Goal: Information Seeking & Learning: Learn about a topic

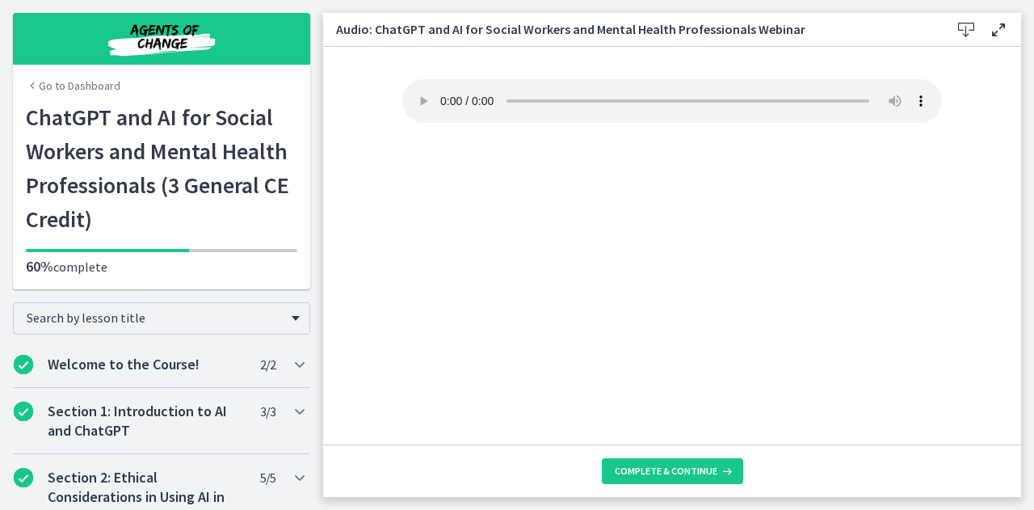
scroll to position [600, 0]
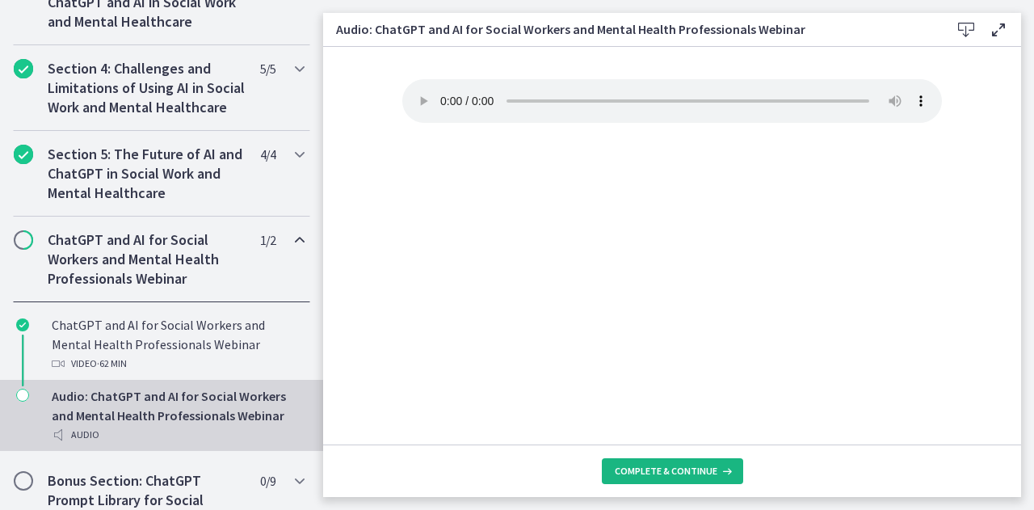
click at [629, 468] on span "Complete & continue" at bounding box center [666, 471] width 103 height 13
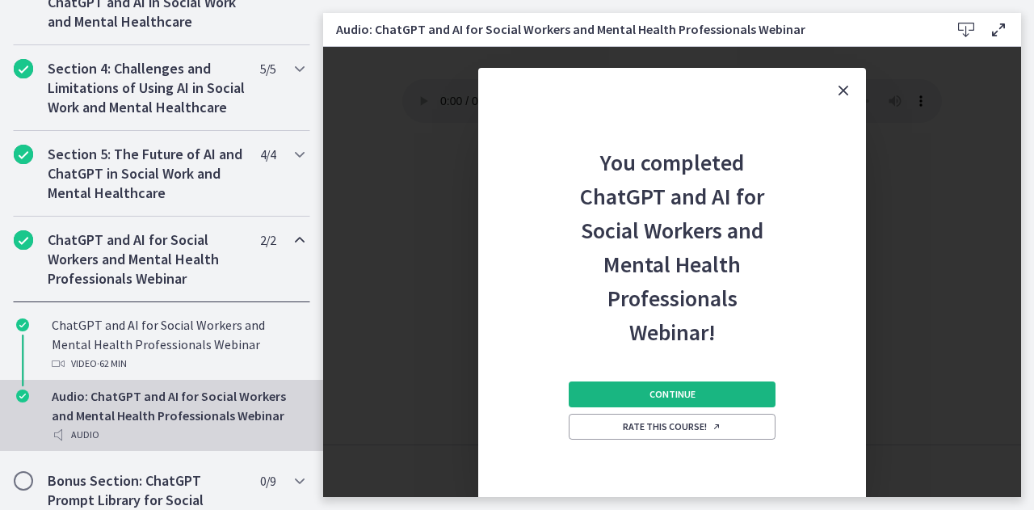
click at [655, 390] on span "Continue" at bounding box center [673, 394] width 46 height 13
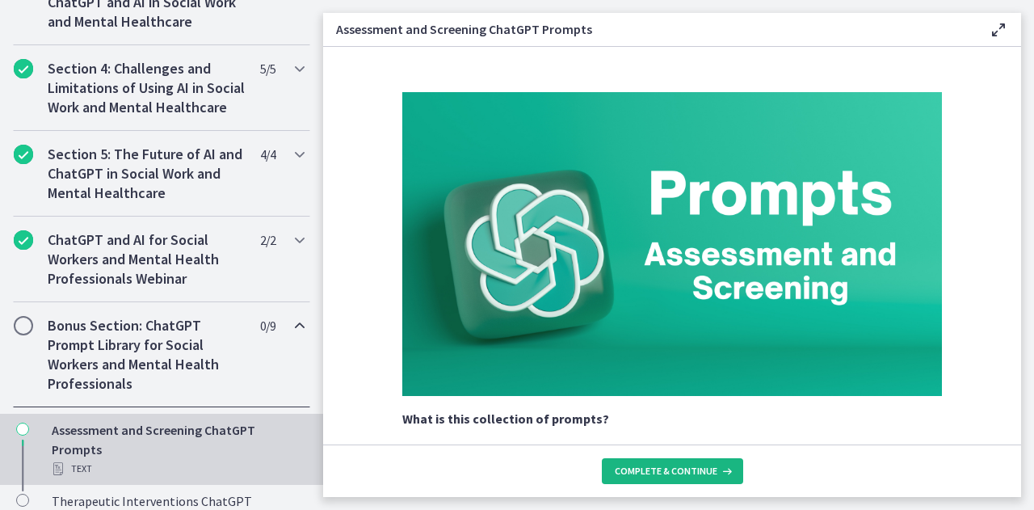
click at [653, 468] on span "Complete & continue" at bounding box center [666, 471] width 103 height 13
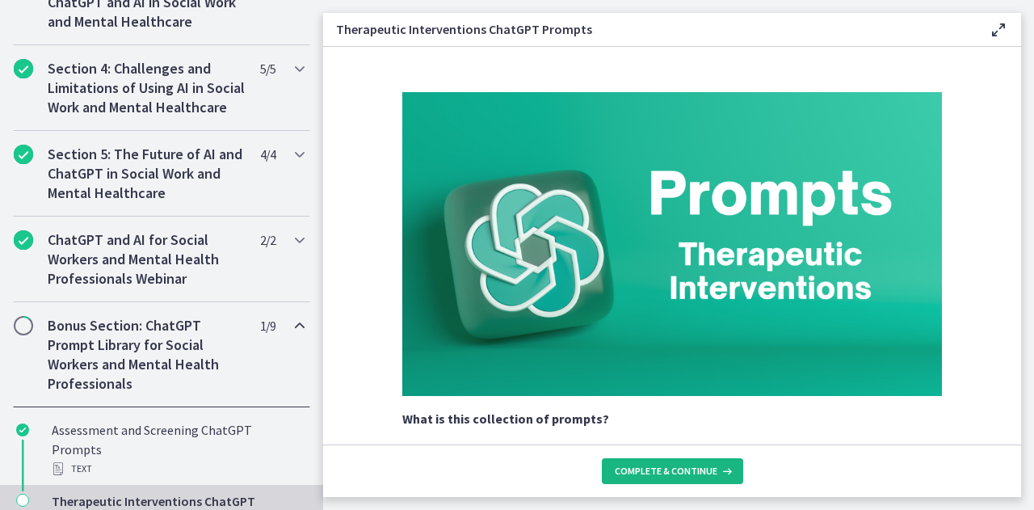
click at [661, 462] on button "Complete & continue" at bounding box center [672, 471] width 141 height 26
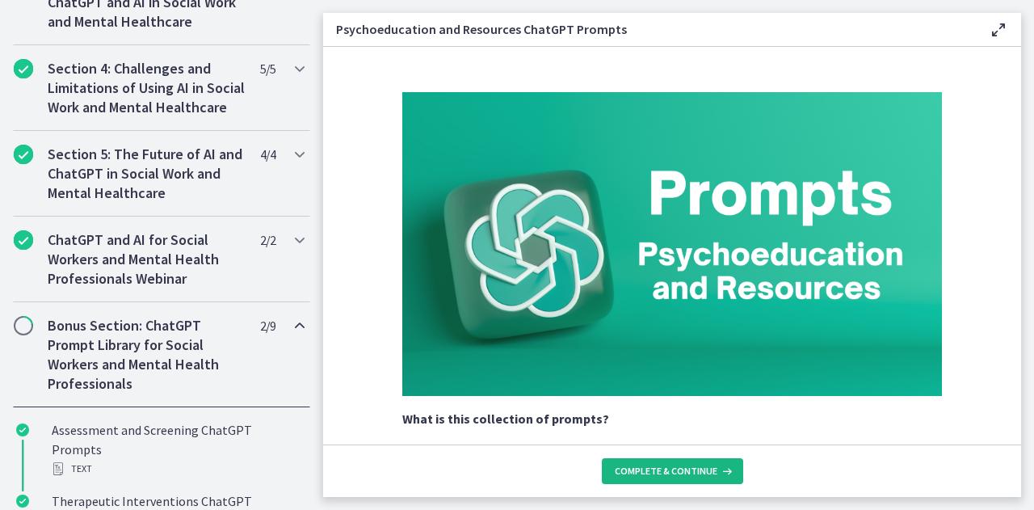
click at [659, 473] on span "Complete & continue" at bounding box center [666, 471] width 103 height 13
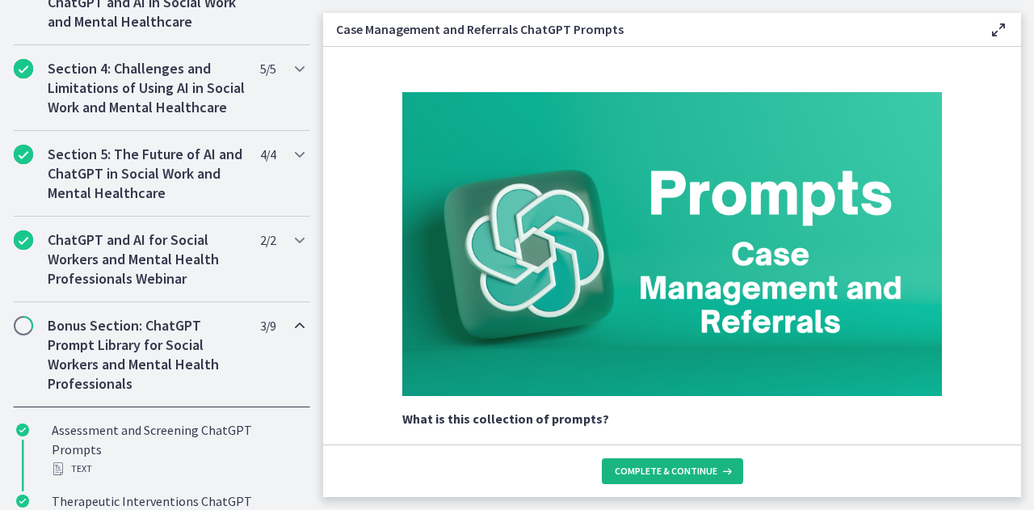
click at [659, 473] on span "Complete & continue" at bounding box center [666, 471] width 103 height 13
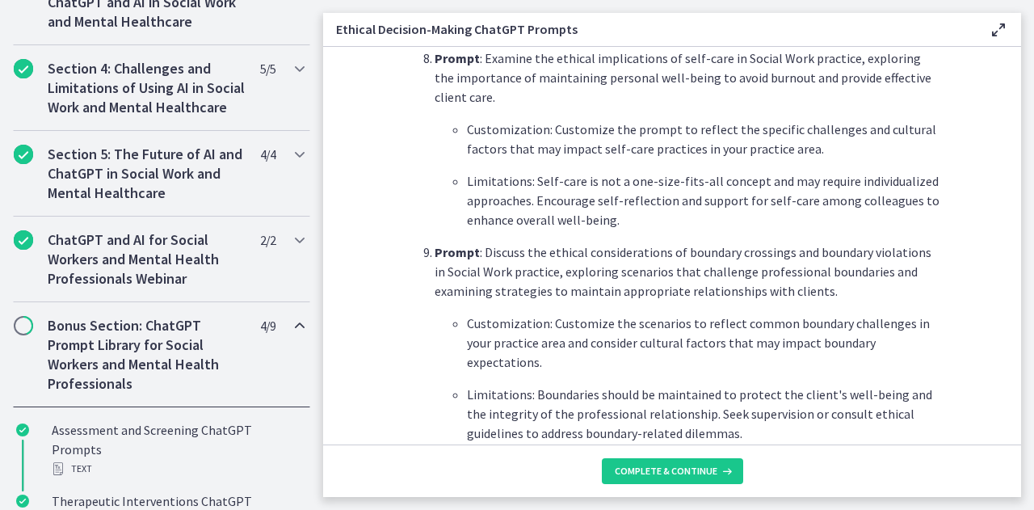
scroll to position [2323, 0]
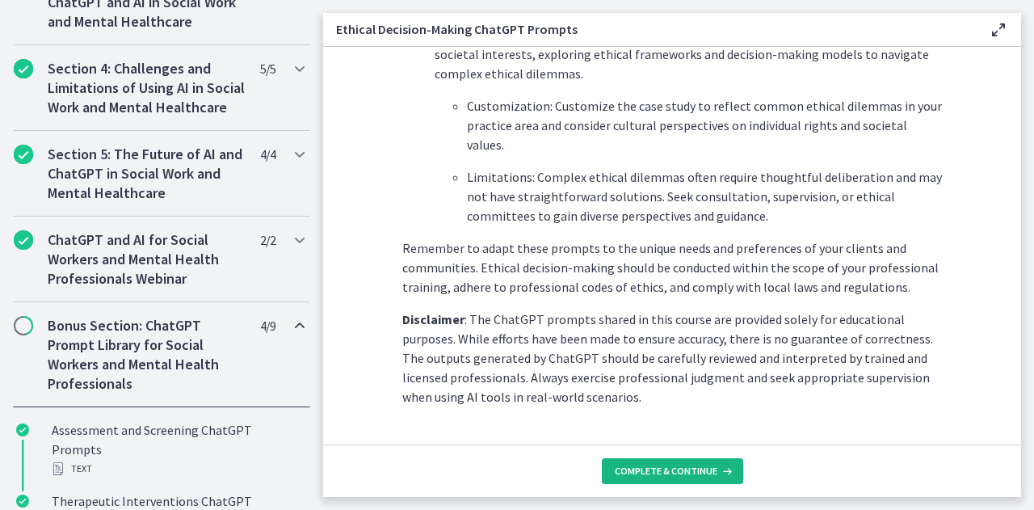
click at [630, 476] on span "Complete & continue" at bounding box center [666, 471] width 103 height 13
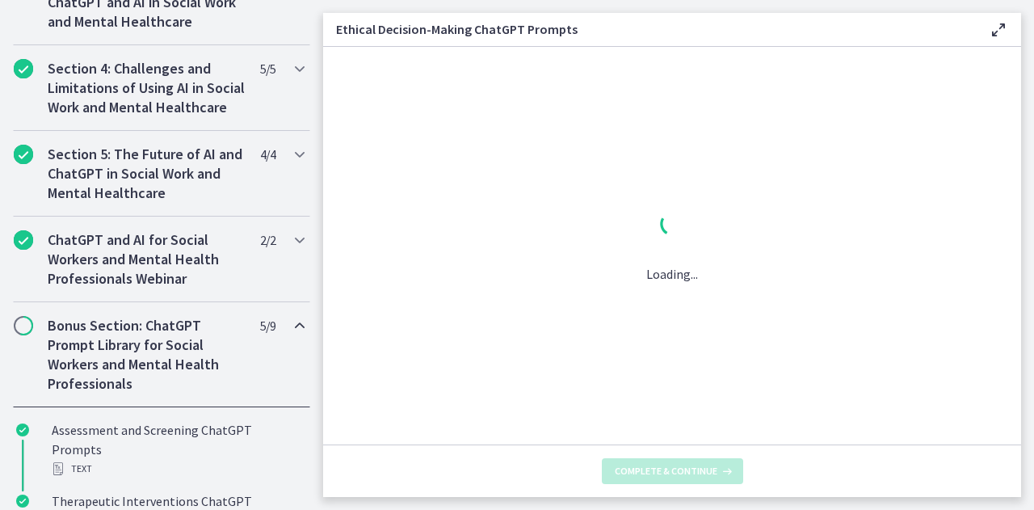
scroll to position [0, 0]
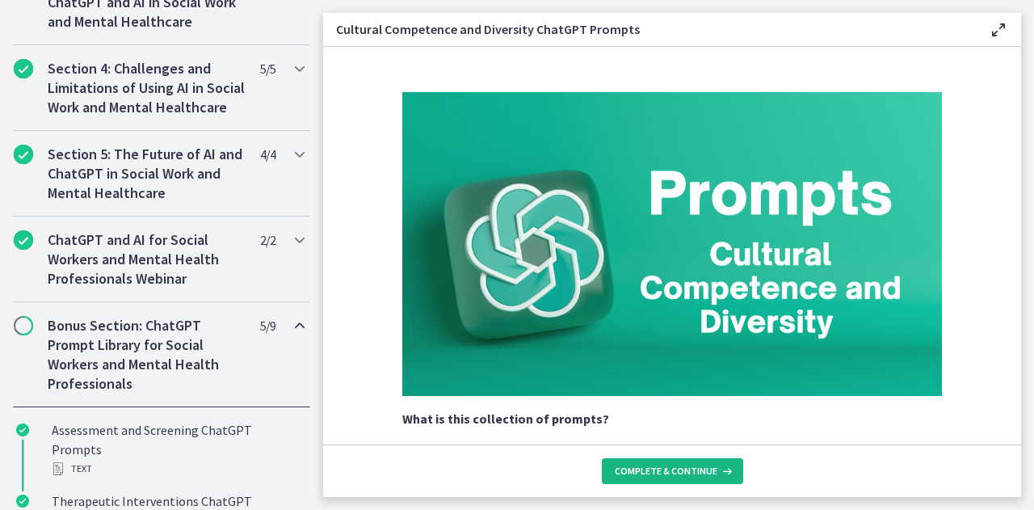
click at [637, 469] on span "Complete & continue" at bounding box center [666, 471] width 103 height 13
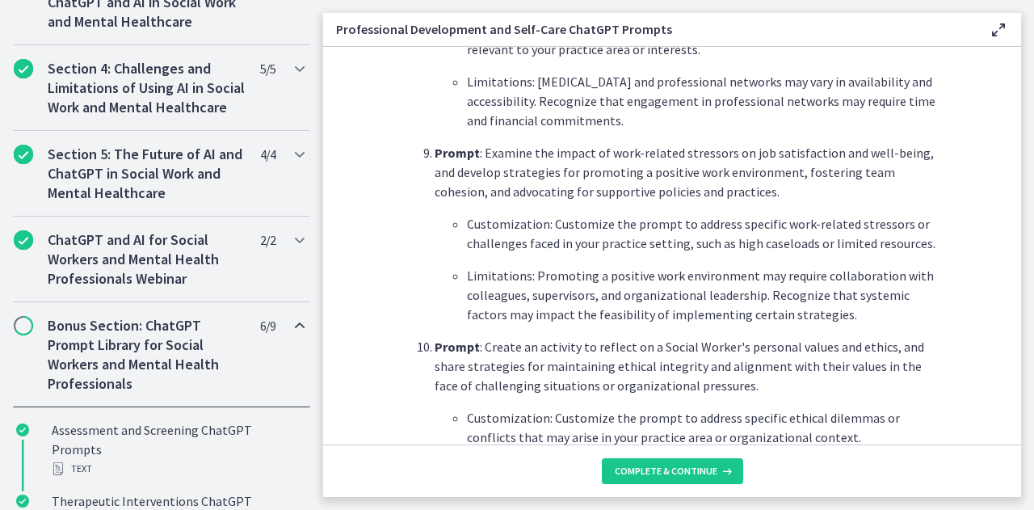
scroll to position [2459, 0]
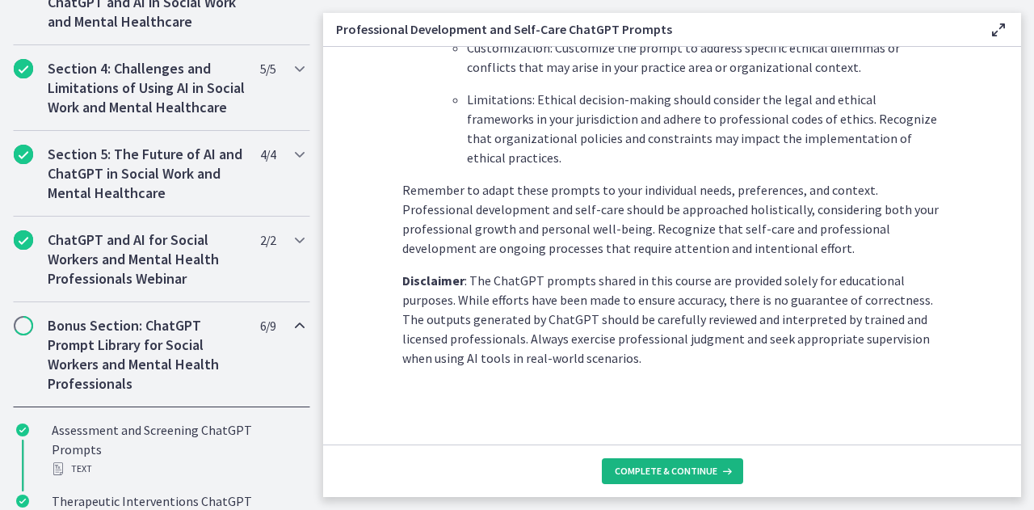
click at [625, 465] on span "Complete & continue" at bounding box center [666, 471] width 103 height 13
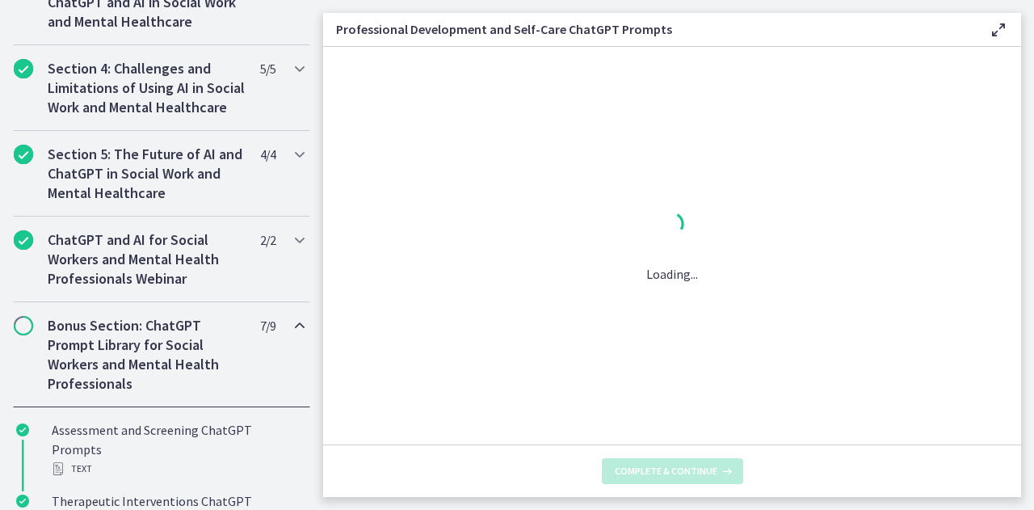
scroll to position [0, 0]
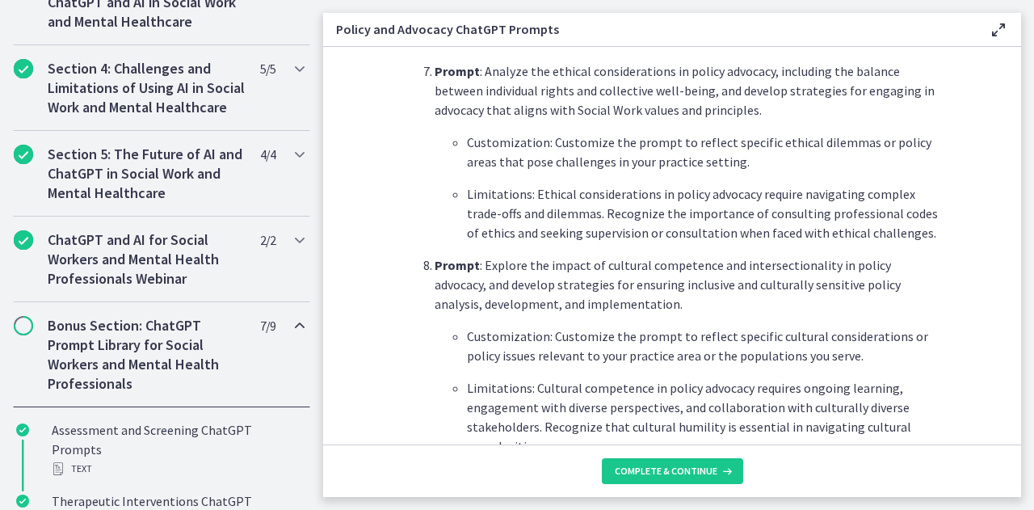
scroll to position [1778, 0]
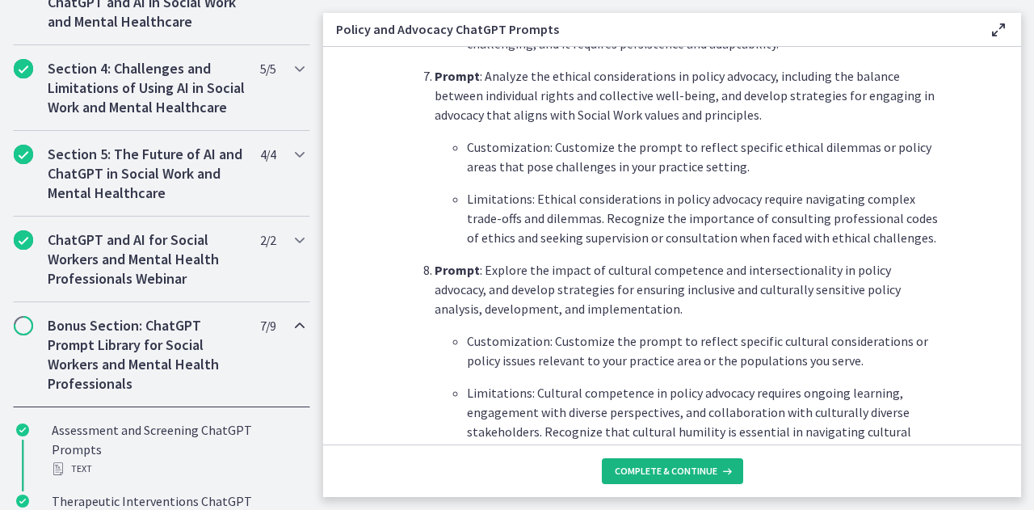
click at [718, 466] on icon at bounding box center [726, 471] width 16 height 13
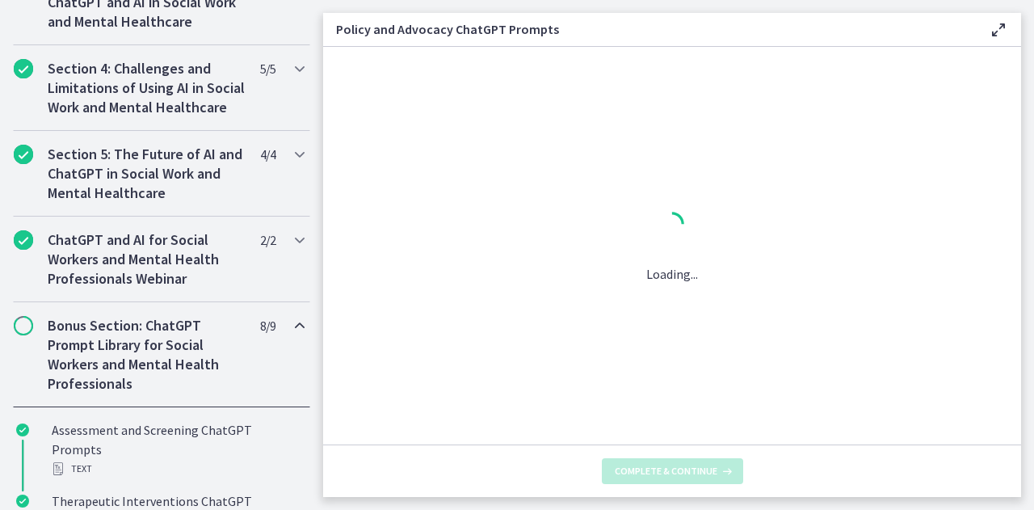
scroll to position [0, 0]
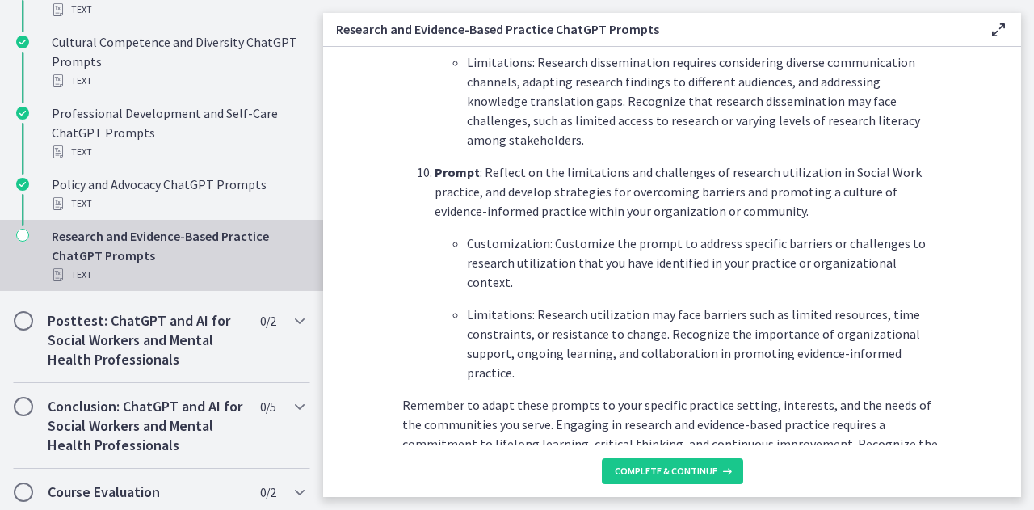
scroll to position [2569, 0]
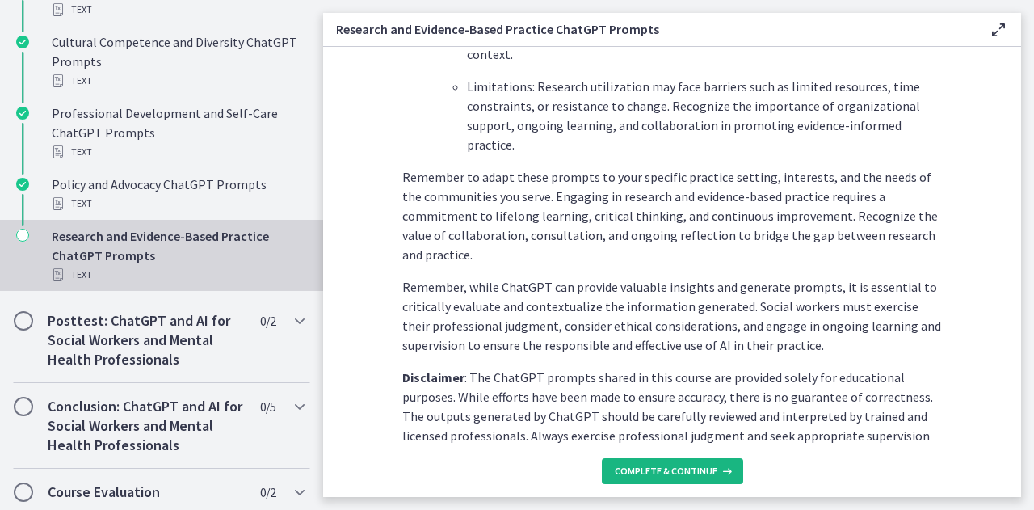
click at [714, 470] on span "Complete & continue" at bounding box center [666, 471] width 103 height 13
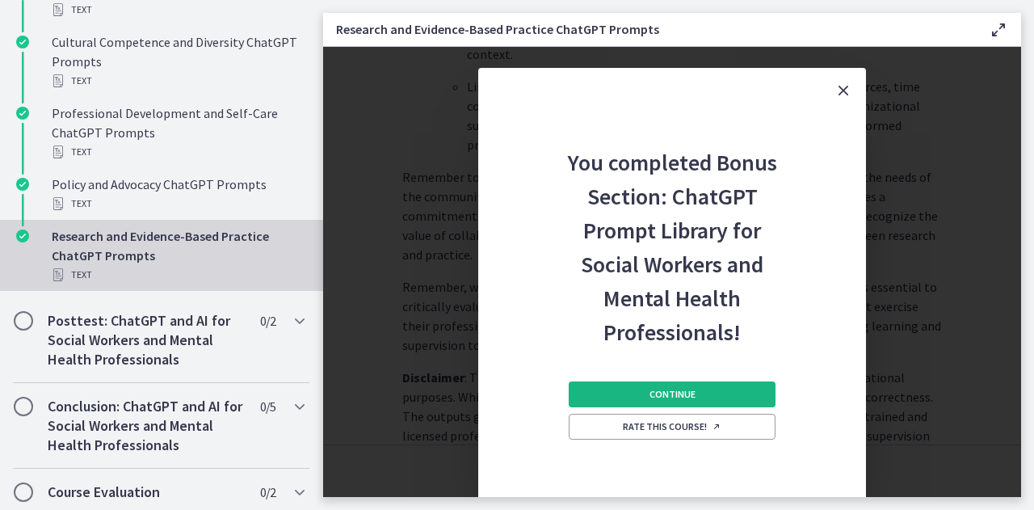
click at [715, 389] on button "Continue" at bounding box center [672, 394] width 207 height 26
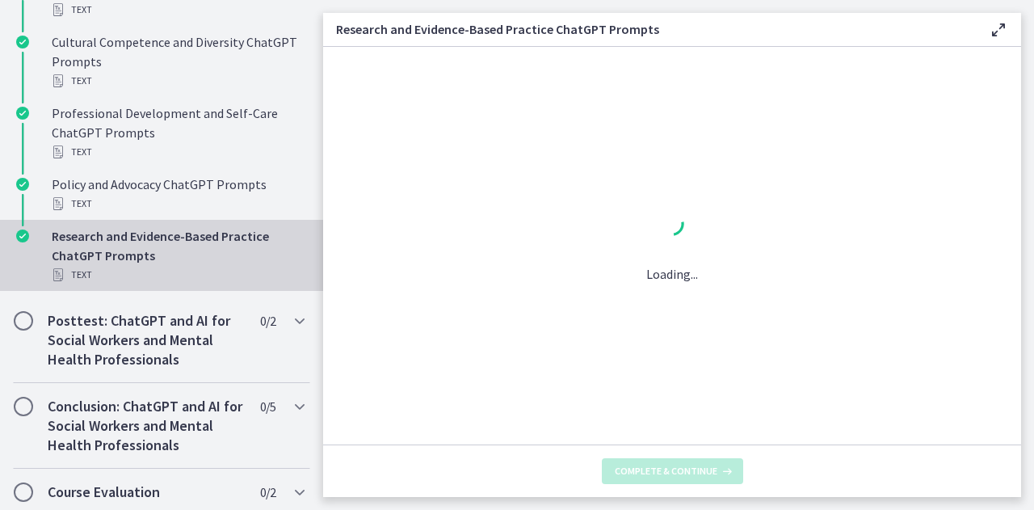
scroll to position [0, 0]
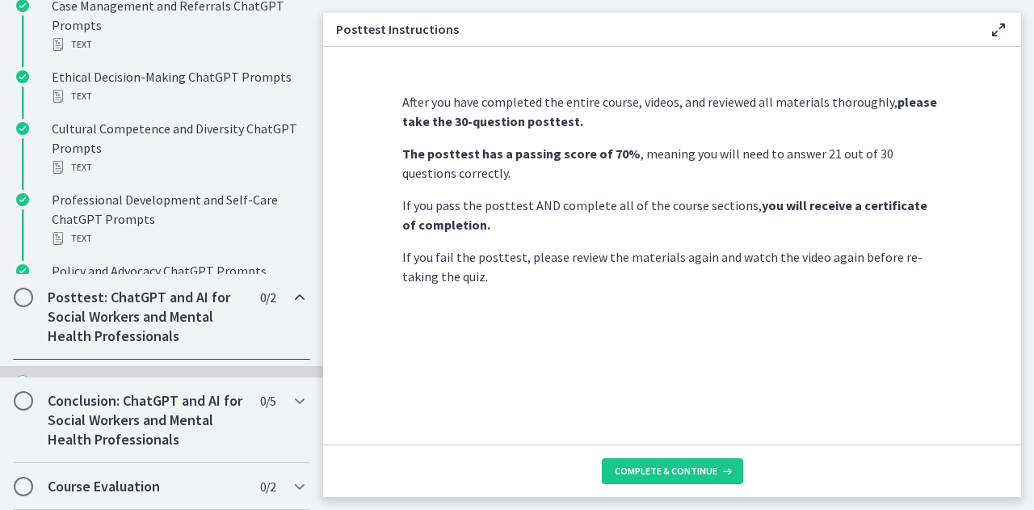
scroll to position [865, 0]
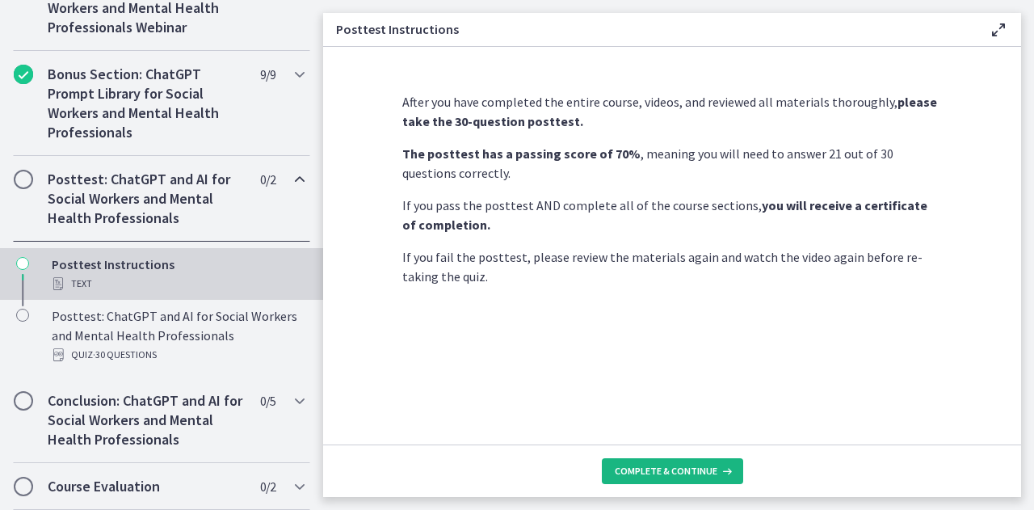
click at [684, 471] on span "Complete & continue" at bounding box center [666, 471] width 103 height 13
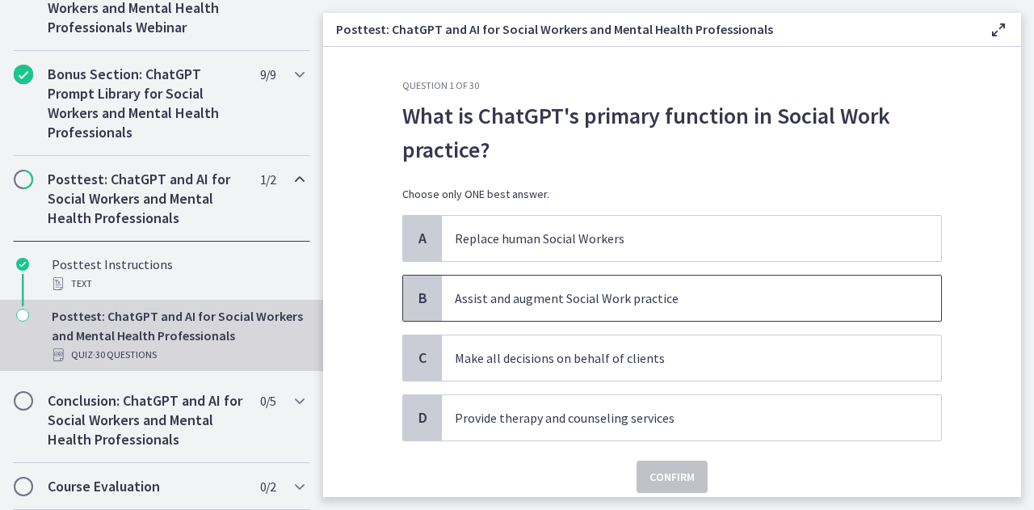
click at [680, 289] on p "Assist and augment Social Work practice" at bounding box center [675, 297] width 441 height 19
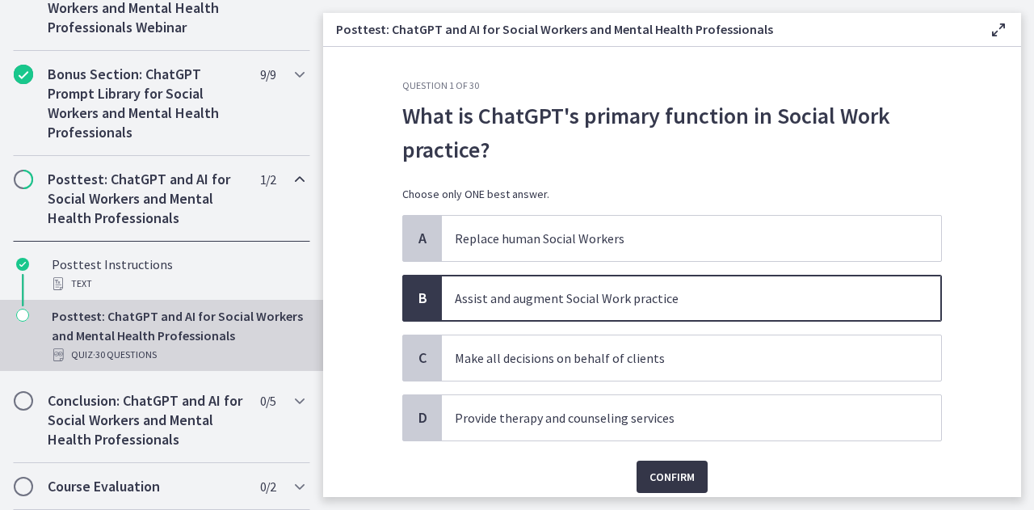
click at [662, 474] on span "Confirm" at bounding box center [672, 476] width 45 height 19
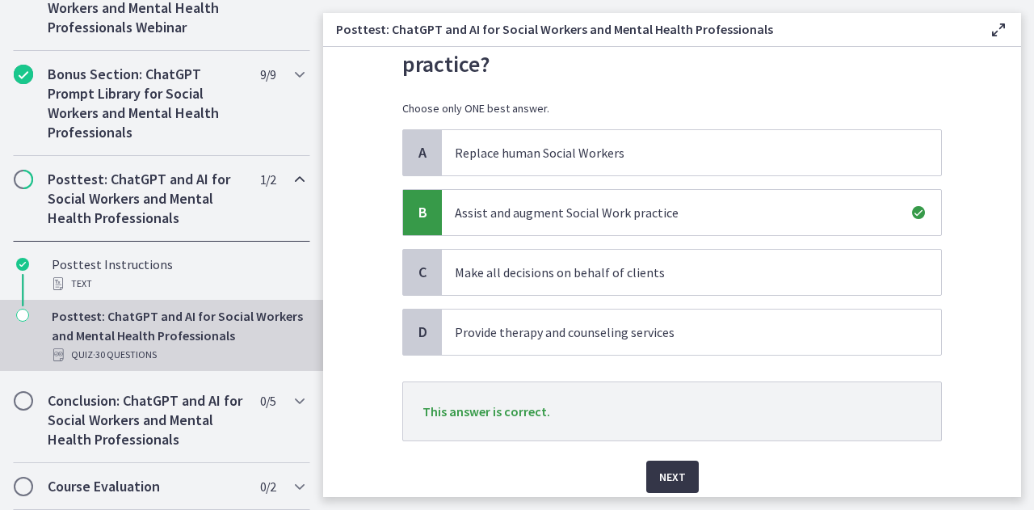
scroll to position [143, 0]
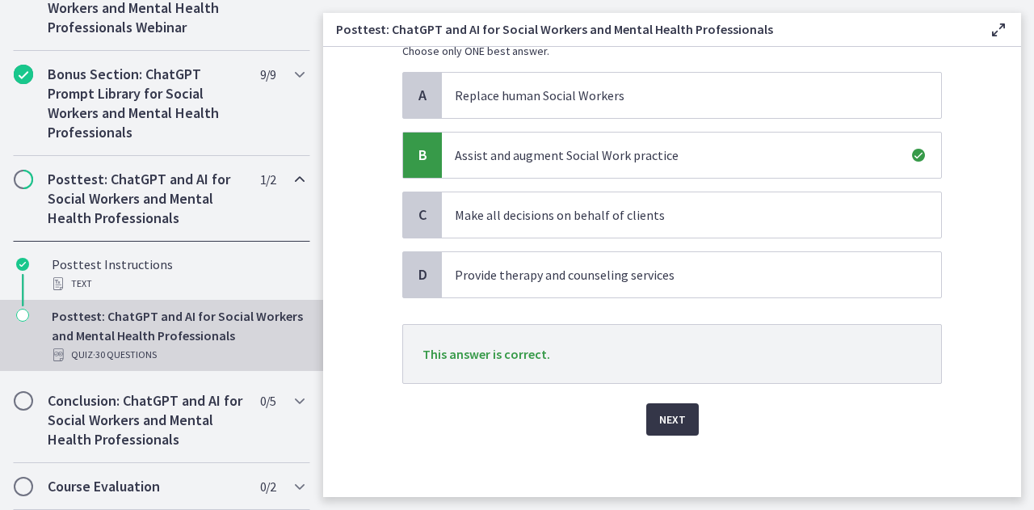
click at [678, 411] on span "Next" at bounding box center [672, 419] width 27 height 19
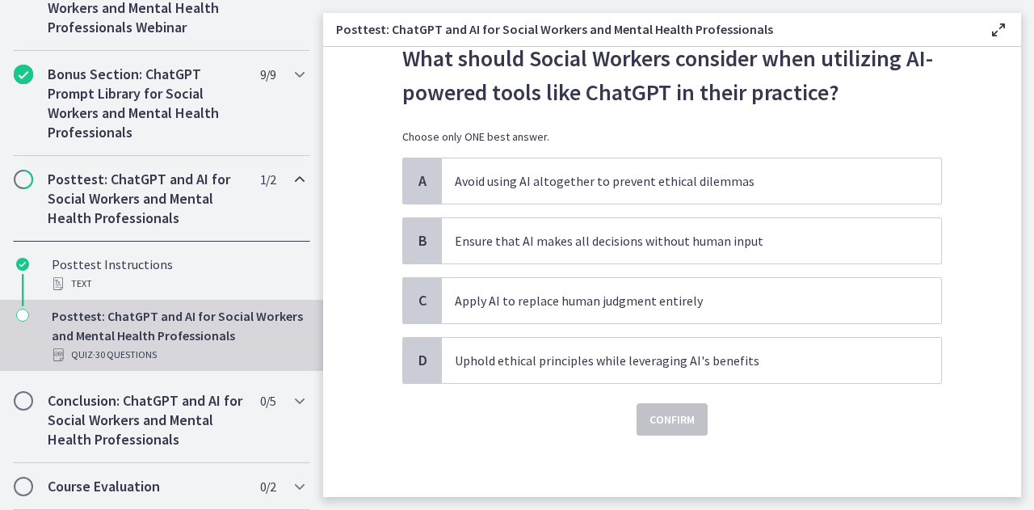
scroll to position [58, 0]
click at [667, 355] on p "Uphold ethical principles while leveraging AI's benefits" at bounding box center [675, 359] width 441 height 19
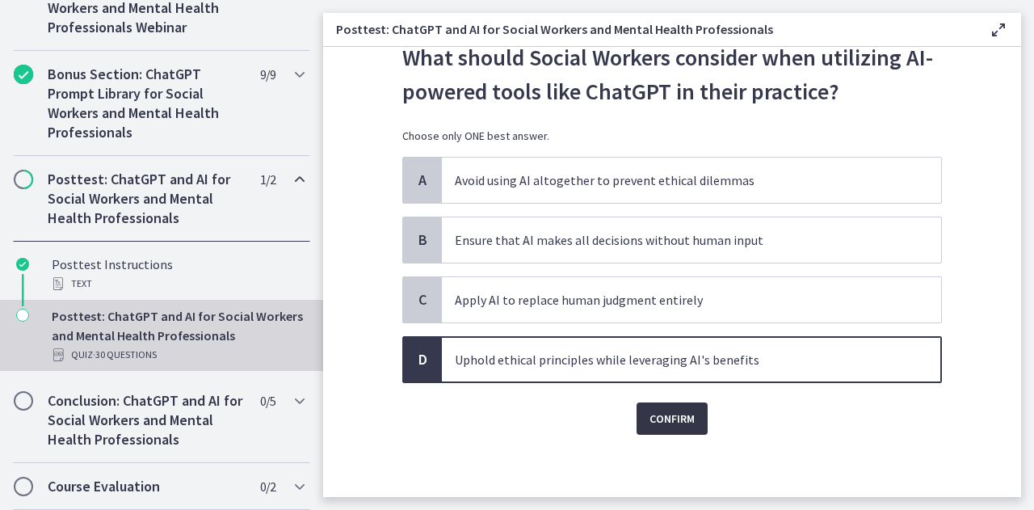
click at [666, 416] on span "Confirm" at bounding box center [672, 418] width 45 height 19
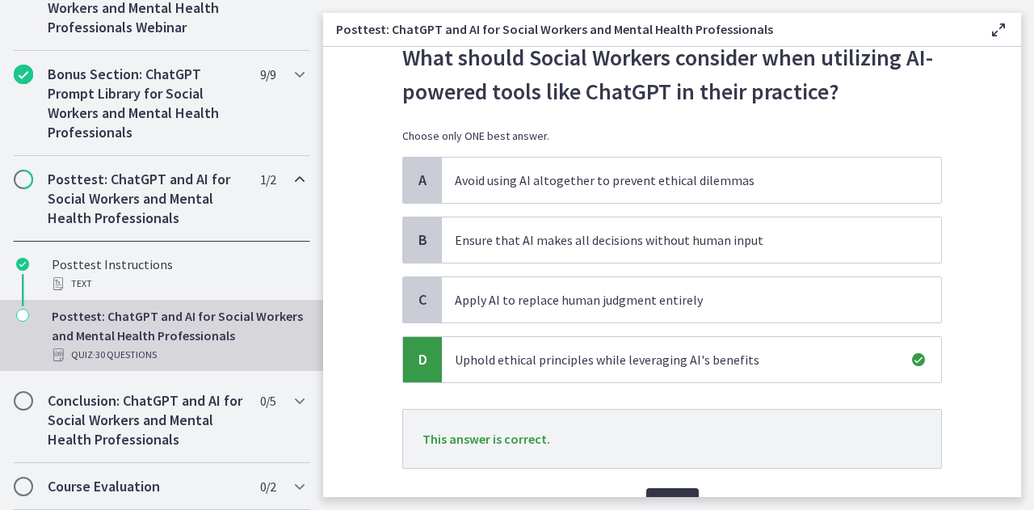
scroll to position [143, 0]
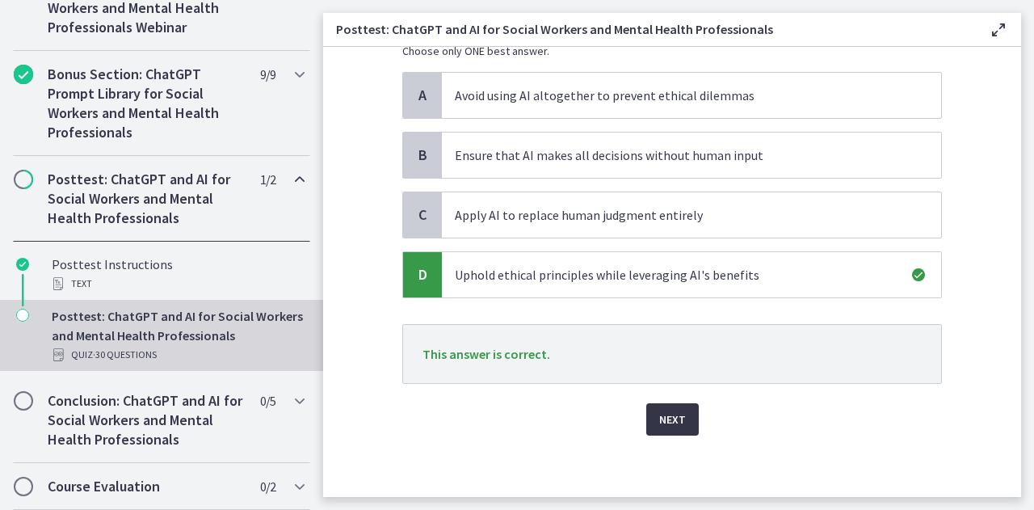
click at [666, 416] on span "Next" at bounding box center [672, 419] width 27 height 19
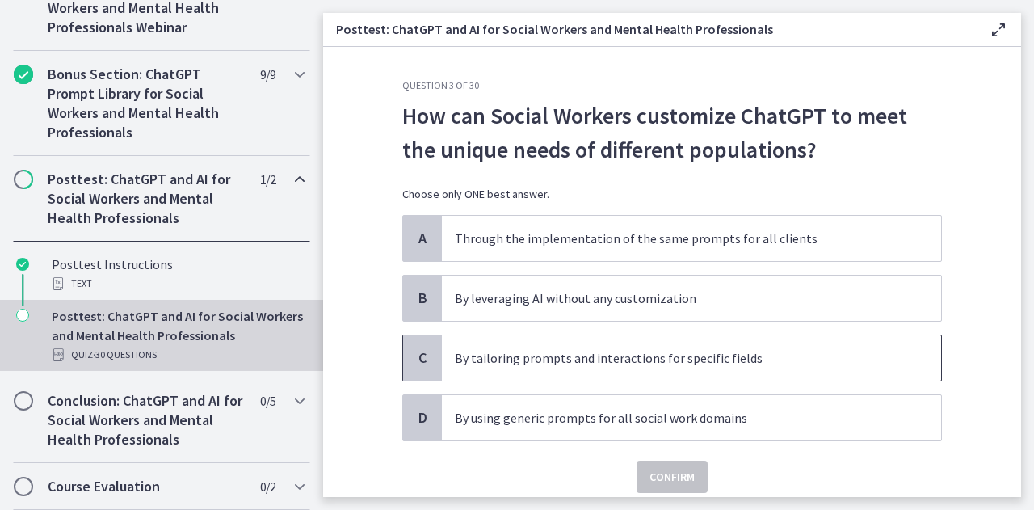
click at [662, 364] on p "By tailoring prompts and interactions for specific fields" at bounding box center [675, 357] width 441 height 19
click at [651, 474] on span "Confirm" at bounding box center [672, 476] width 45 height 19
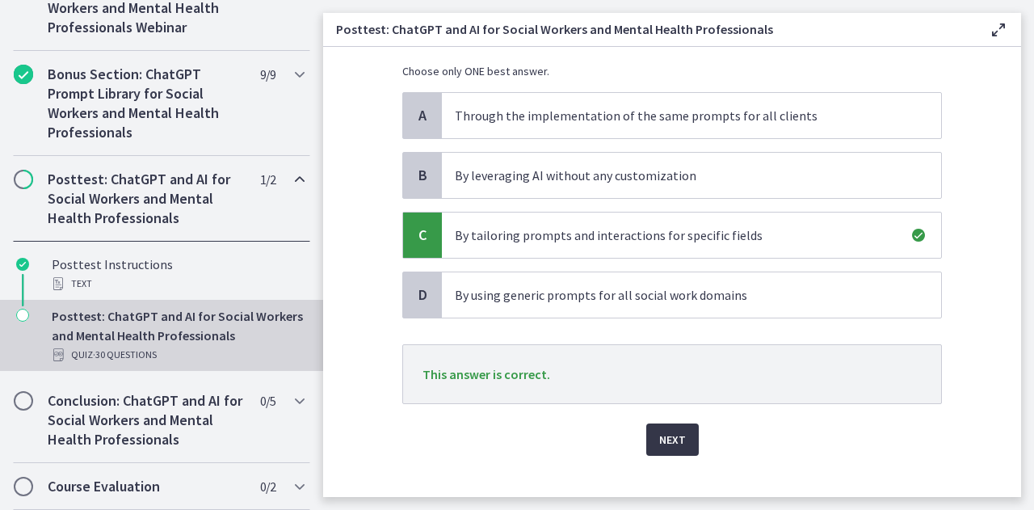
scroll to position [131, 0]
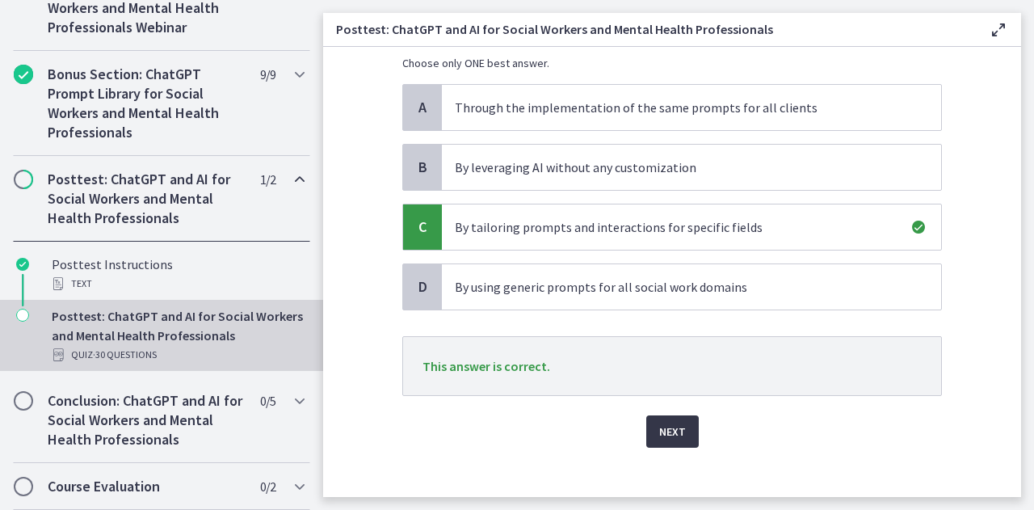
click at [658, 418] on button "Next" at bounding box center [672, 431] width 53 height 32
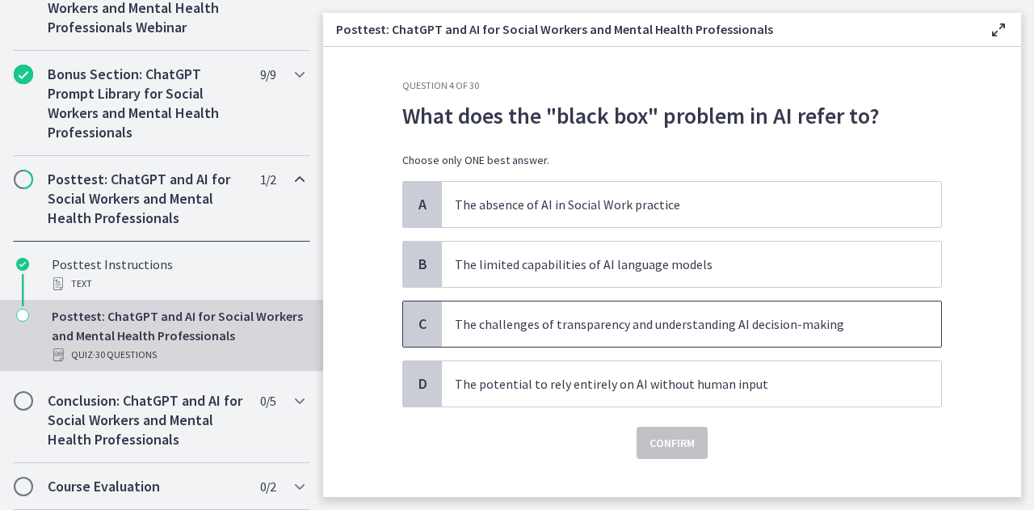
click at [614, 314] on p "The challenges of transparency and understanding AI decision-making" at bounding box center [675, 323] width 441 height 19
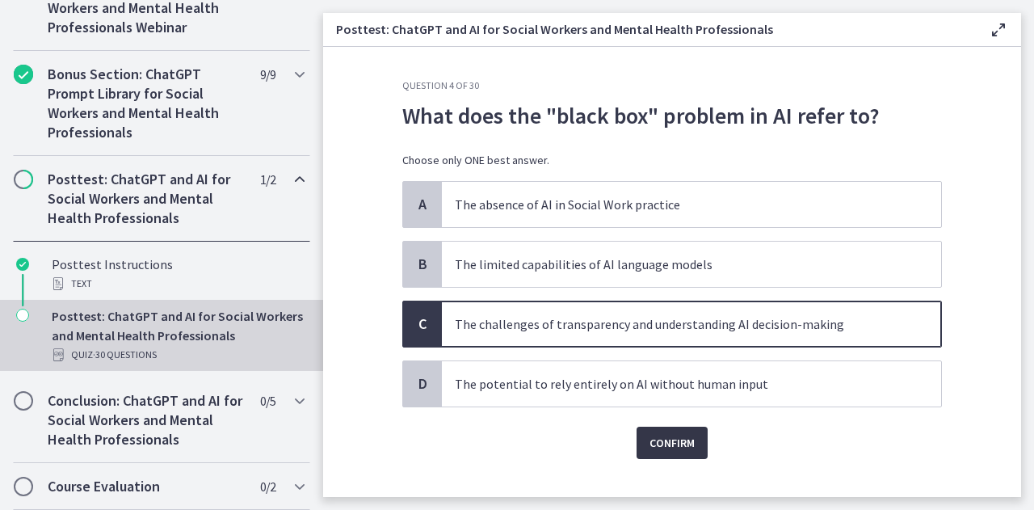
click at [674, 444] on span "Confirm" at bounding box center [672, 442] width 45 height 19
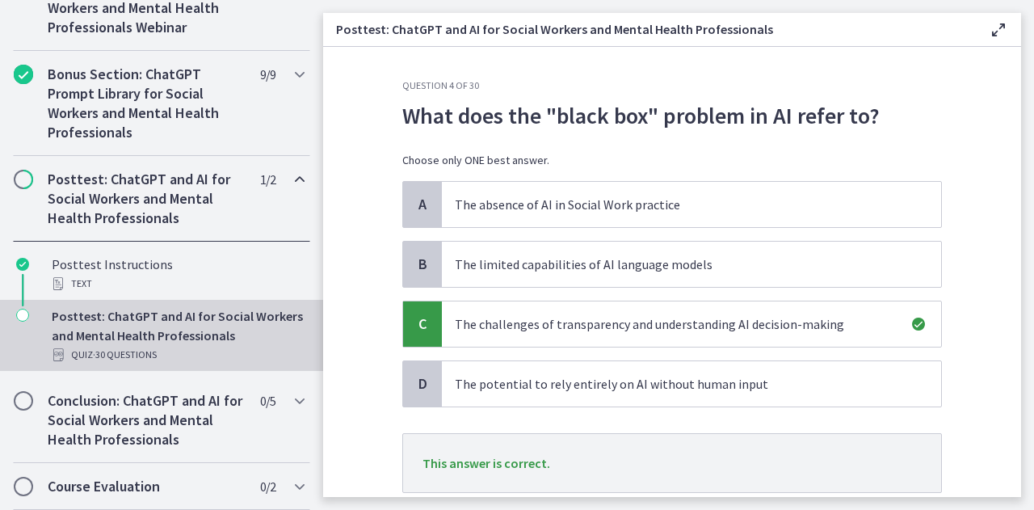
scroll to position [109, 0]
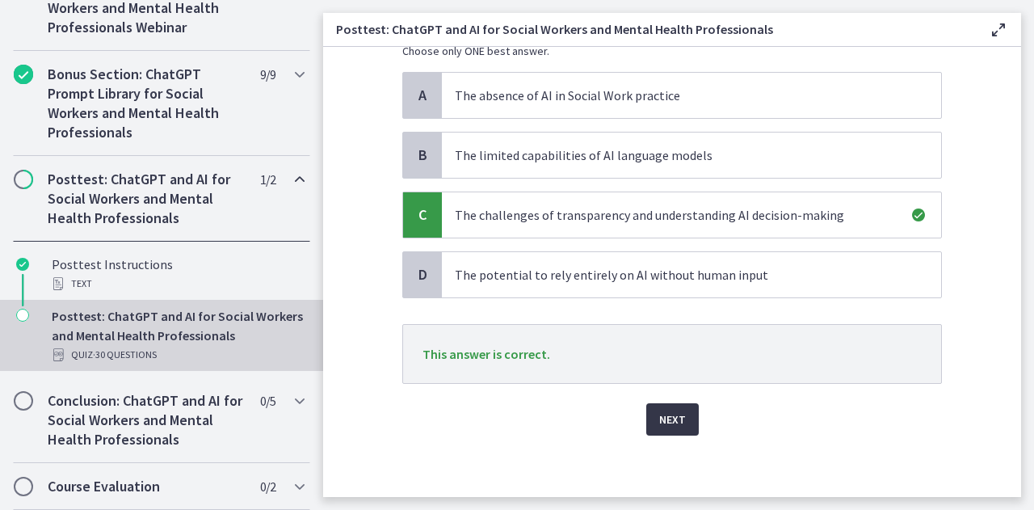
click at [669, 417] on span "Next" at bounding box center [672, 419] width 27 height 19
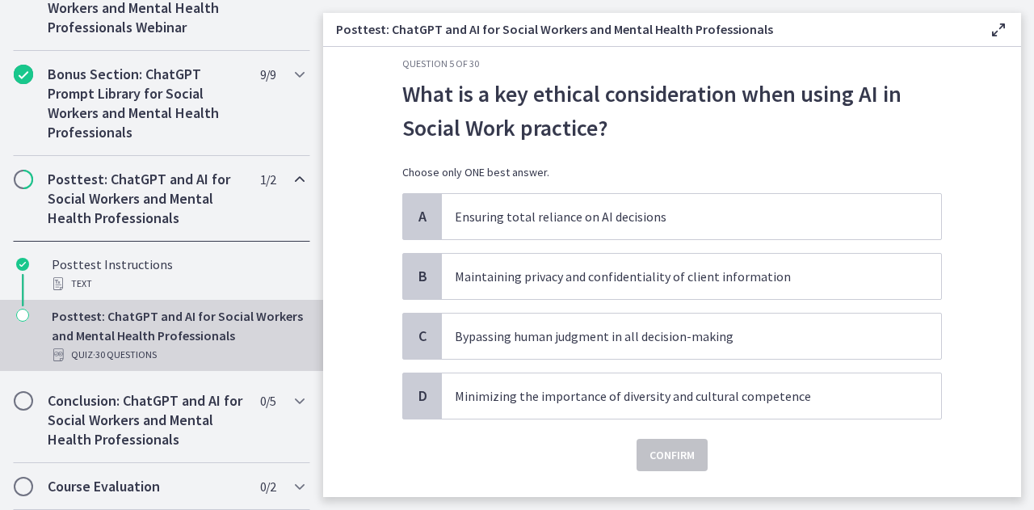
scroll to position [23, 0]
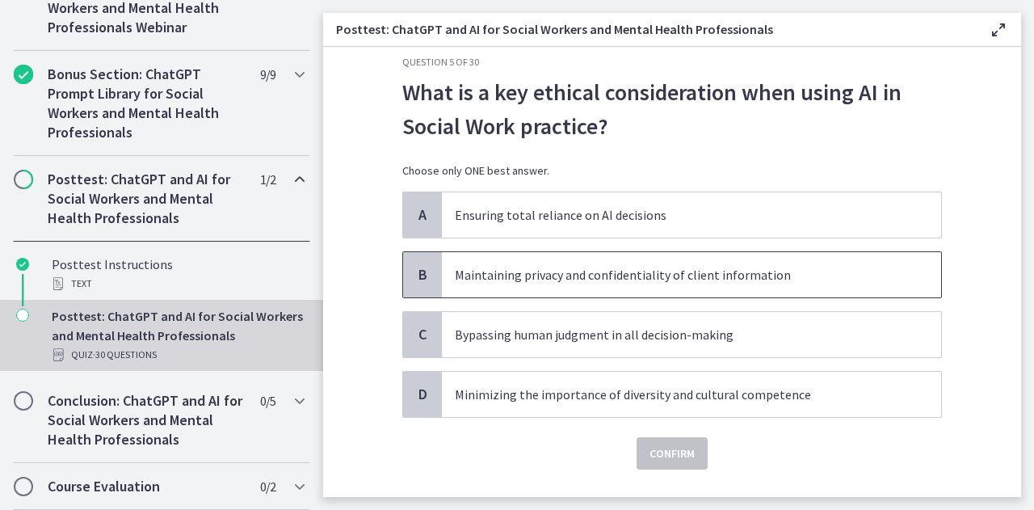
click at [701, 280] on p "Maintaining privacy and confidentiality of client information" at bounding box center [675, 274] width 441 height 19
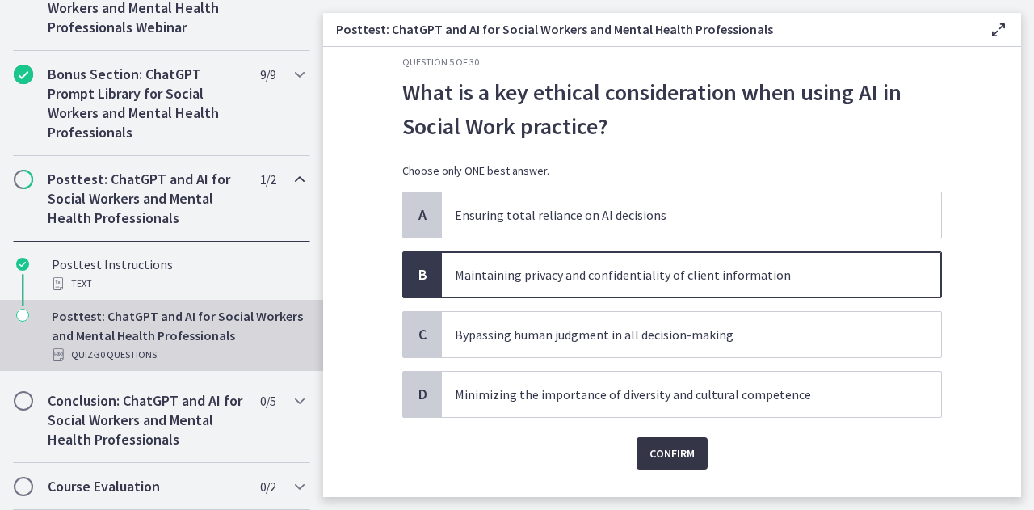
click at [667, 453] on span "Confirm" at bounding box center [672, 453] width 45 height 19
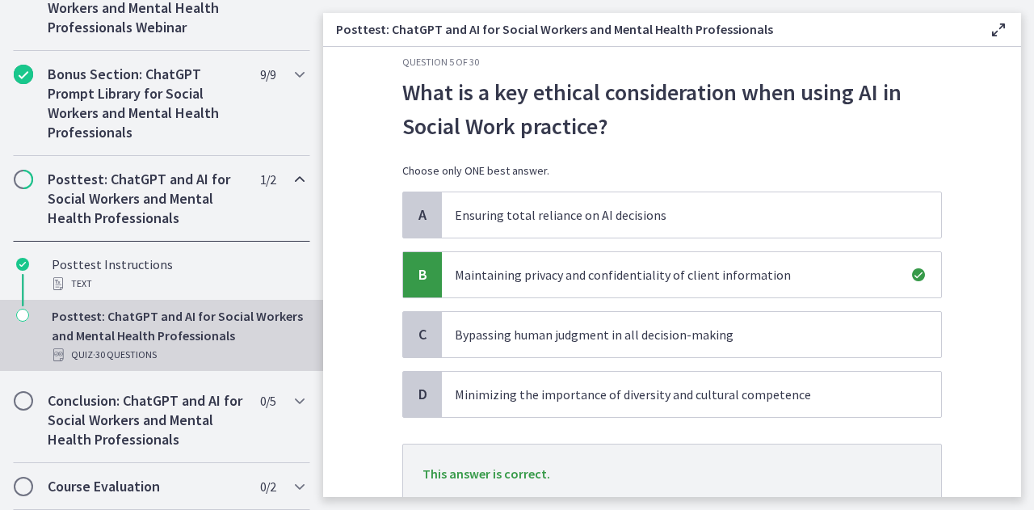
scroll to position [143, 0]
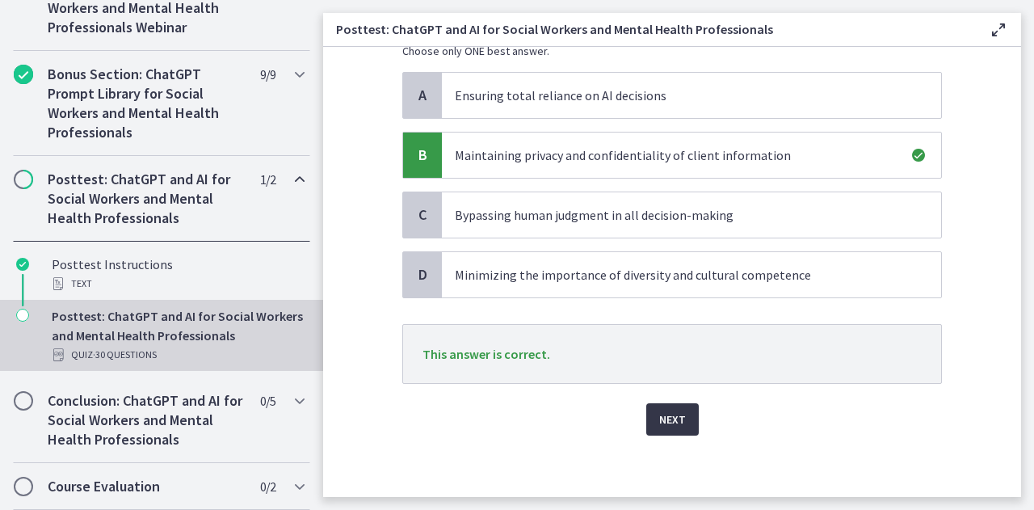
click at [667, 421] on span "Next" at bounding box center [672, 419] width 27 height 19
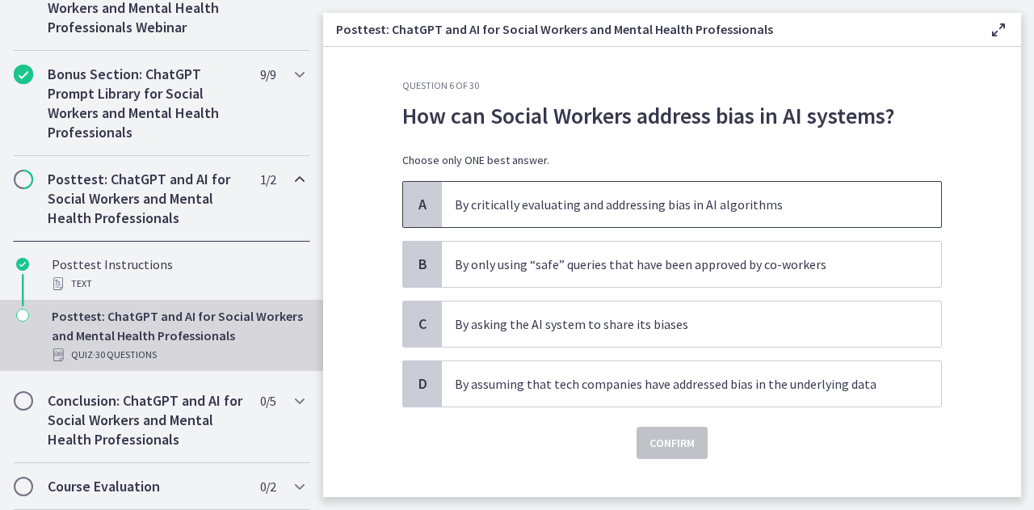
click at [761, 203] on p "By critically evaluating and addressing bias in AI algorithms" at bounding box center [675, 204] width 441 height 19
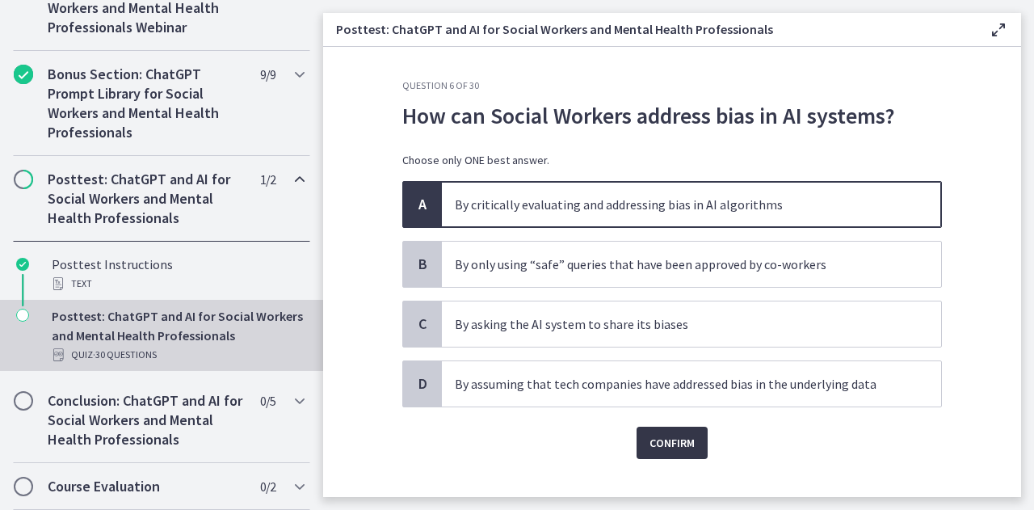
click at [676, 446] on span "Confirm" at bounding box center [672, 442] width 45 height 19
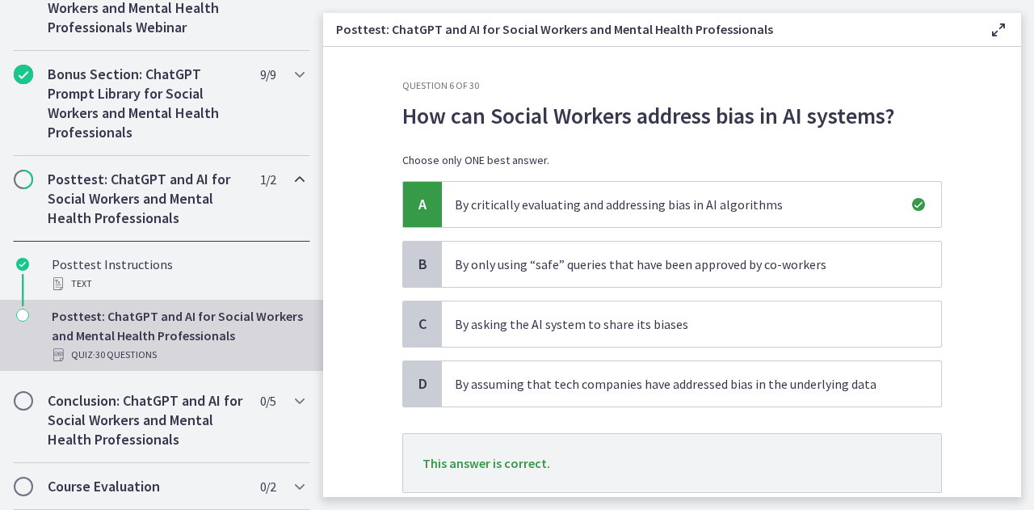
scroll to position [109, 0]
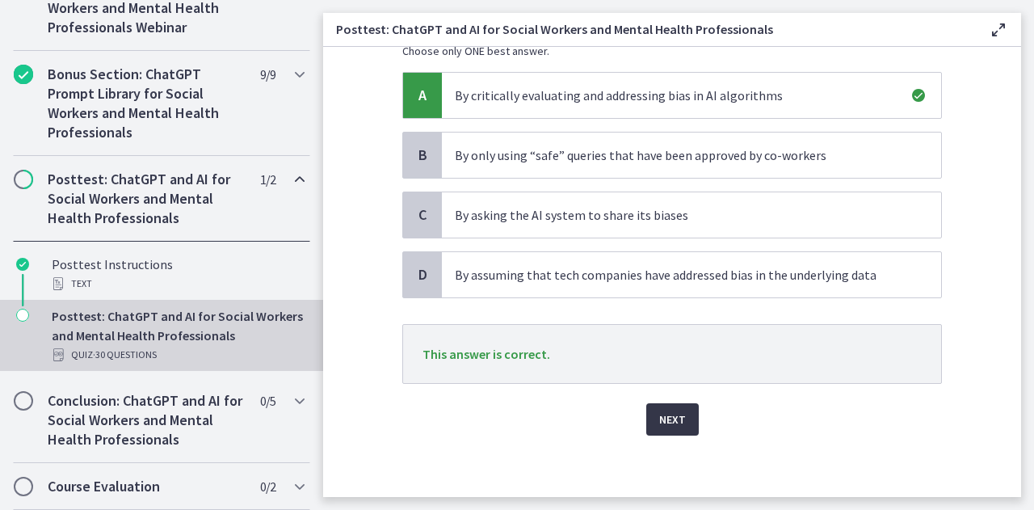
click at [669, 419] on span "Next" at bounding box center [672, 419] width 27 height 19
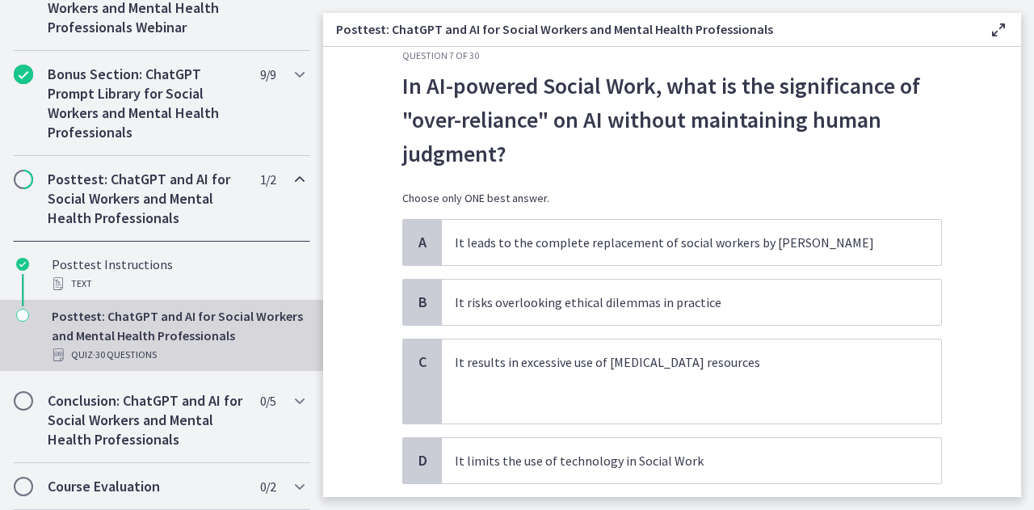
scroll to position [34, 0]
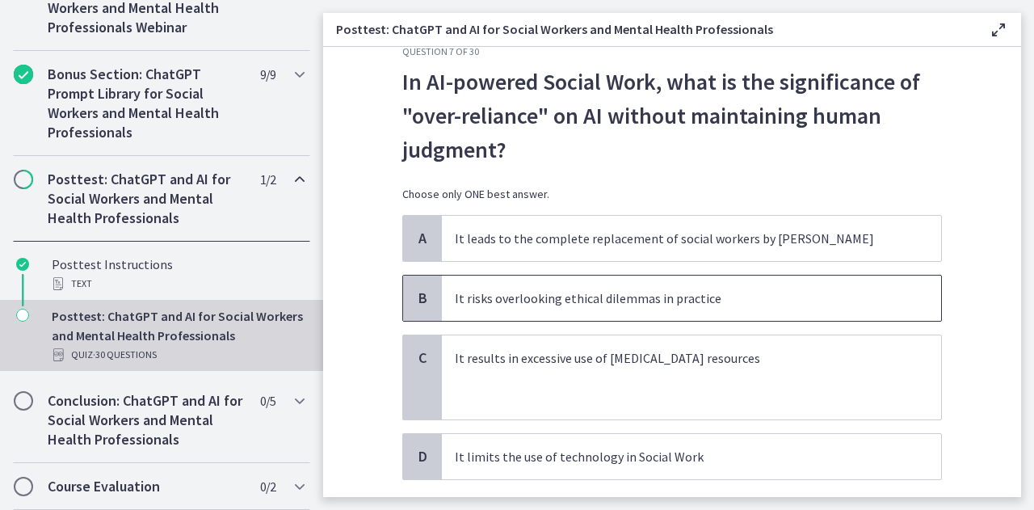
click at [665, 310] on span "It risks overlooking ethical dilemmas in practice" at bounding box center [691, 298] width 499 height 45
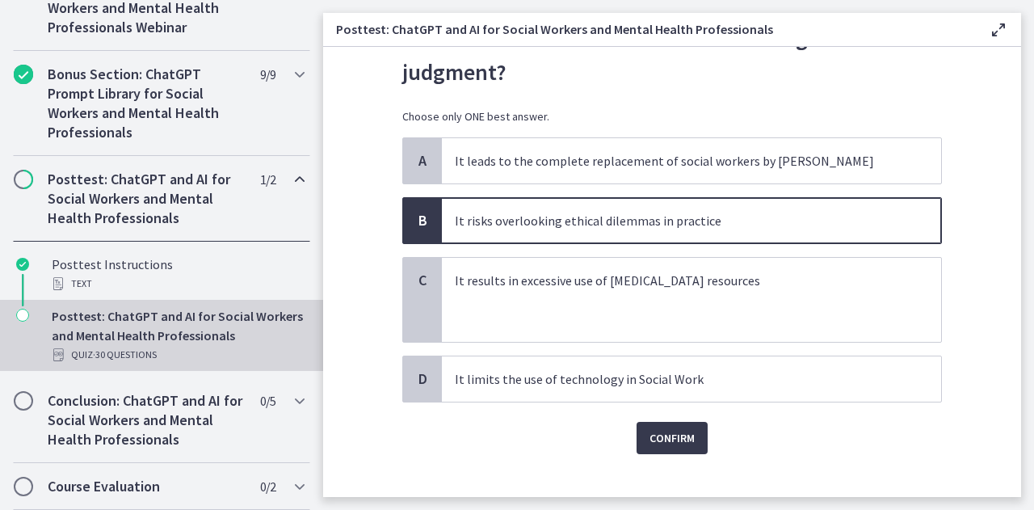
scroll to position [112, 0]
click at [663, 435] on span "Confirm" at bounding box center [672, 436] width 45 height 19
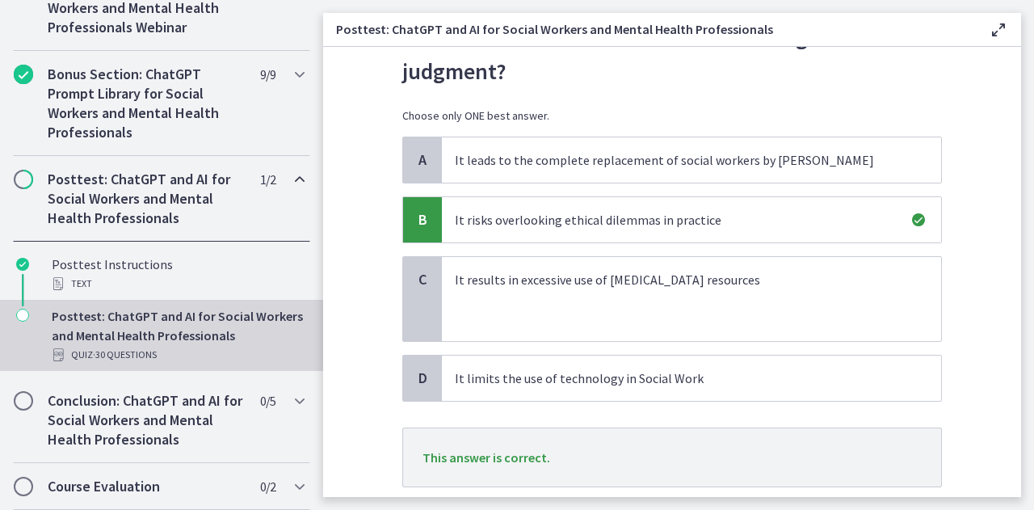
scroll to position [216, 0]
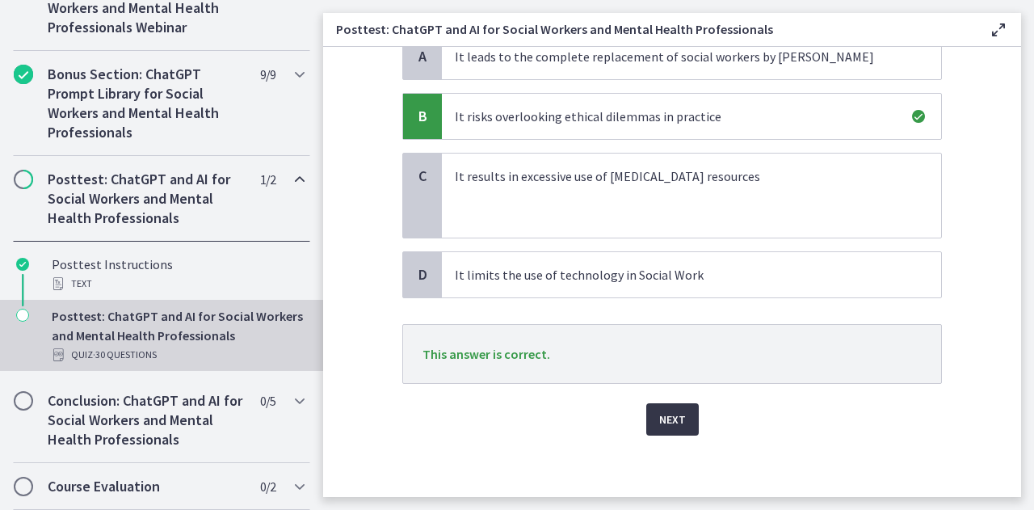
click at [659, 419] on span "Next" at bounding box center [672, 419] width 27 height 19
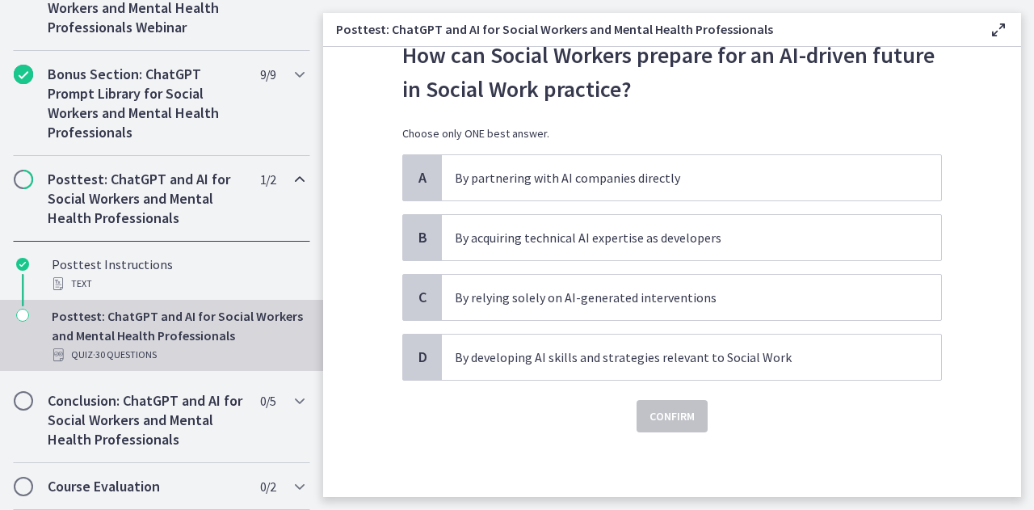
scroll to position [0, 0]
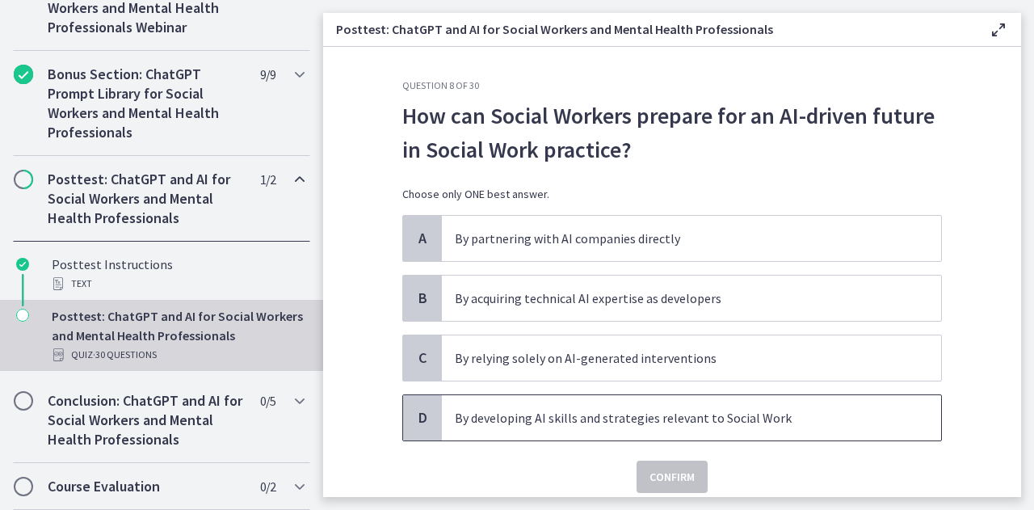
click at [655, 414] on p "By developing AI skills and strategies relevant to Social Work" at bounding box center [675, 417] width 441 height 19
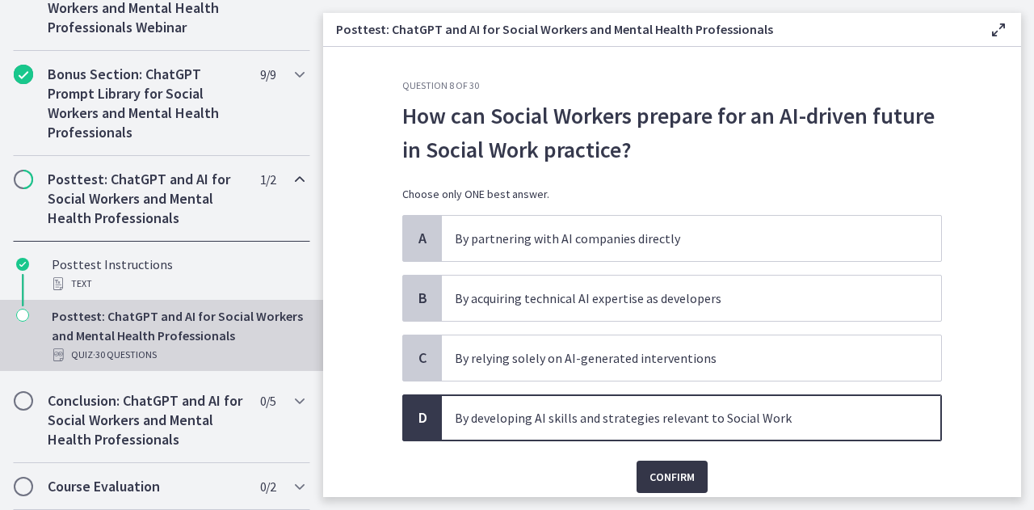
click at [661, 471] on span "Confirm" at bounding box center [672, 476] width 45 height 19
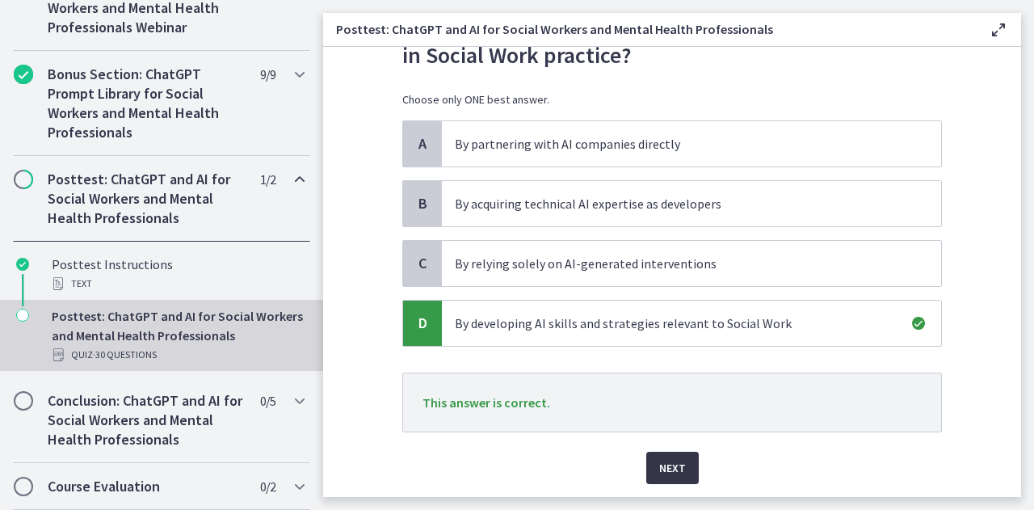
scroll to position [143, 0]
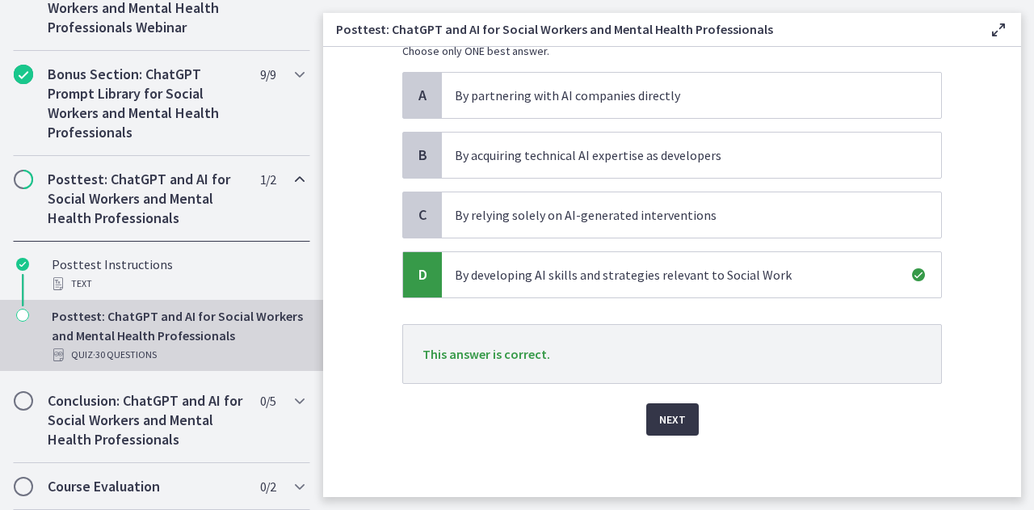
click at [663, 419] on span "Next" at bounding box center [672, 419] width 27 height 19
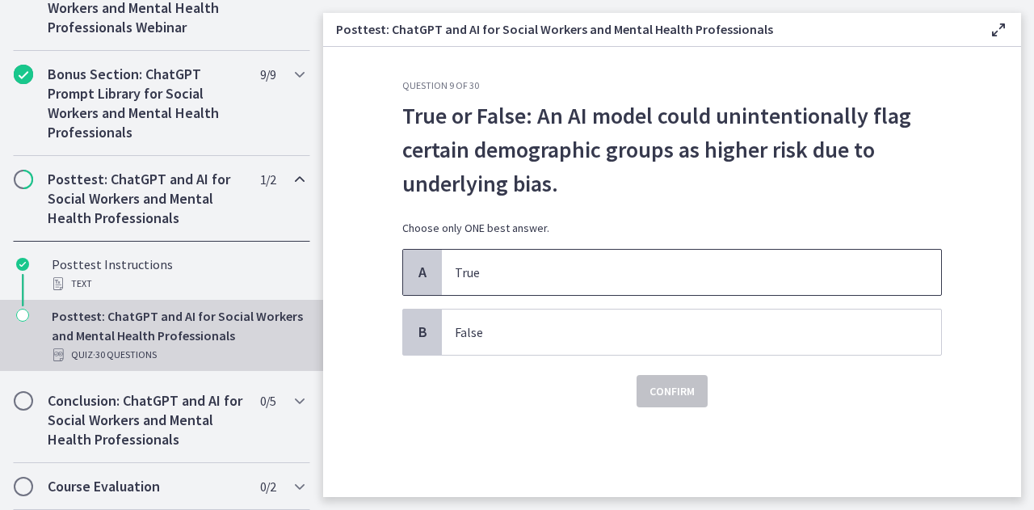
click at [648, 274] on p "True" at bounding box center [675, 272] width 441 height 19
click at [664, 397] on span "Confirm" at bounding box center [672, 390] width 45 height 19
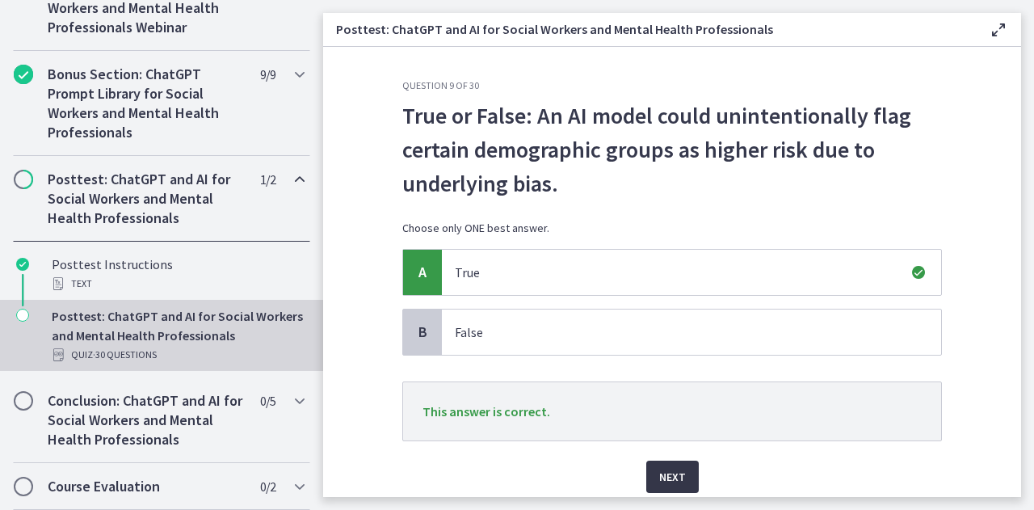
scroll to position [58, 0]
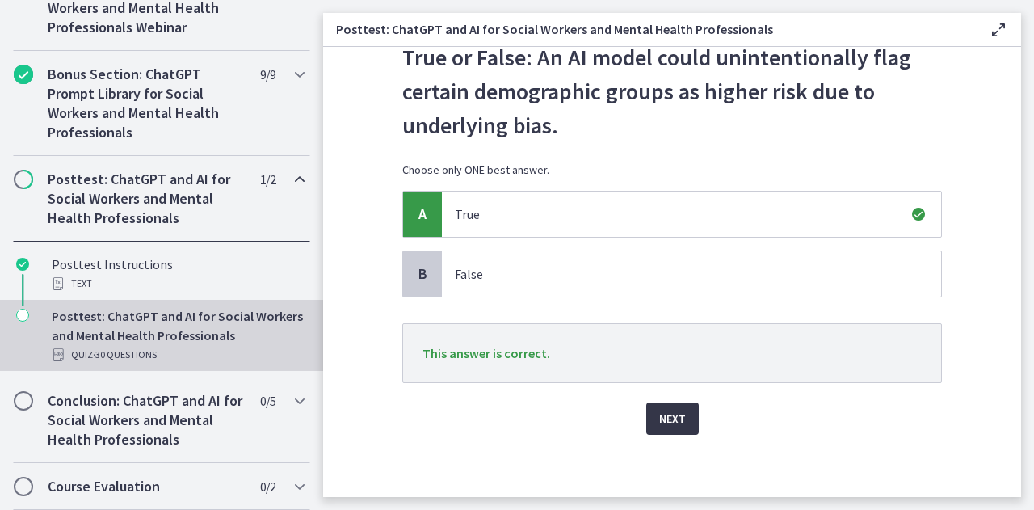
click at [663, 422] on span "Next" at bounding box center [672, 418] width 27 height 19
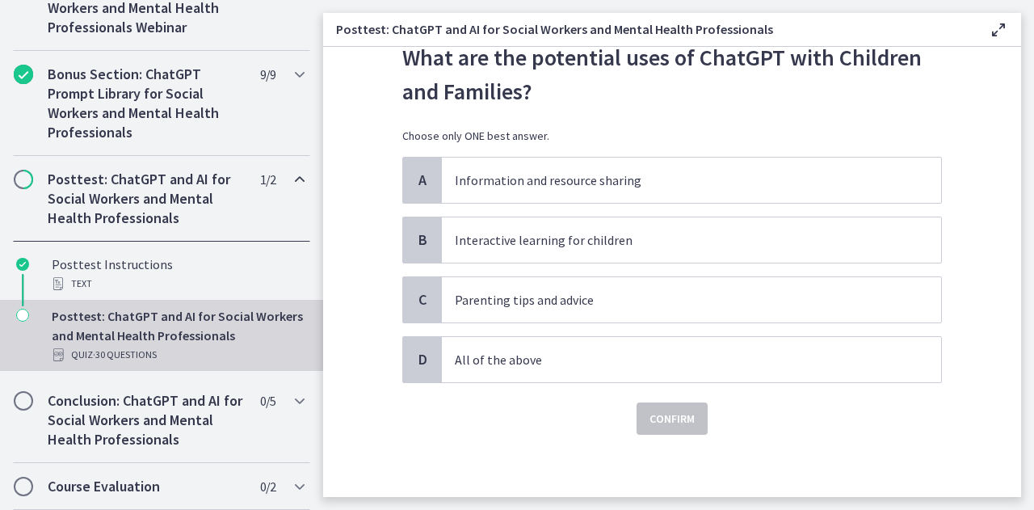
scroll to position [0, 0]
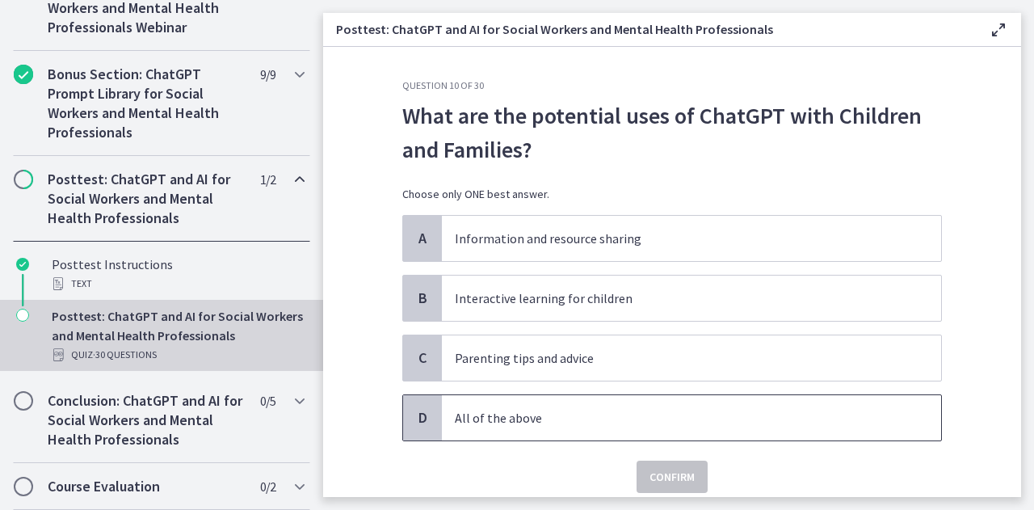
click at [601, 429] on span "All of the above" at bounding box center [691, 417] width 499 height 45
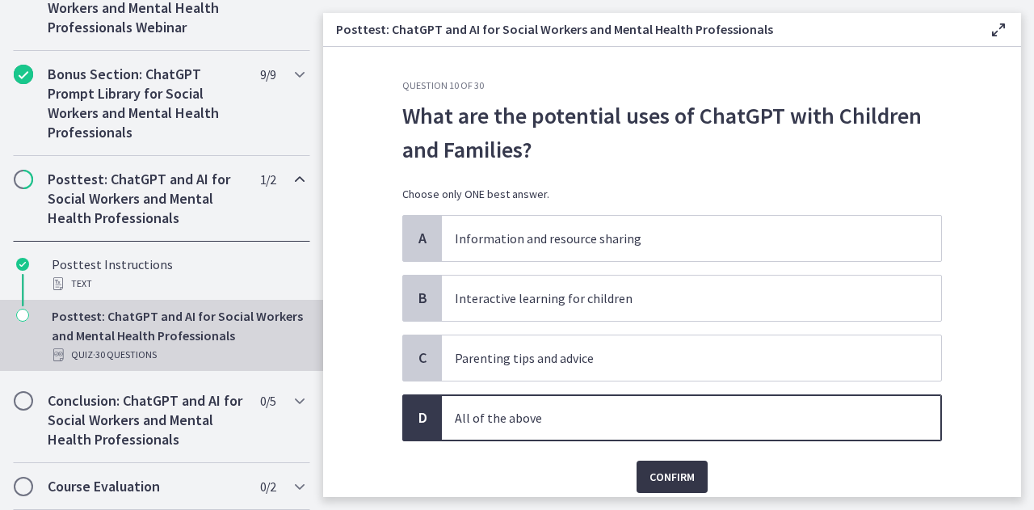
click at [642, 468] on button "Confirm" at bounding box center [672, 477] width 71 height 32
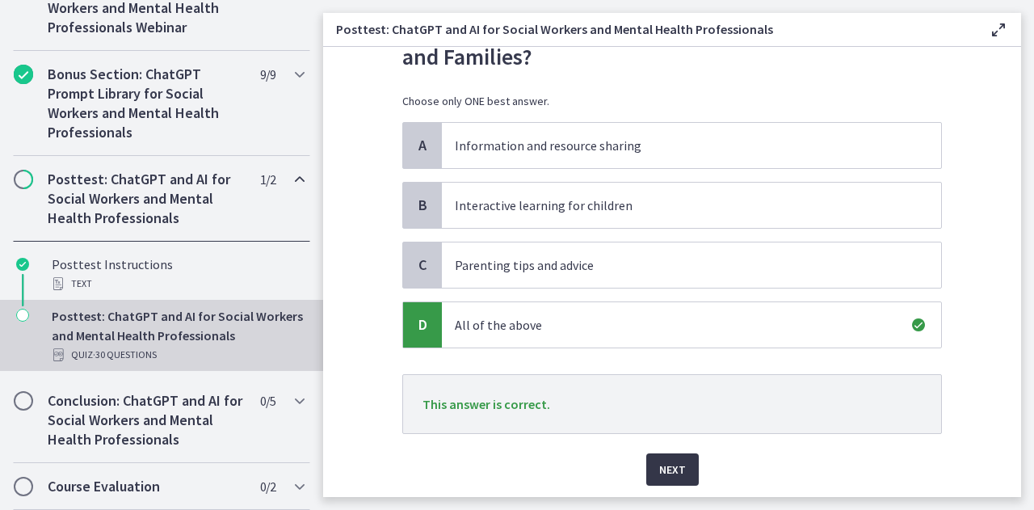
scroll to position [103, 0]
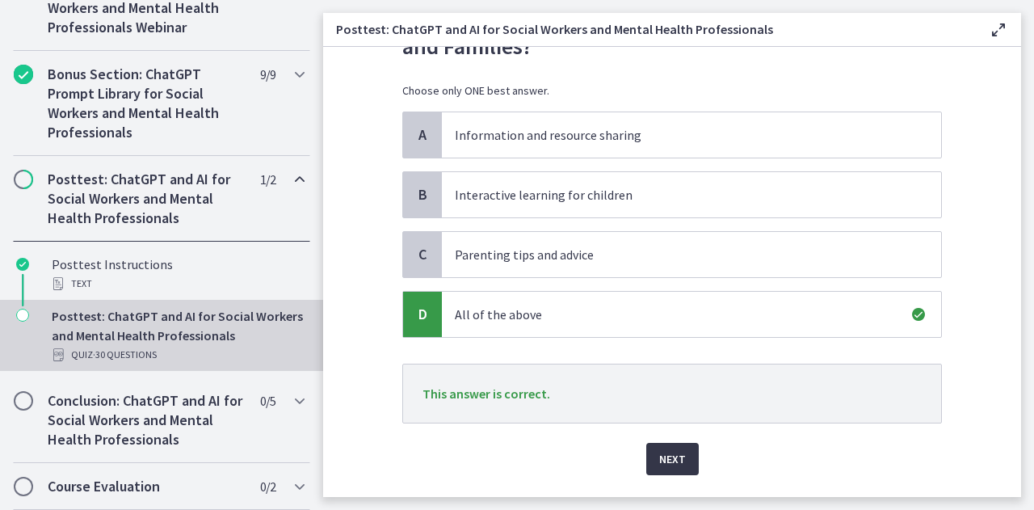
click at [659, 460] on span "Next" at bounding box center [672, 458] width 27 height 19
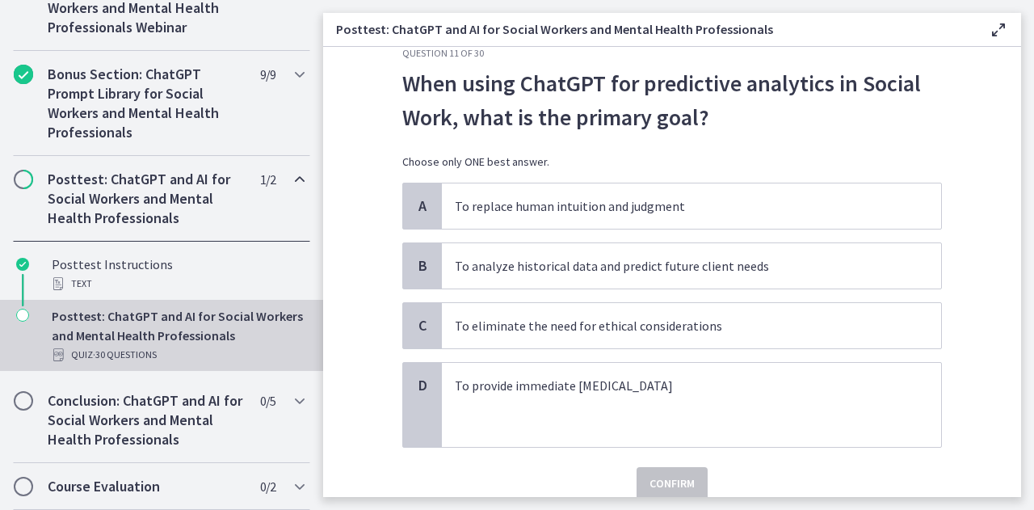
scroll to position [33, 0]
click at [689, 268] on p "To analyze historical data and predict future client needs" at bounding box center [675, 264] width 441 height 19
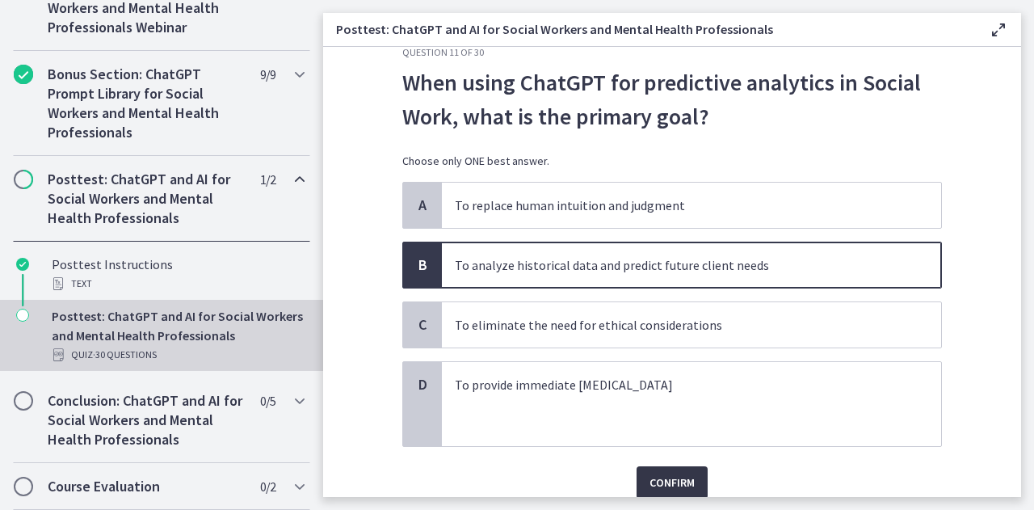
click at [667, 480] on span "Confirm" at bounding box center [672, 482] width 45 height 19
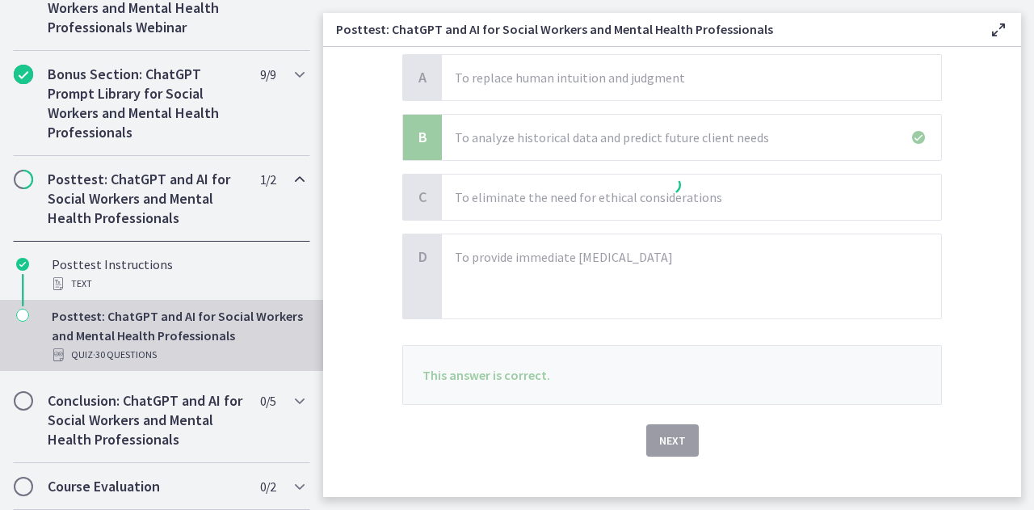
scroll to position [168, 0]
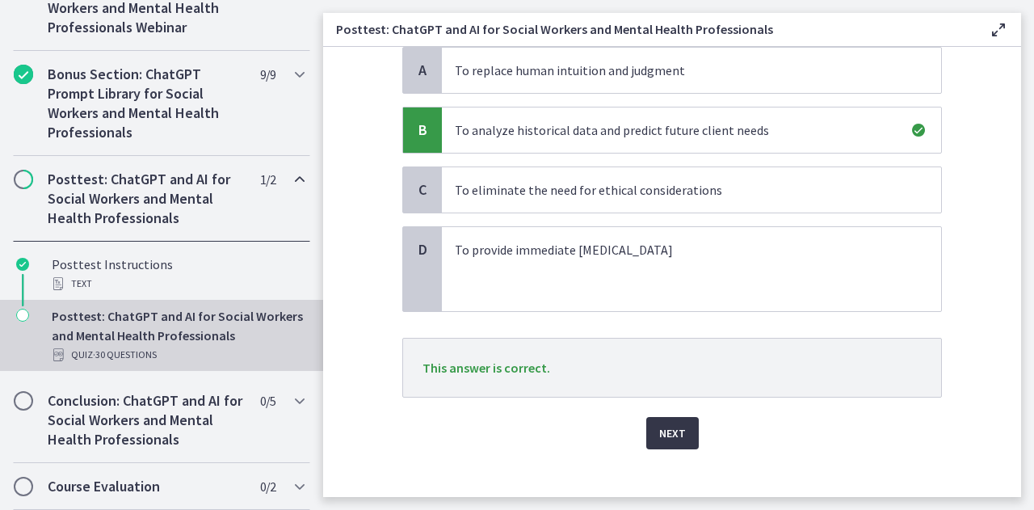
click at [659, 417] on button "Next" at bounding box center [672, 433] width 53 height 32
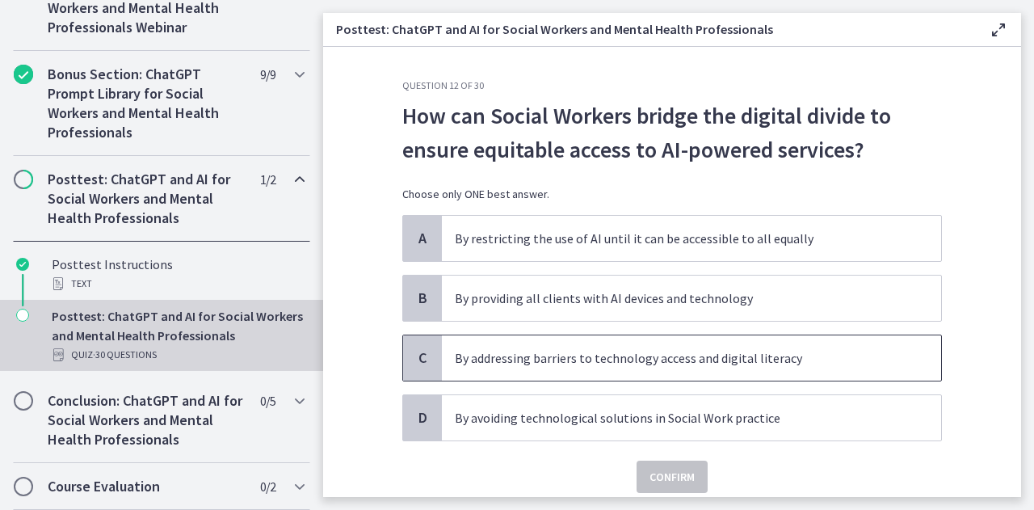
click at [601, 368] on span "By addressing barriers to technology access and digital literacy" at bounding box center [691, 357] width 499 height 45
click at [659, 468] on span "Confirm" at bounding box center [672, 476] width 45 height 19
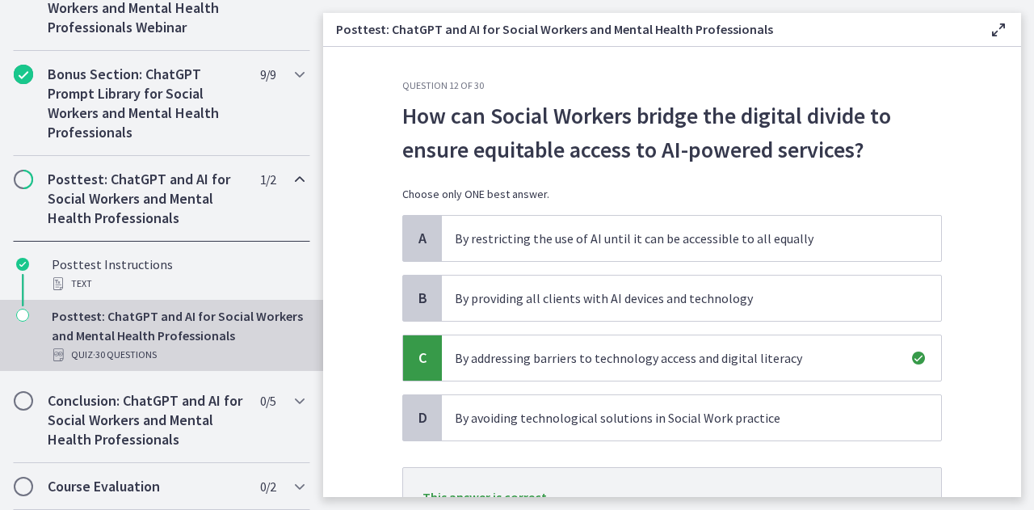
scroll to position [143, 0]
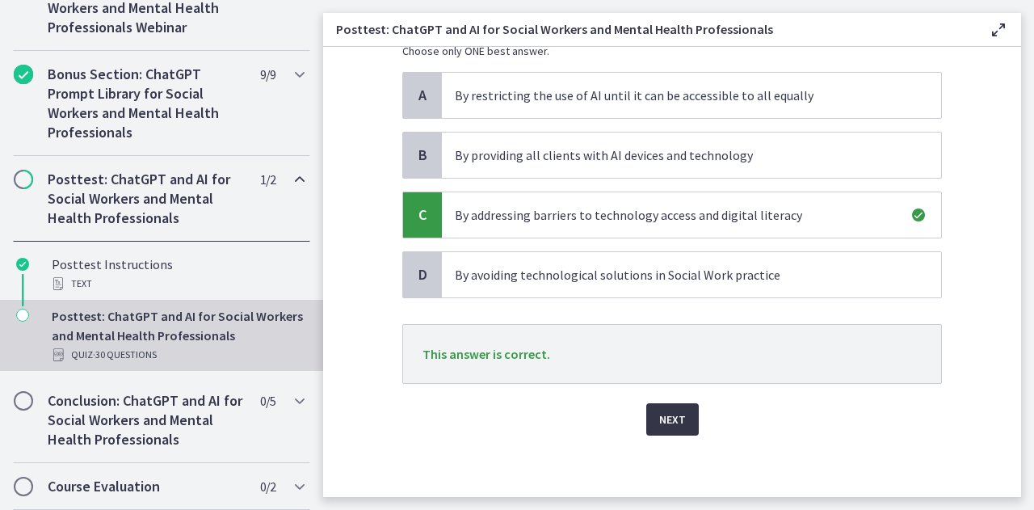
click at [661, 411] on span "Next" at bounding box center [672, 419] width 27 height 19
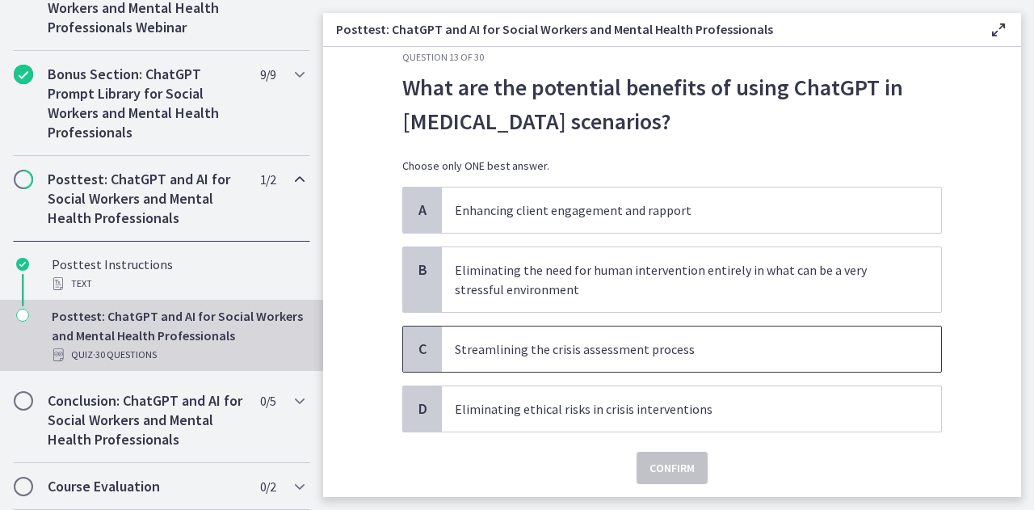
scroll to position [23, 0]
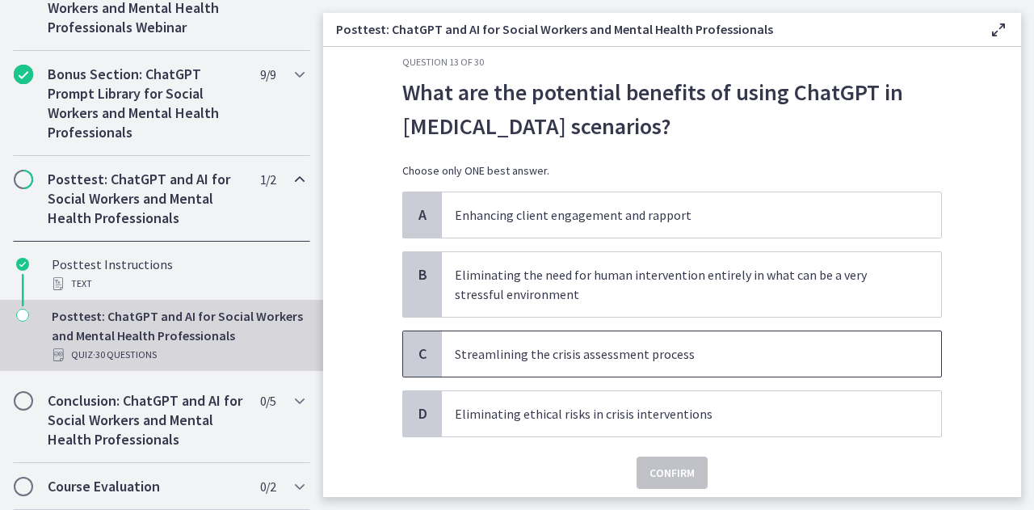
click at [592, 358] on p "Streamlining the crisis assessment process" at bounding box center [675, 353] width 441 height 19
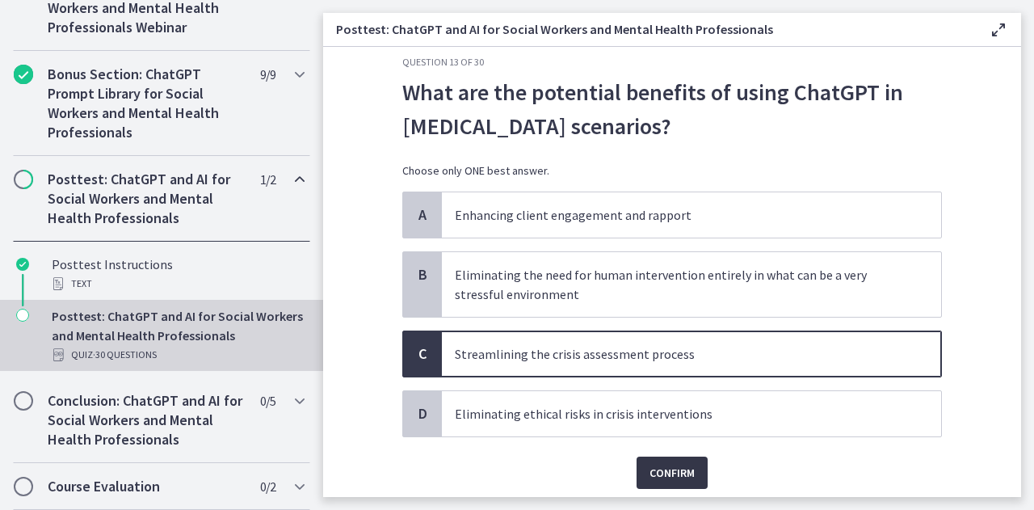
click at [667, 473] on span "Confirm" at bounding box center [672, 472] width 45 height 19
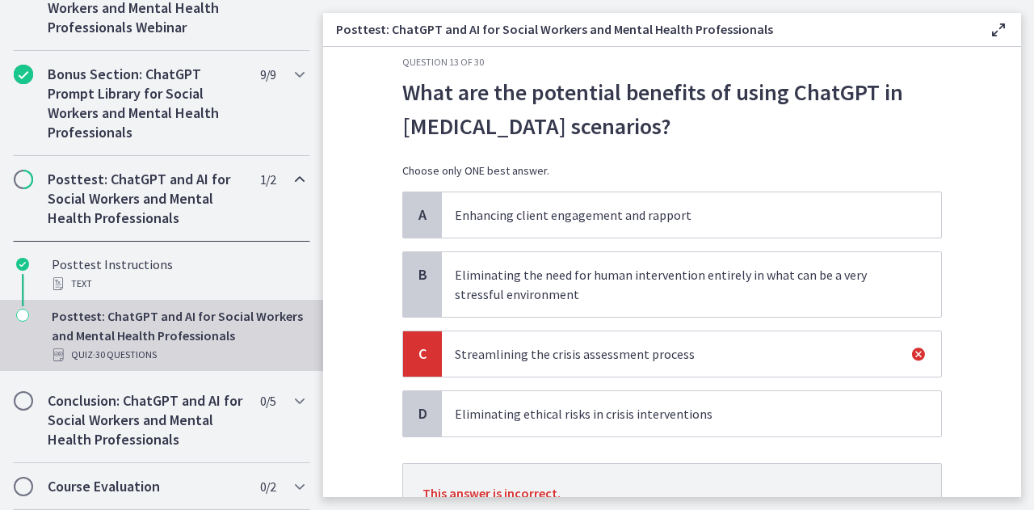
click at [538, 212] on p "Enhancing client engagement and rapport" at bounding box center [675, 214] width 441 height 19
click at [442, 217] on span "Enhancing client engagement and rapport" at bounding box center [691, 214] width 499 height 45
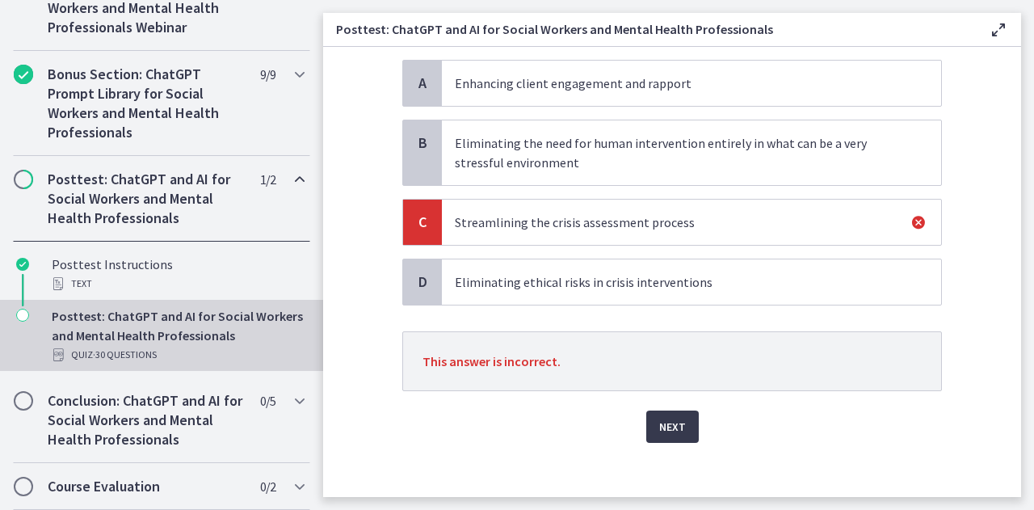
scroll to position [156, 0]
click at [913, 221] on icon at bounding box center [918, 221] width 19 height 19
click at [664, 427] on span "Next" at bounding box center [672, 425] width 27 height 19
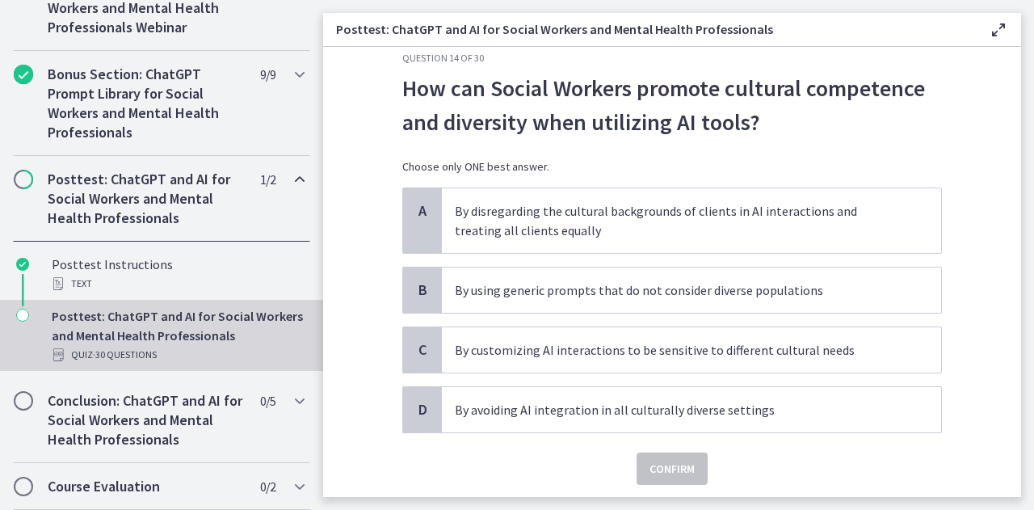
scroll to position [26, 0]
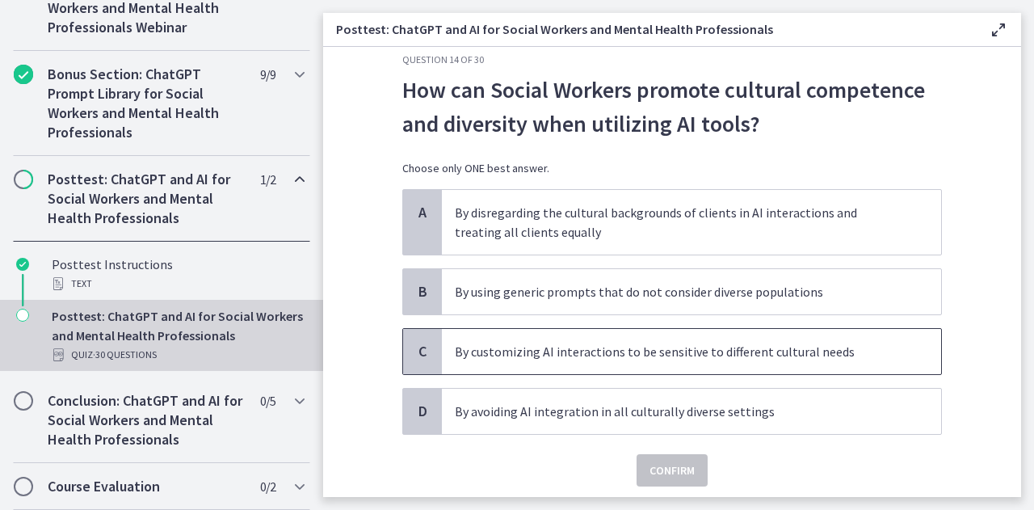
click at [643, 364] on span "By customizing AI interactions to be sensitive to different cultural needs" at bounding box center [691, 351] width 499 height 45
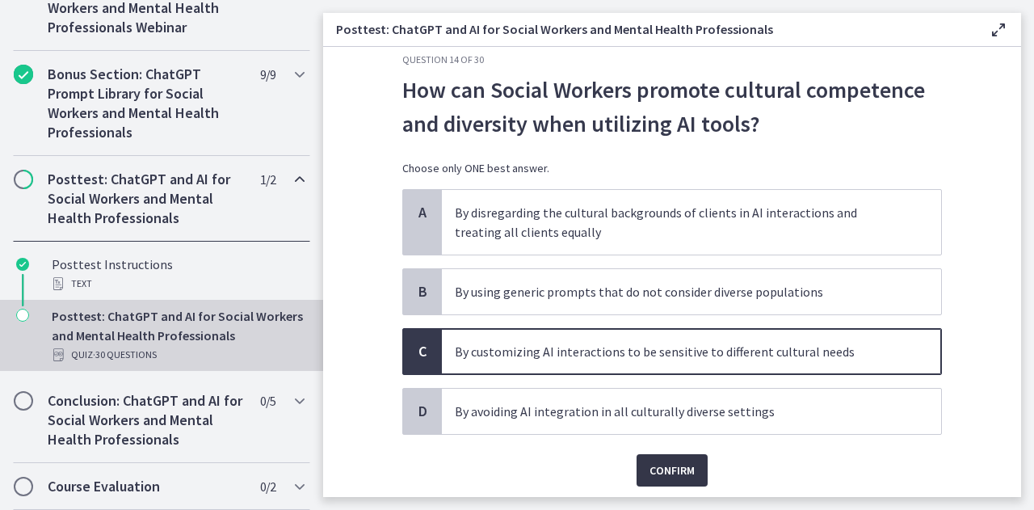
click at [651, 466] on span "Confirm" at bounding box center [672, 470] width 45 height 19
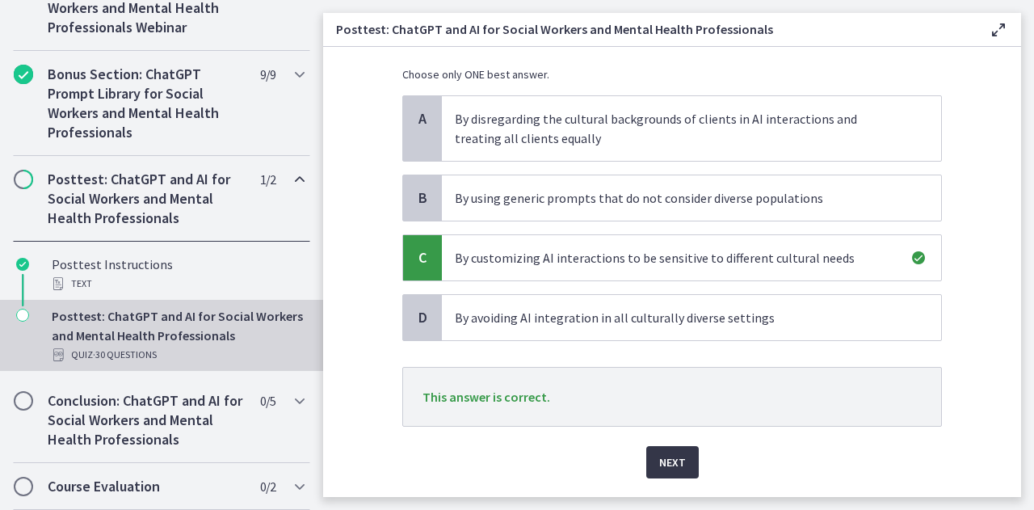
scroll to position [123, 0]
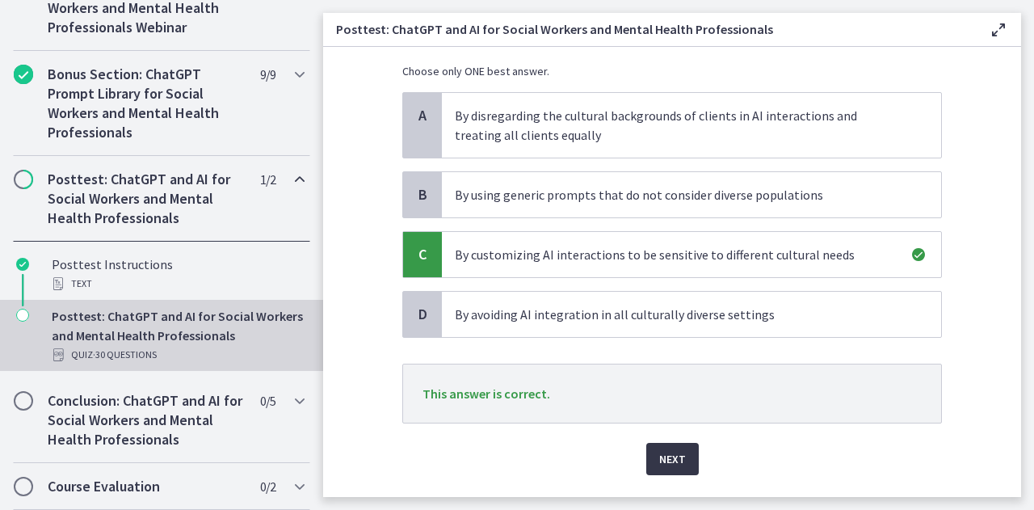
click at [659, 460] on span "Next" at bounding box center [672, 458] width 27 height 19
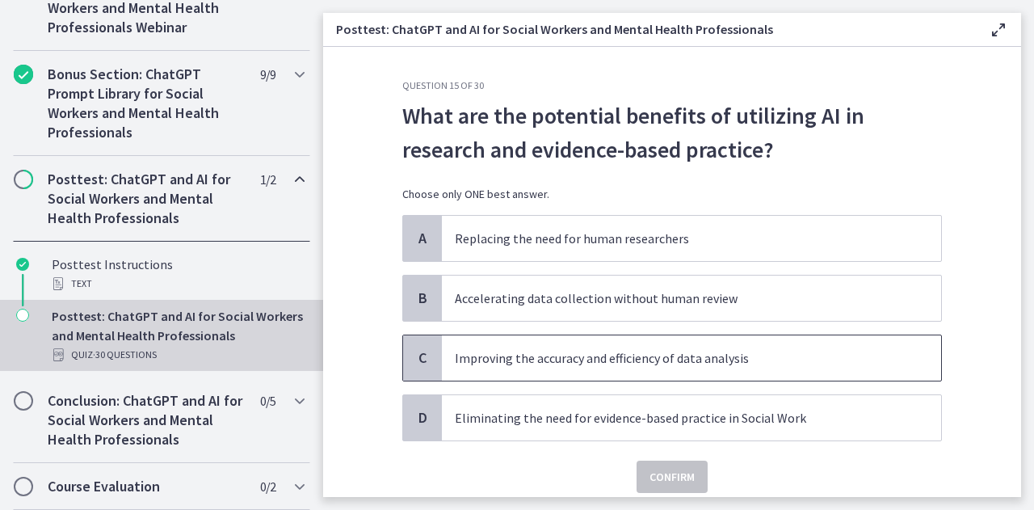
click at [590, 354] on p "Improving the accuracy and efficiency of data analysis" at bounding box center [675, 357] width 441 height 19
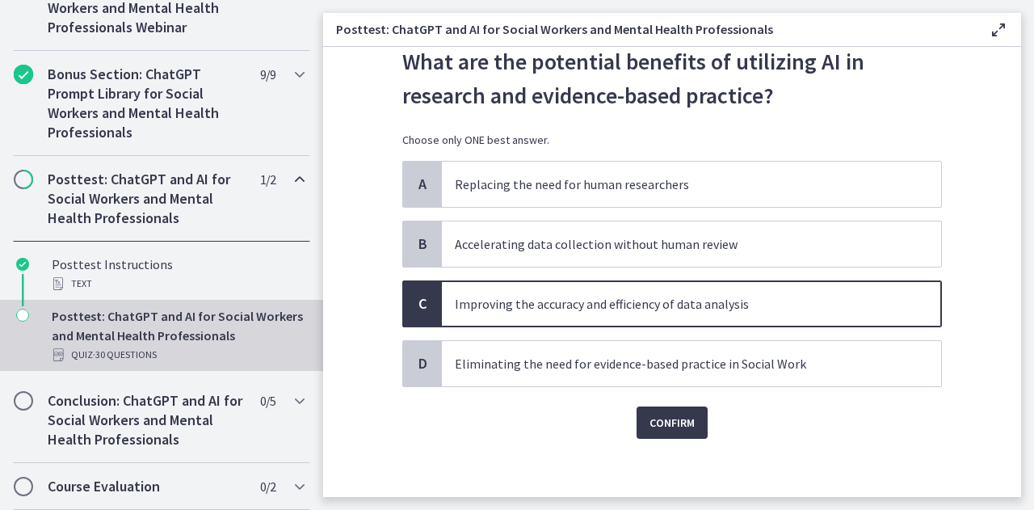
scroll to position [55, 0]
click at [659, 412] on span "Confirm" at bounding box center [672, 421] width 45 height 19
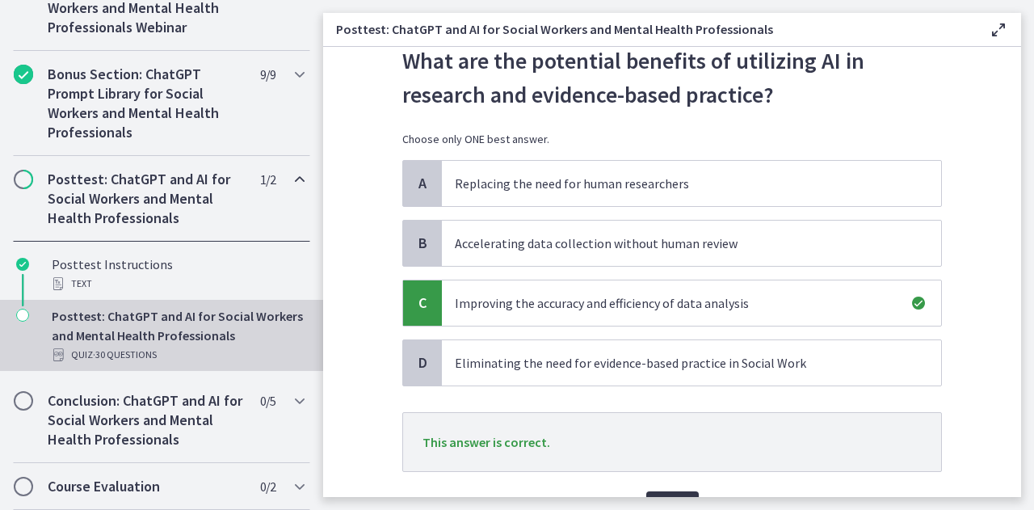
scroll to position [143, 0]
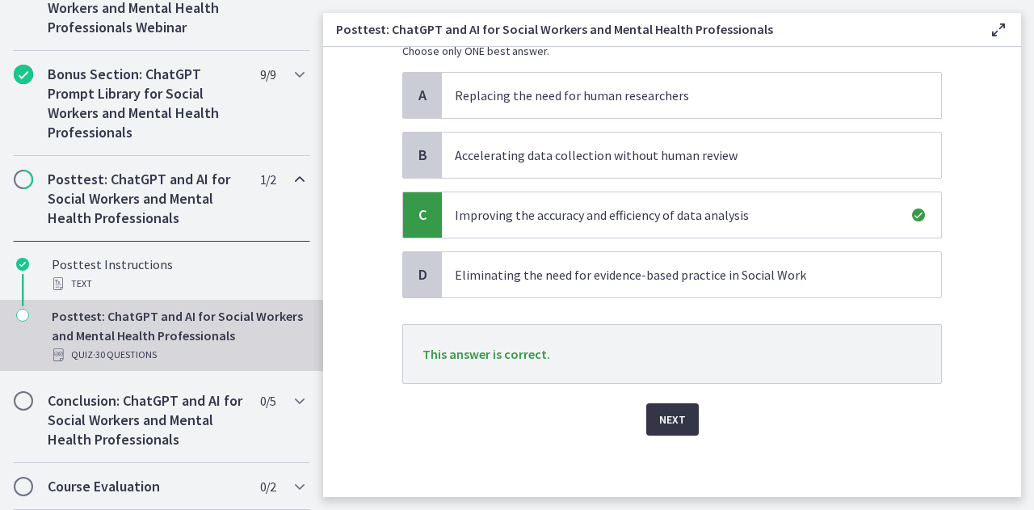
click at [663, 422] on span "Next" at bounding box center [672, 419] width 27 height 19
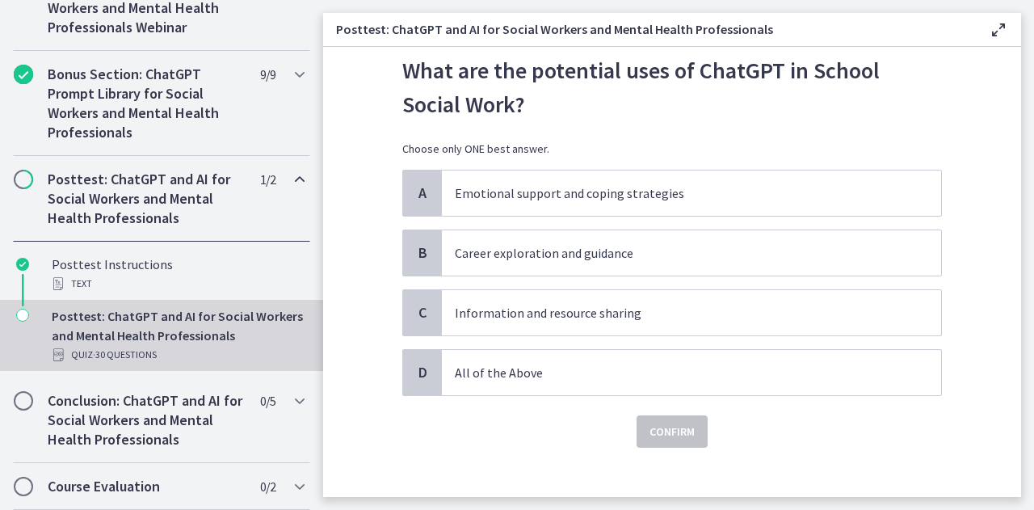
scroll to position [46, 0]
click at [662, 365] on p "All of the Above" at bounding box center [675, 371] width 441 height 19
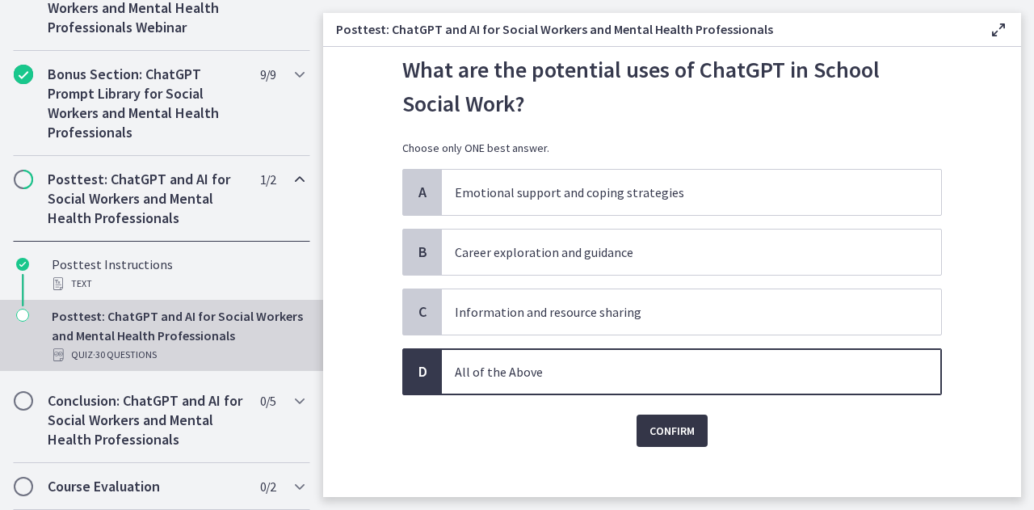
click at [669, 432] on span "Confirm" at bounding box center [672, 430] width 45 height 19
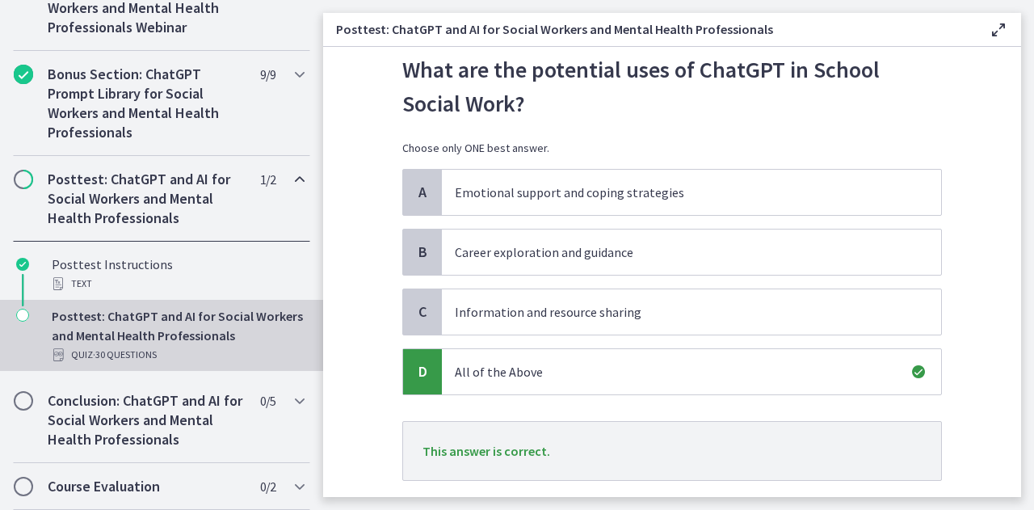
scroll to position [143, 0]
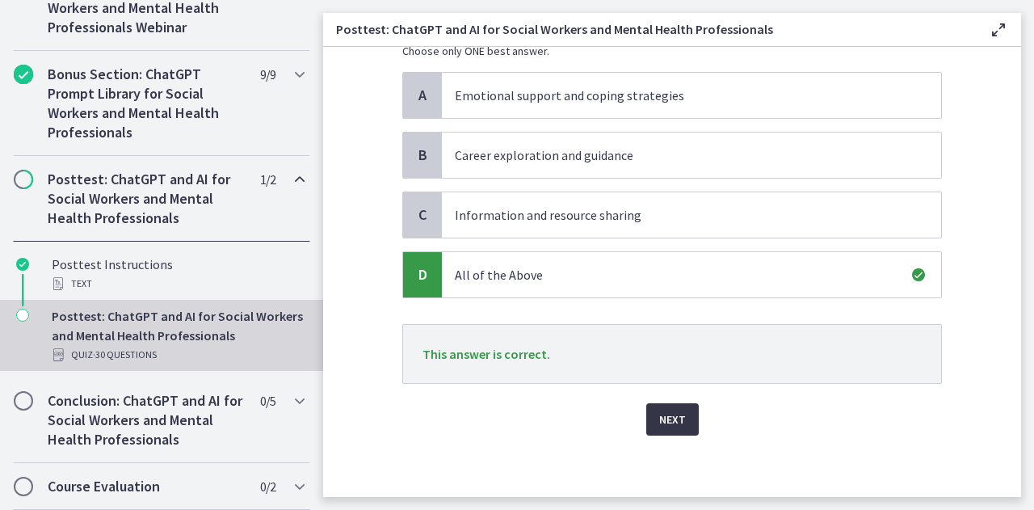
click at [654, 403] on button "Next" at bounding box center [672, 419] width 53 height 32
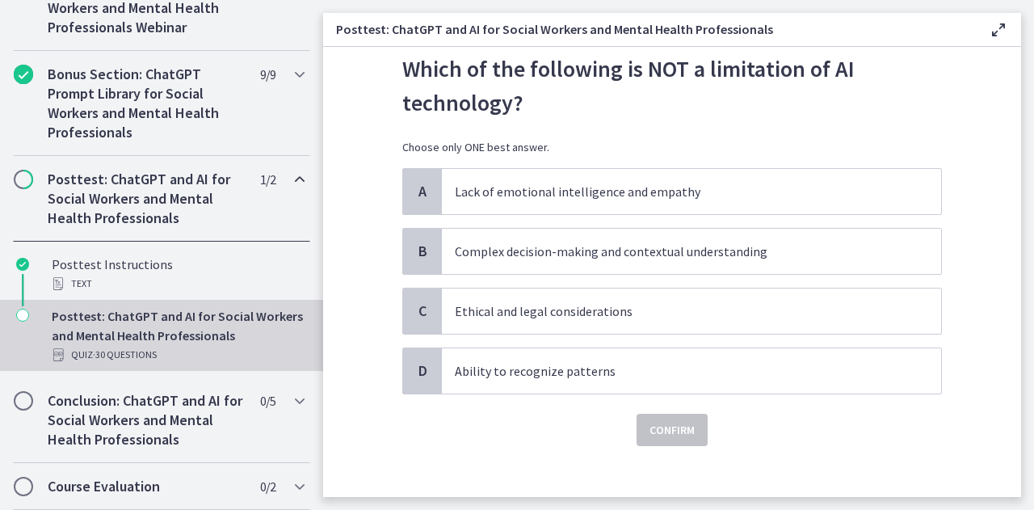
scroll to position [50, 0]
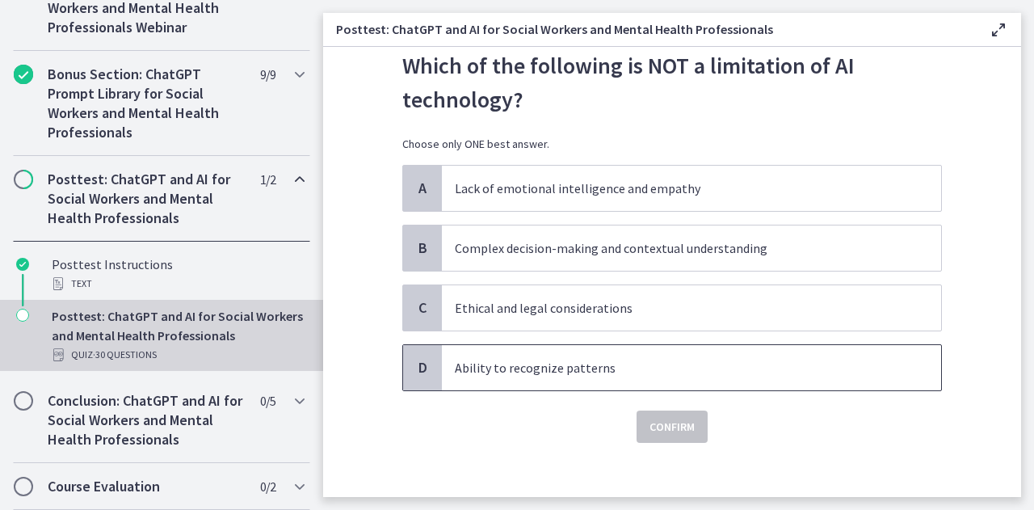
click at [583, 367] on p "Ability to recognize patterns" at bounding box center [675, 367] width 441 height 19
click at [650, 429] on span "Confirm" at bounding box center [672, 426] width 45 height 19
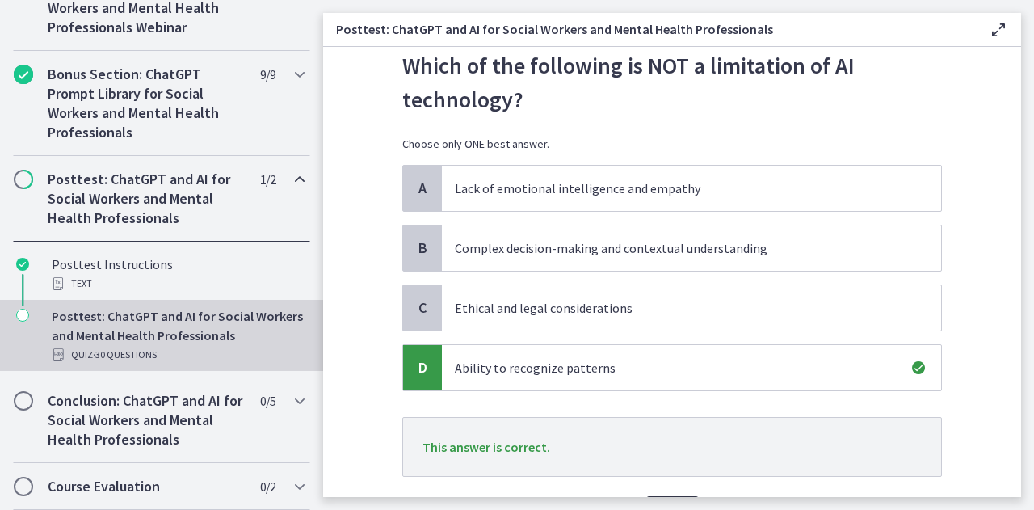
scroll to position [143, 0]
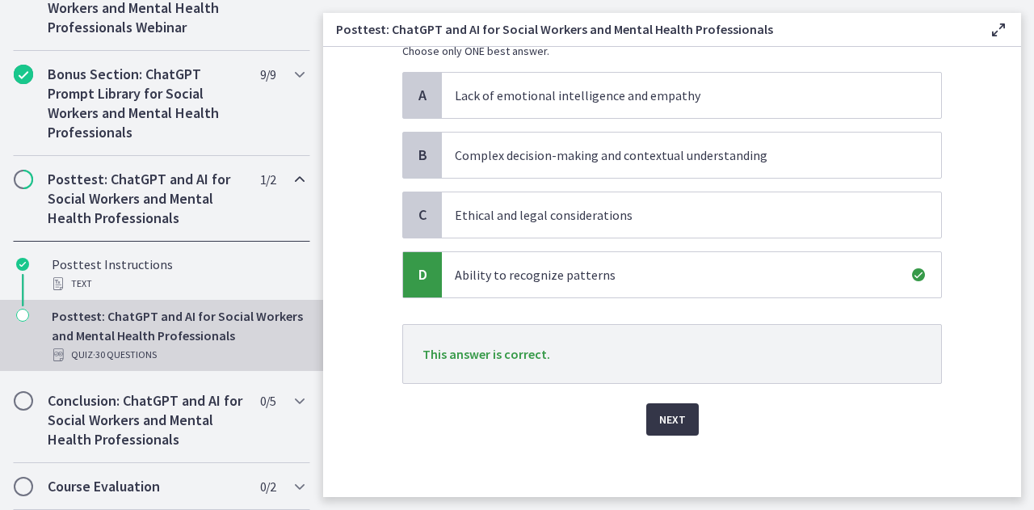
click at [659, 417] on span "Next" at bounding box center [672, 419] width 27 height 19
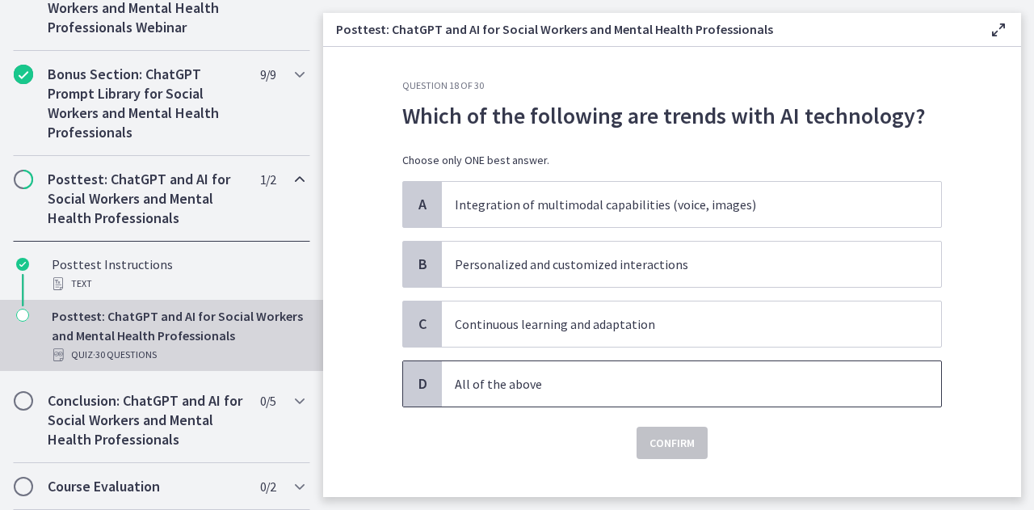
click at [619, 395] on span "All of the above" at bounding box center [691, 383] width 499 height 45
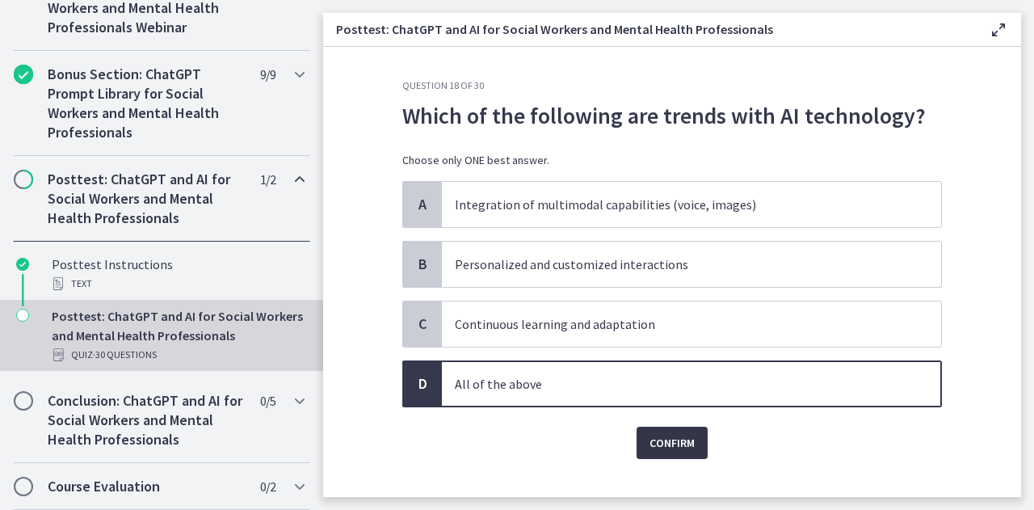
click at [653, 437] on span "Confirm" at bounding box center [672, 442] width 45 height 19
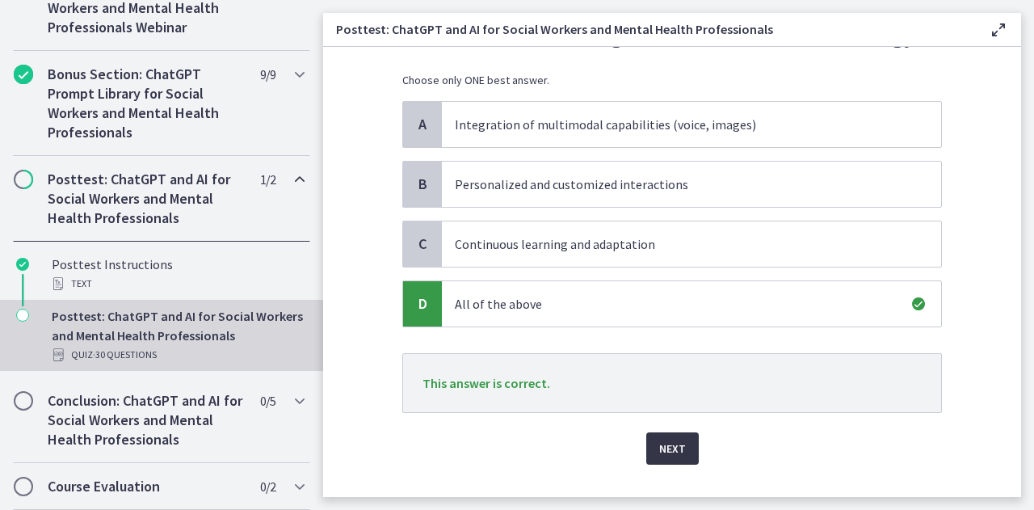
scroll to position [109, 0]
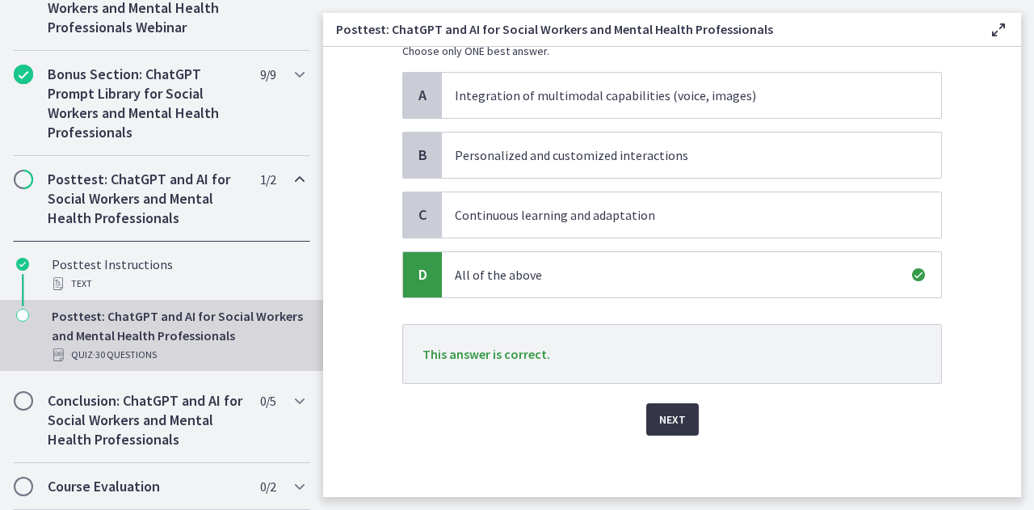
click at [655, 431] on button "Next" at bounding box center [672, 419] width 53 height 32
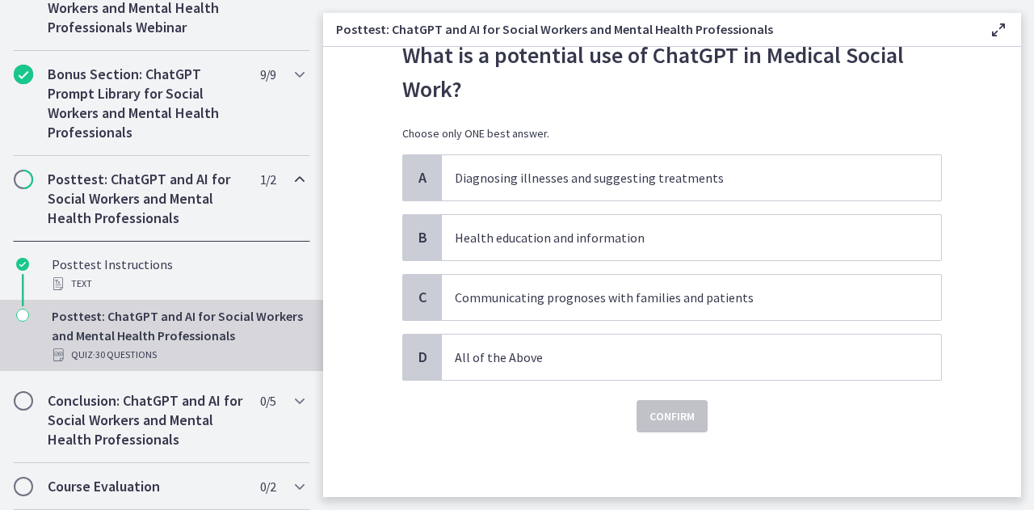
scroll to position [0, 0]
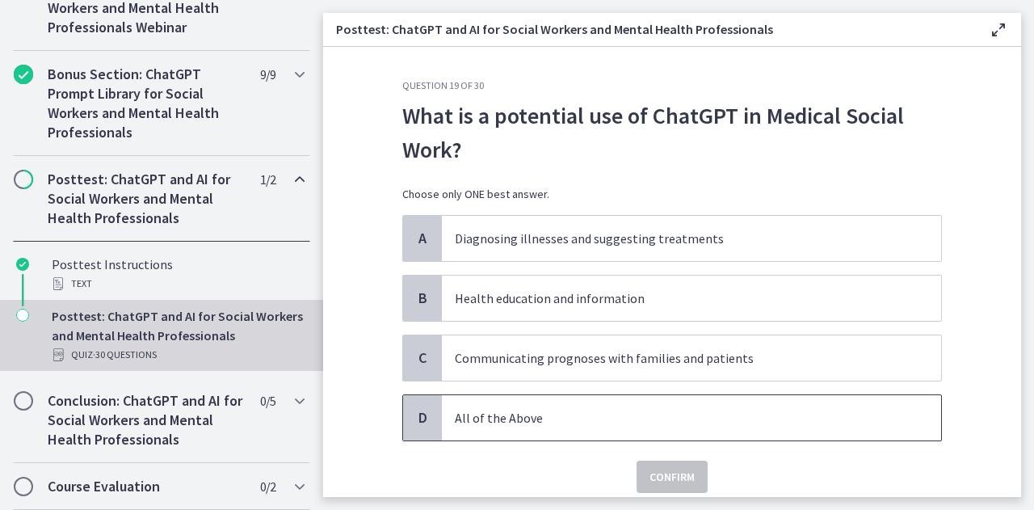
click at [541, 436] on span "All of the Above" at bounding box center [691, 417] width 499 height 45
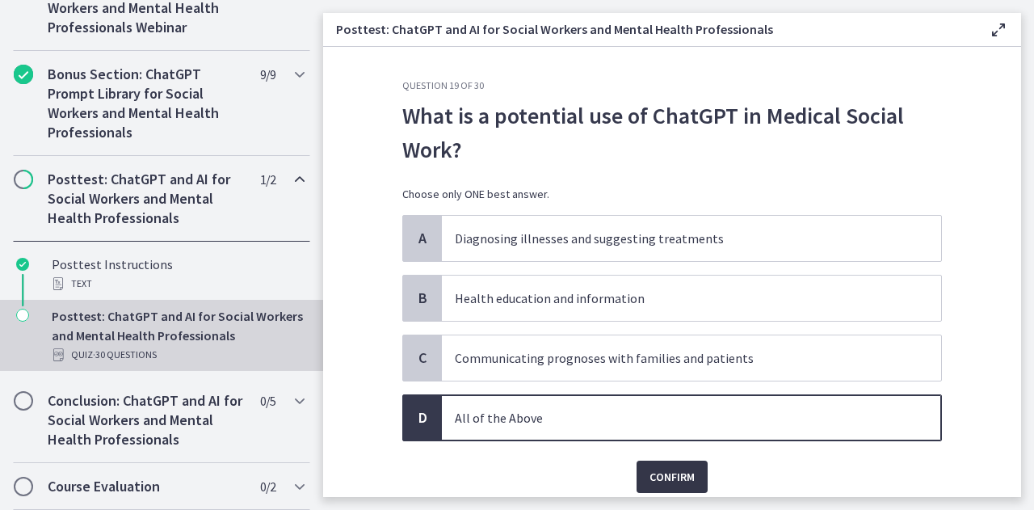
click at [637, 461] on button "Confirm" at bounding box center [672, 477] width 71 height 32
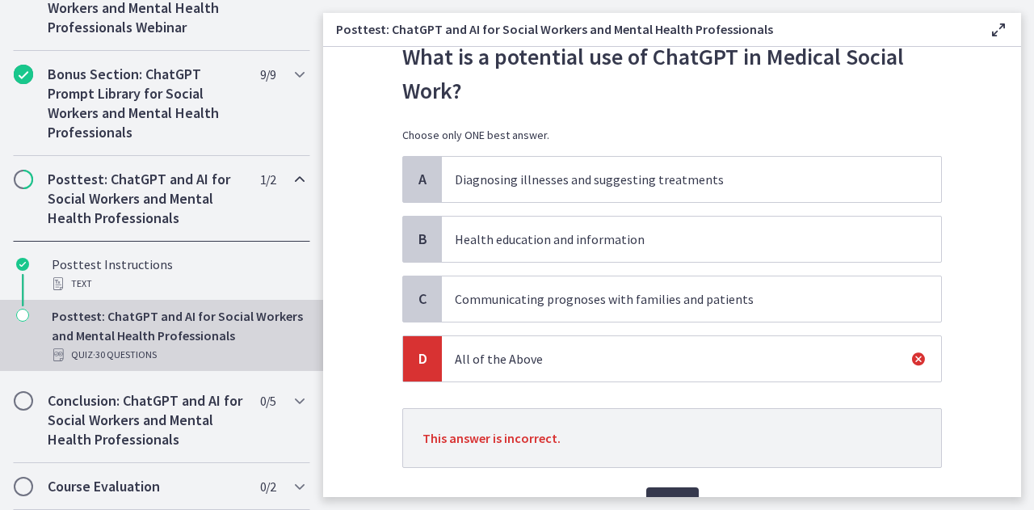
scroll to position [143, 0]
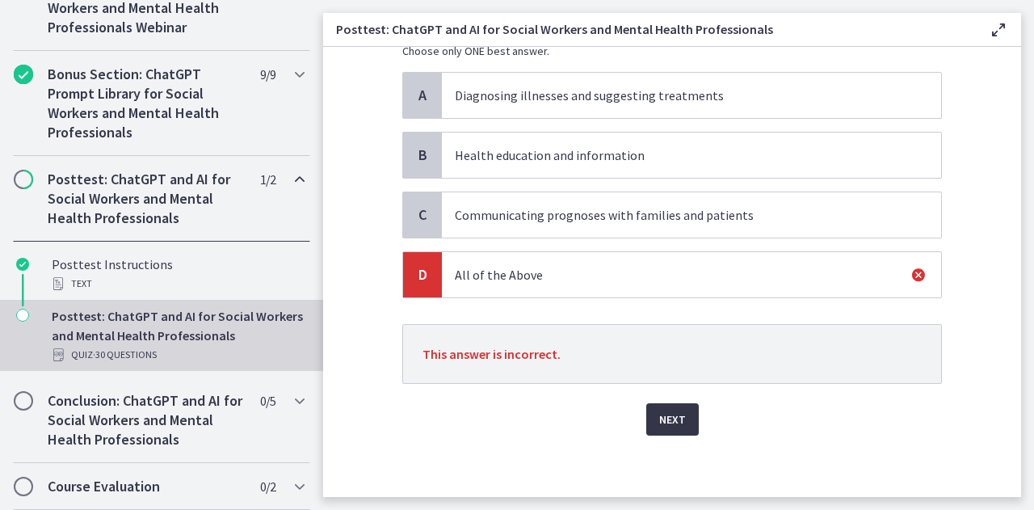
click at [659, 417] on span "Next" at bounding box center [672, 419] width 27 height 19
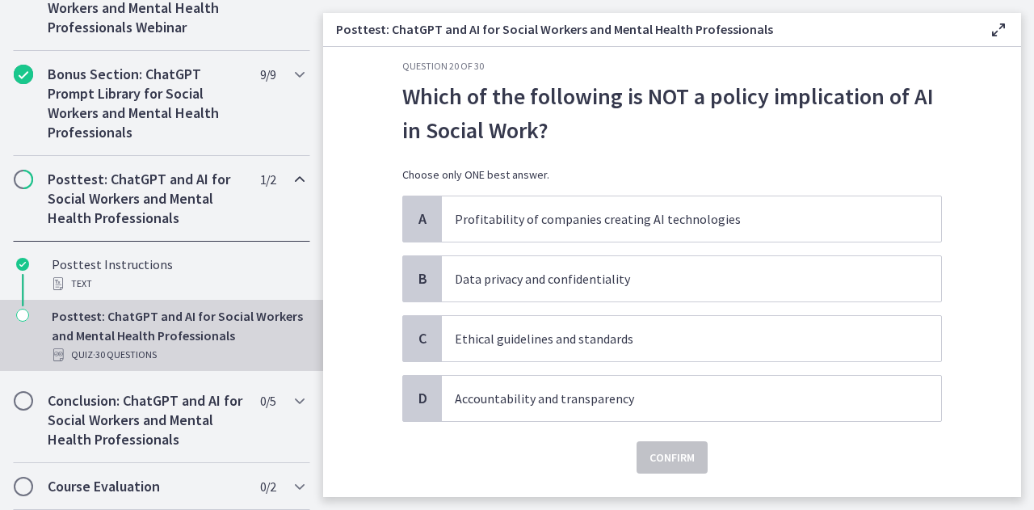
scroll to position [20, 0]
click at [545, 222] on p "Profitability of companies creating AI technologies" at bounding box center [675, 217] width 441 height 19
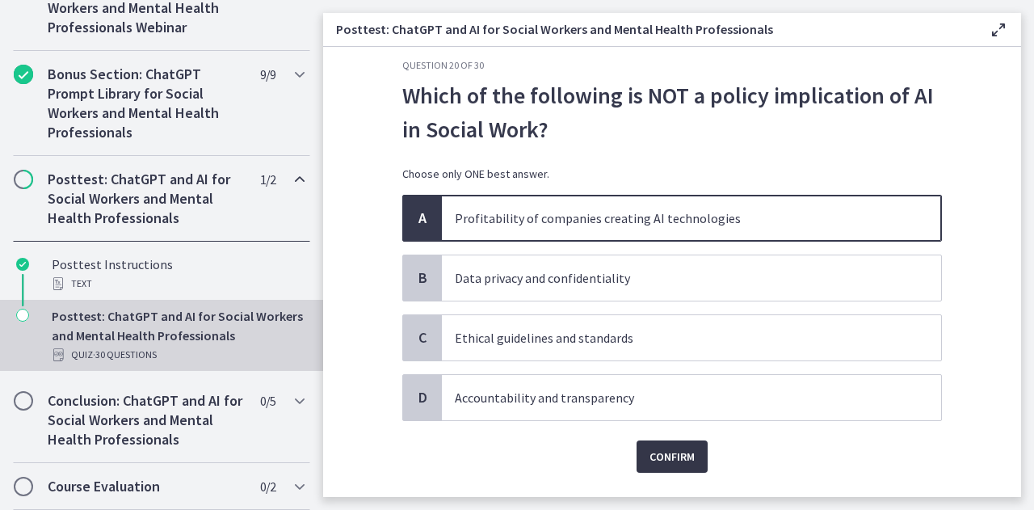
click at [658, 455] on span "Confirm" at bounding box center [672, 456] width 45 height 19
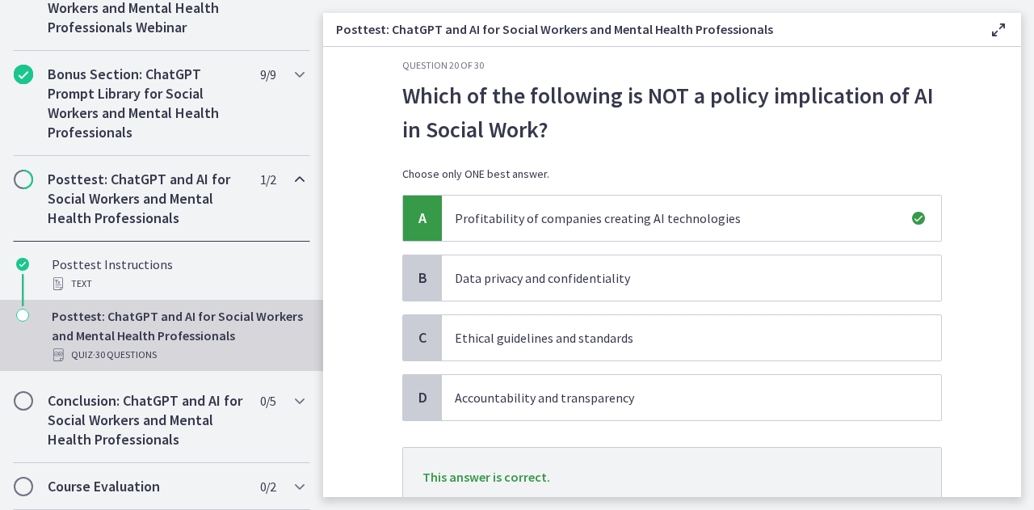
scroll to position [143, 0]
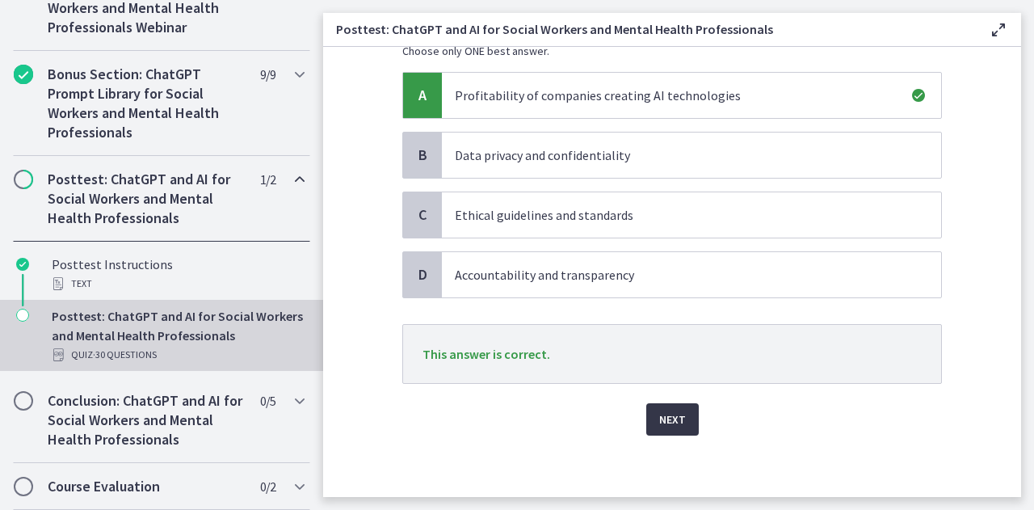
click at [659, 422] on span "Next" at bounding box center [672, 419] width 27 height 19
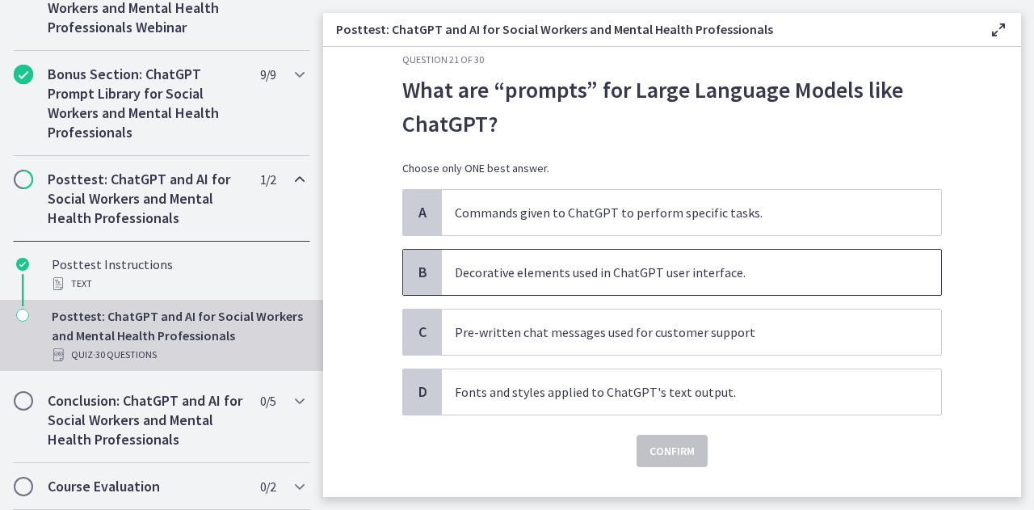
scroll to position [29, 0]
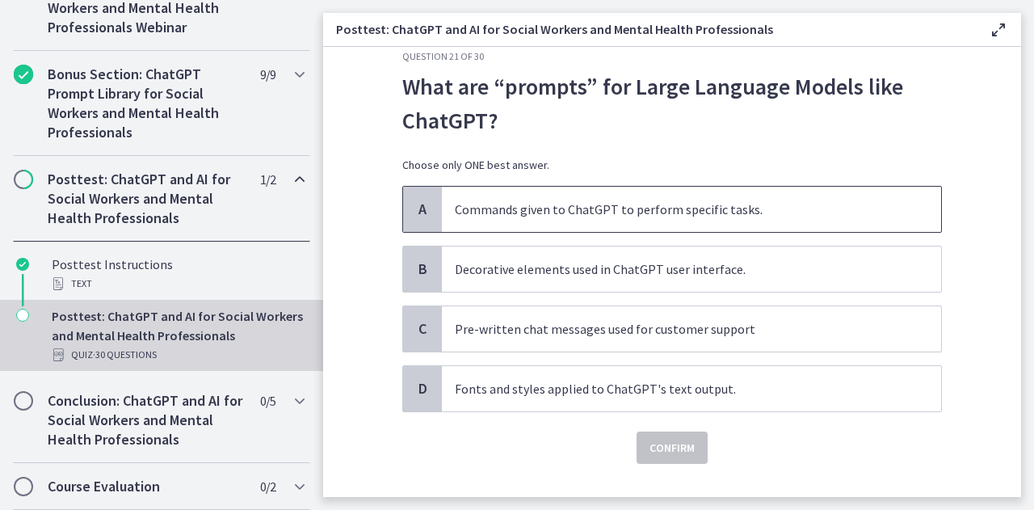
click at [622, 202] on p "Commands given to ChatGPT to perform specific tasks." at bounding box center [675, 209] width 441 height 19
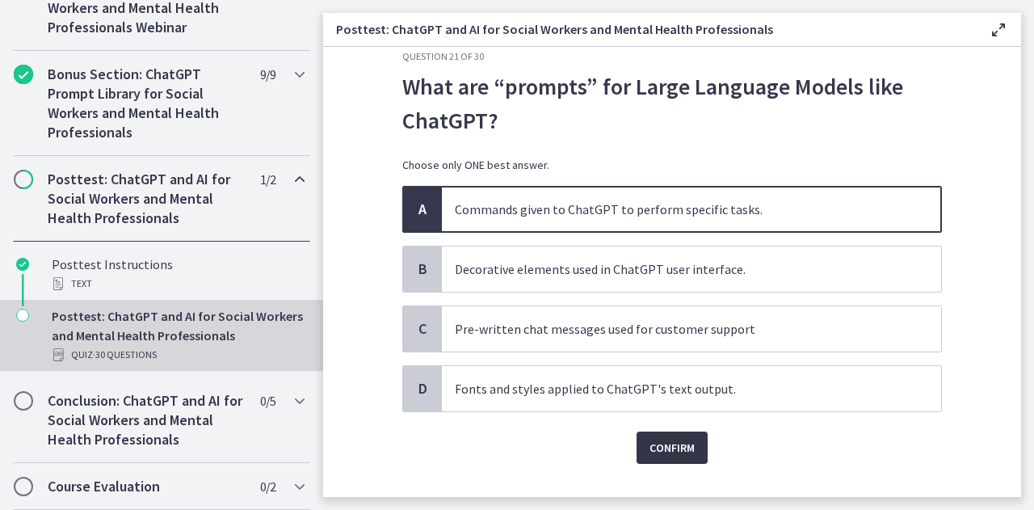
click at [671, 440] on span "Confirm" at bounding box center [672, 447] width 45 height 19
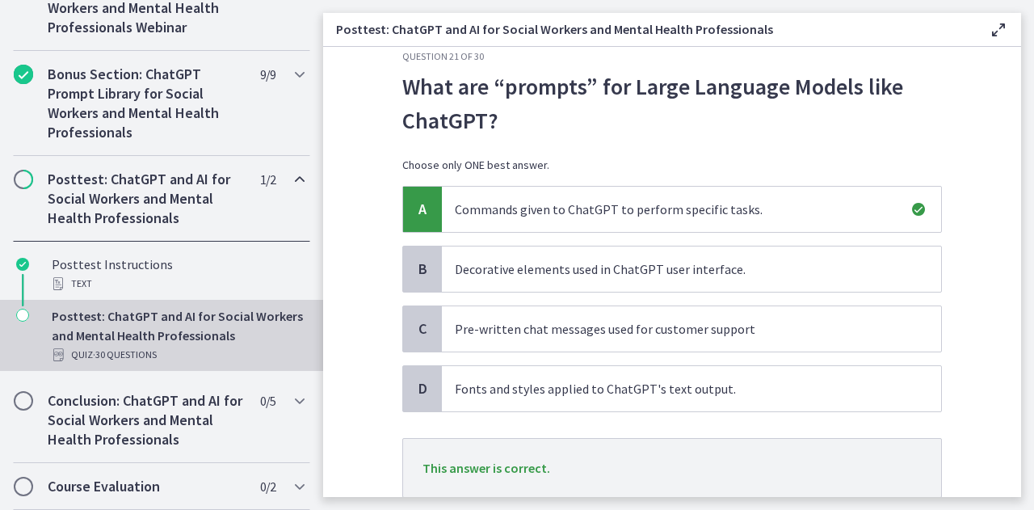
scroll to position [112, 0]
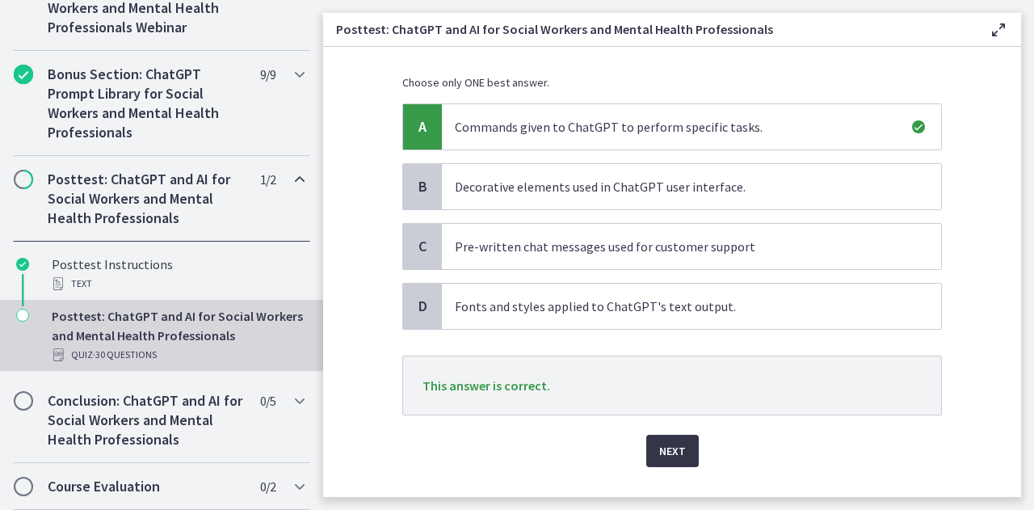
click at [669, 441] on span "Next" at bounding box center [672, 450] width 27 height 19
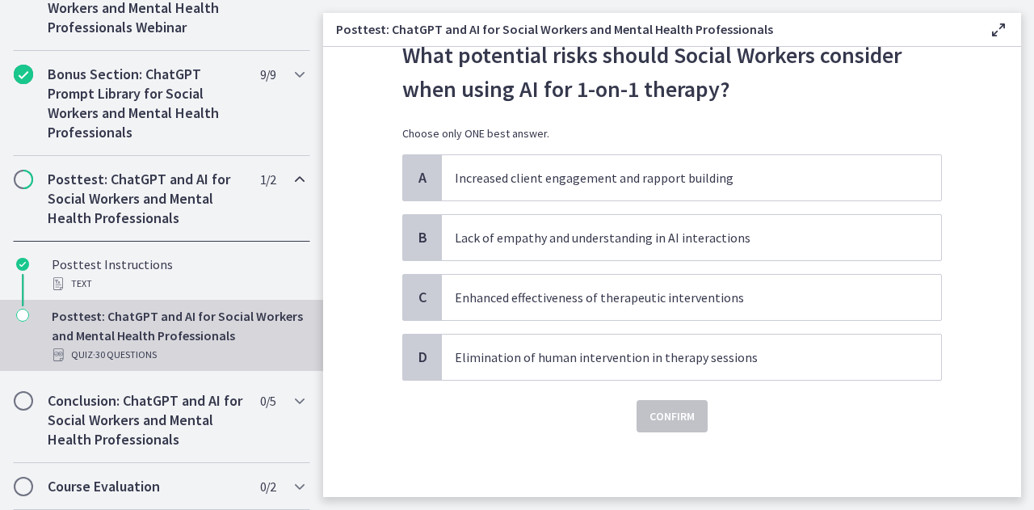
scroll to position [0, 0]
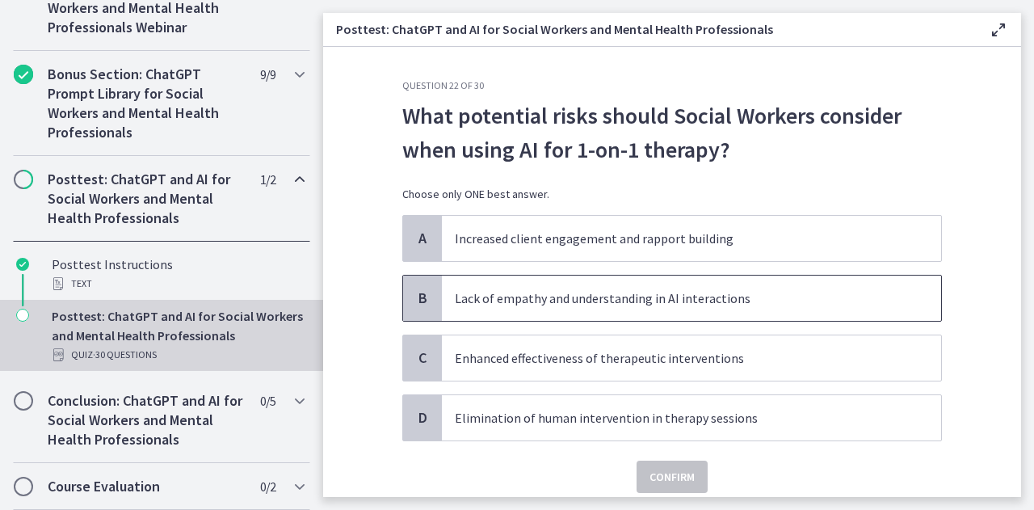
click at [638, 311] on span "Lack of empathy and understanding in AI interactions" at bounding box center [691, 298] width 499 height 45
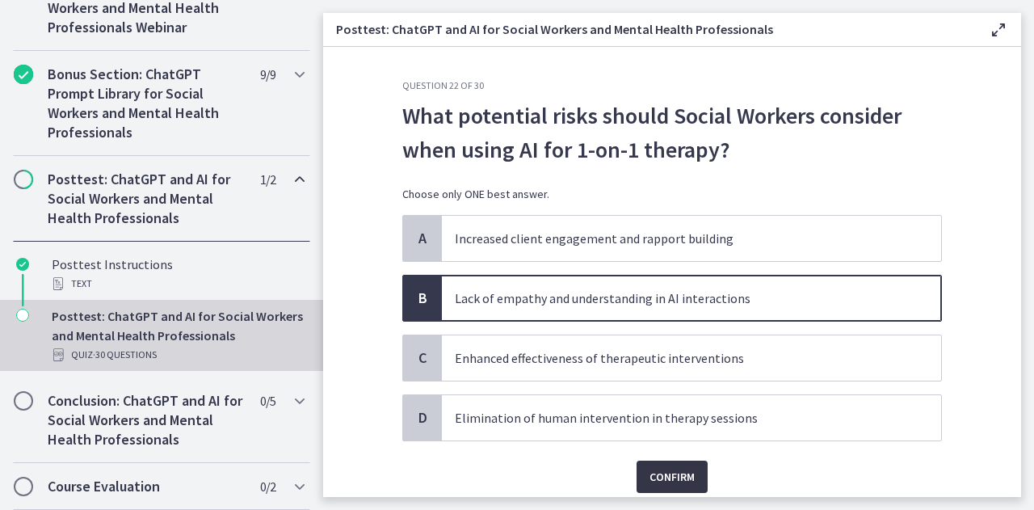
click at [664, 473] on span "Confirm" at bounding box center [672, 476] width 45 height 19
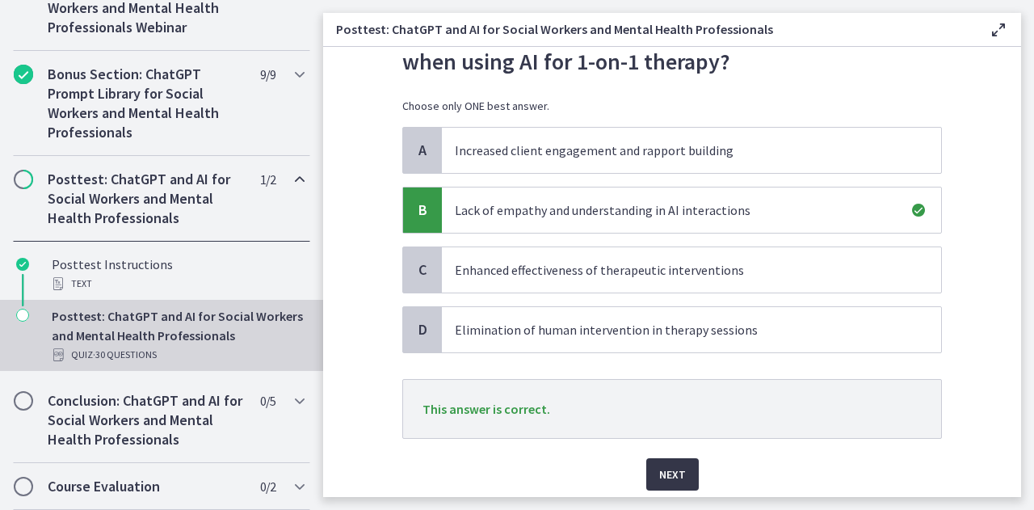
scroll to position [136, 0]
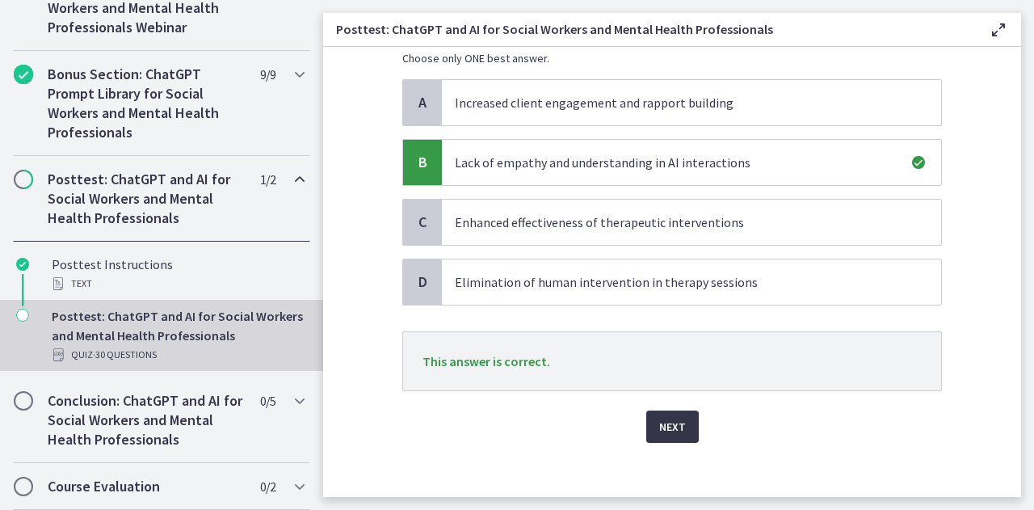
click at [663, 424] on span "Next" at bounding box center [672, 426] width 27 height 19
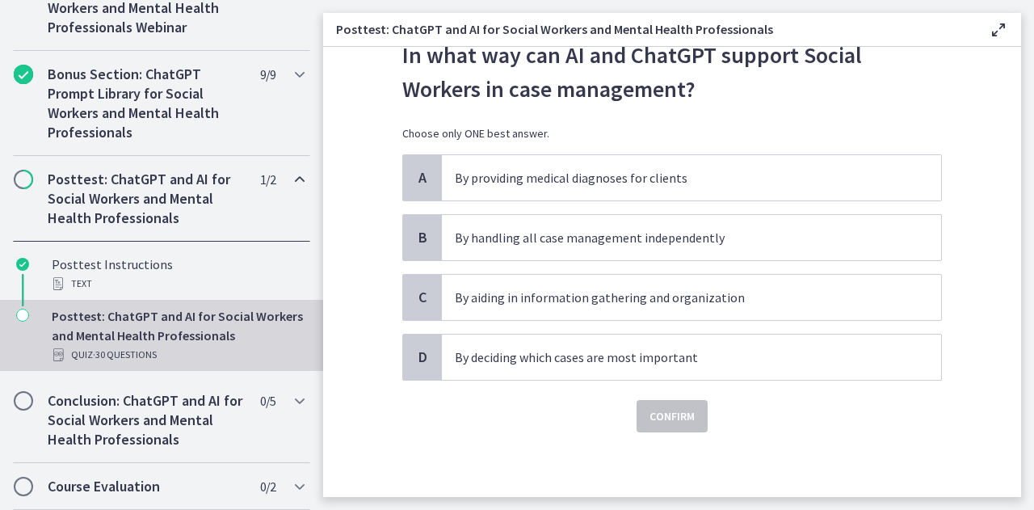
scroll to position [0, 0]
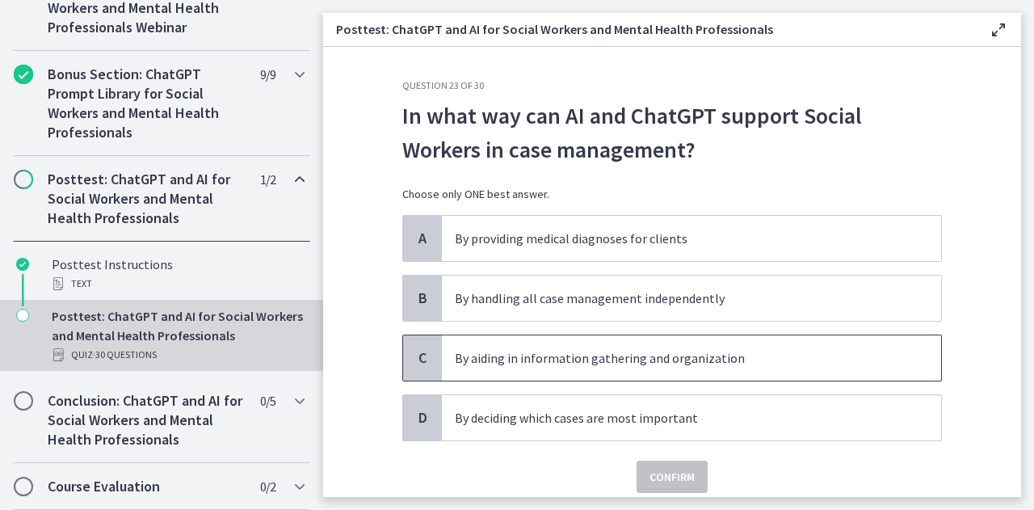
click at [618, 369] on span "By aiding in information gathering and organization" at bounding box center [691, 357] width 499 height 45
click at [666, 481] on span "Confirm" at bounding box center [672, 476] width 45 height 19
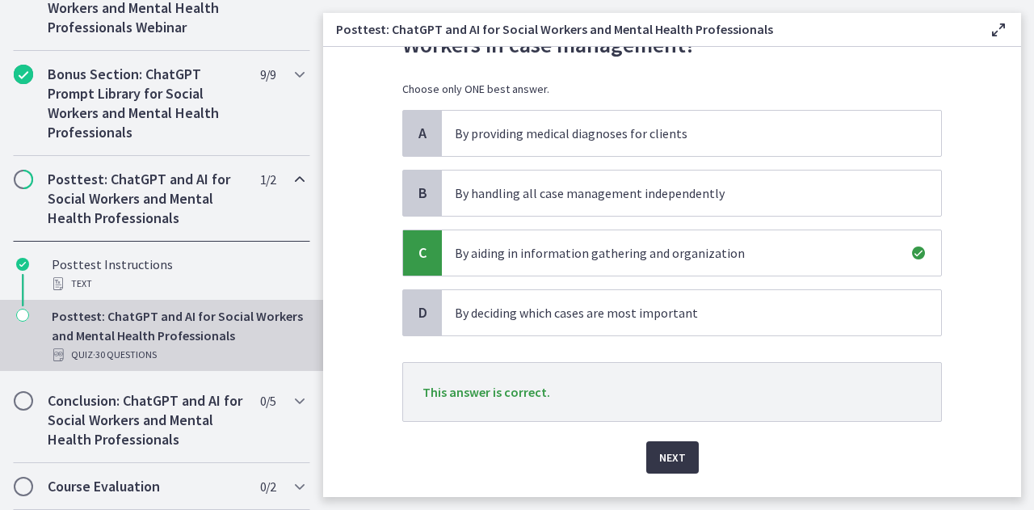
scroll to position [112, 0]
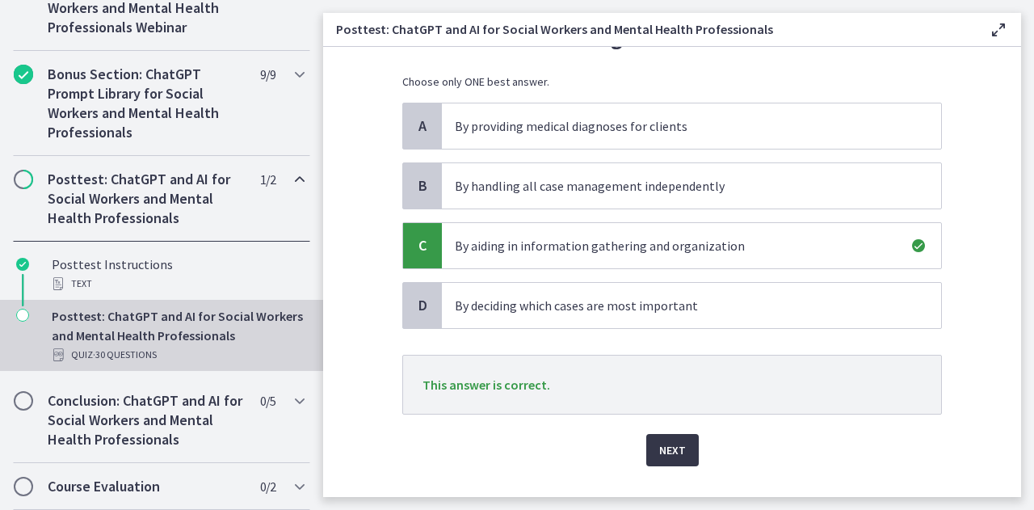
click at [663, 454] on span "Next" at bounding box center [672, 449] width 27 height 19
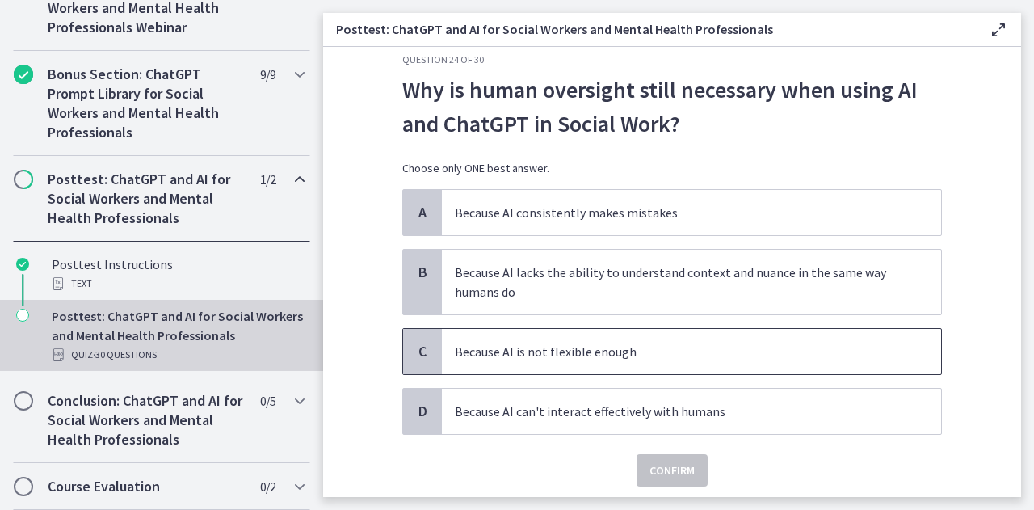
scroll to position [32, 0]
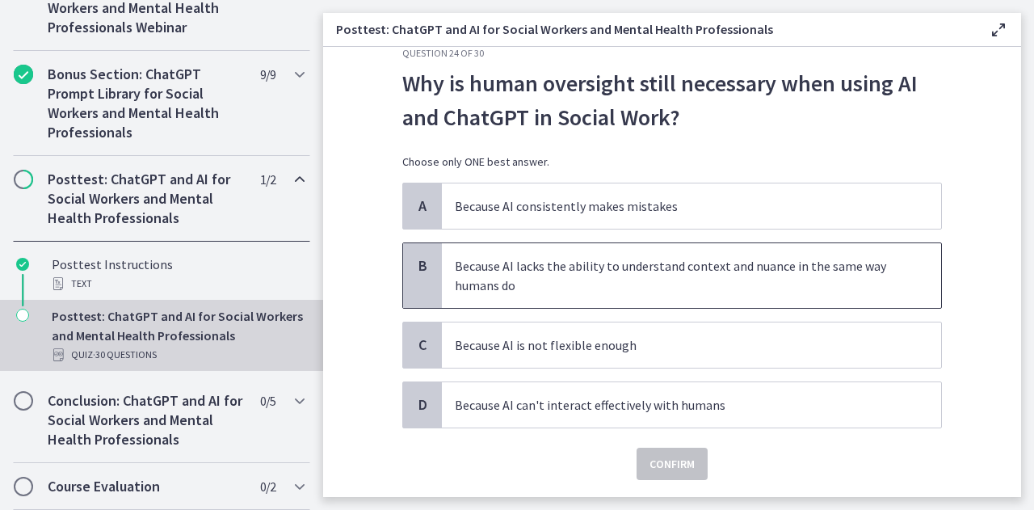
click at [695, 289] on p "Because AI lacks the ability to understand context and nuance in the same way h…" at bounding box center [675, 275] width 441 height 39
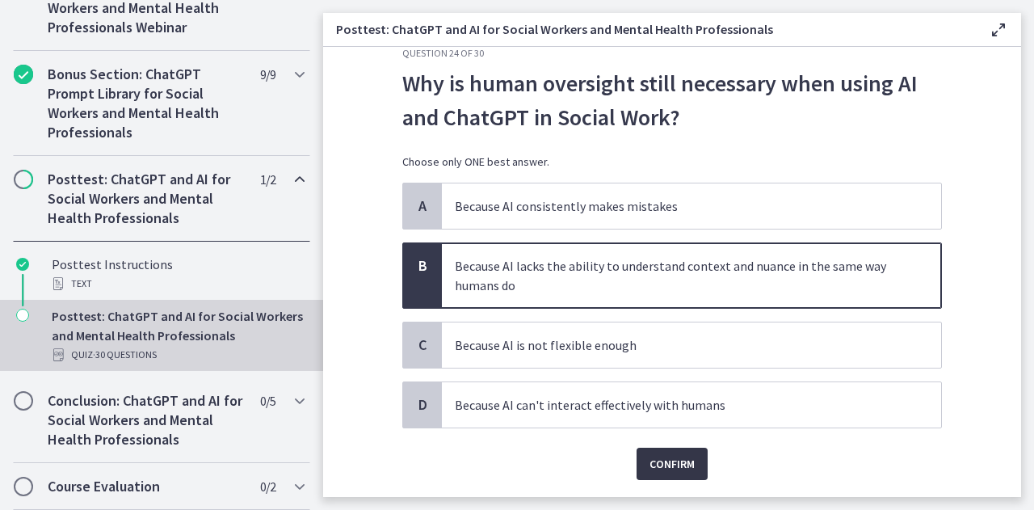
click at [677, 457] on span "Confirm" at bounding box center [672, 463] width 45 height 19
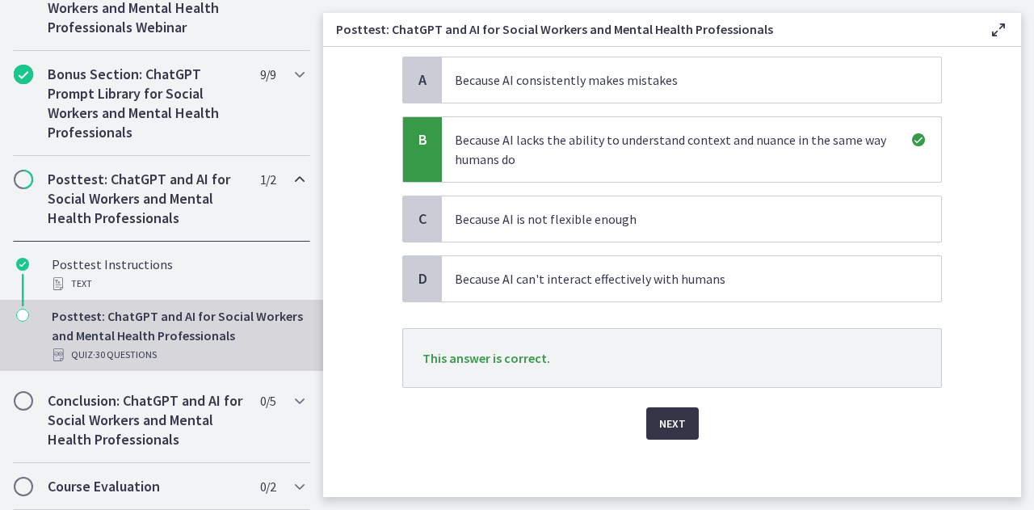
scroll to position [158, 0]
click at [669, 422] on span "Next" at bounding box center [672, 423] width 27 height 19
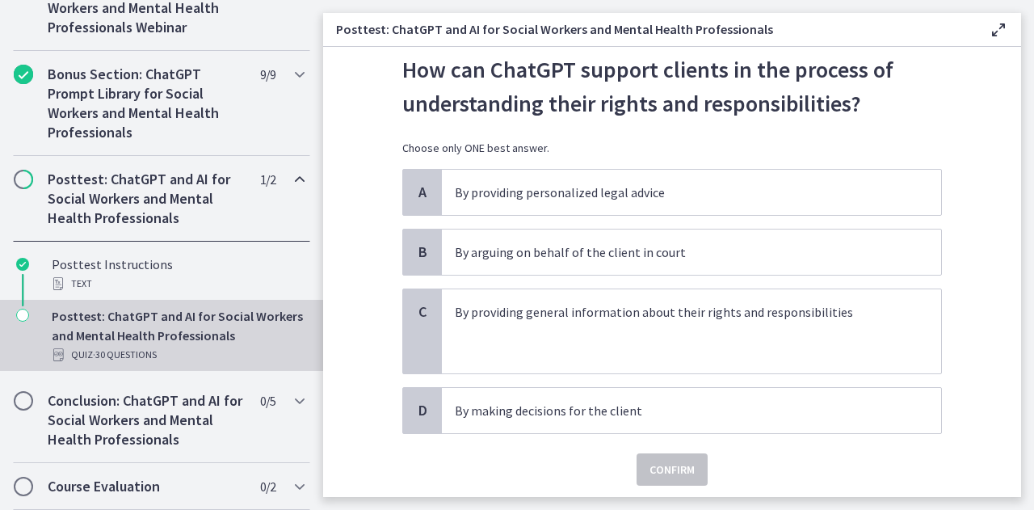
scroll to position [49, 0]
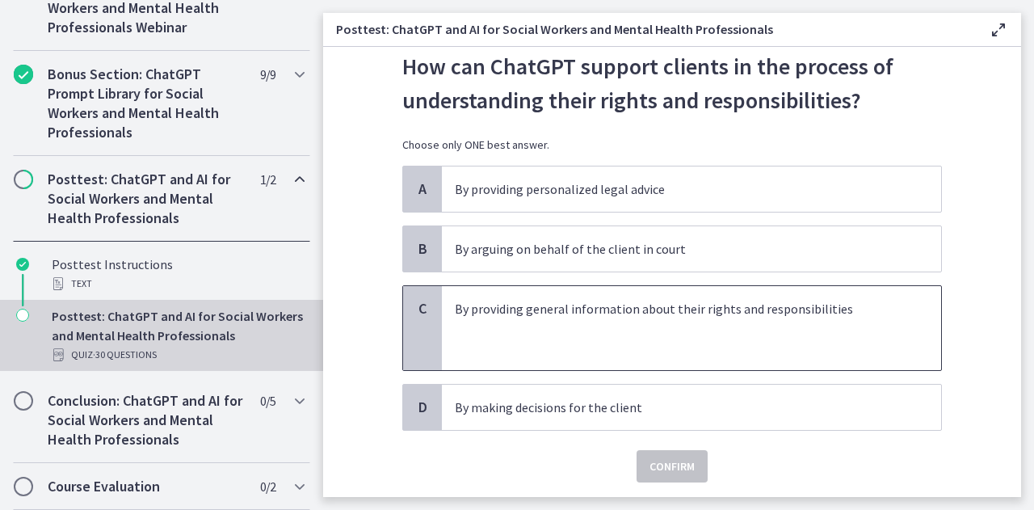
click at [630, 325] on p at bounding box center [675, 327] width 441 height 19
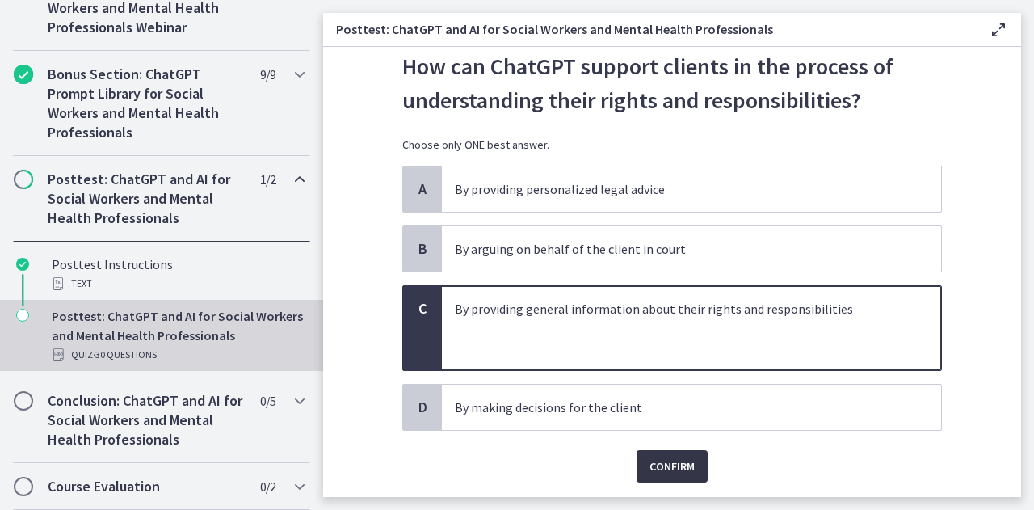
click at [659, 465] on span "Confirm" at bounding box center [672, 466] width 45 height 19
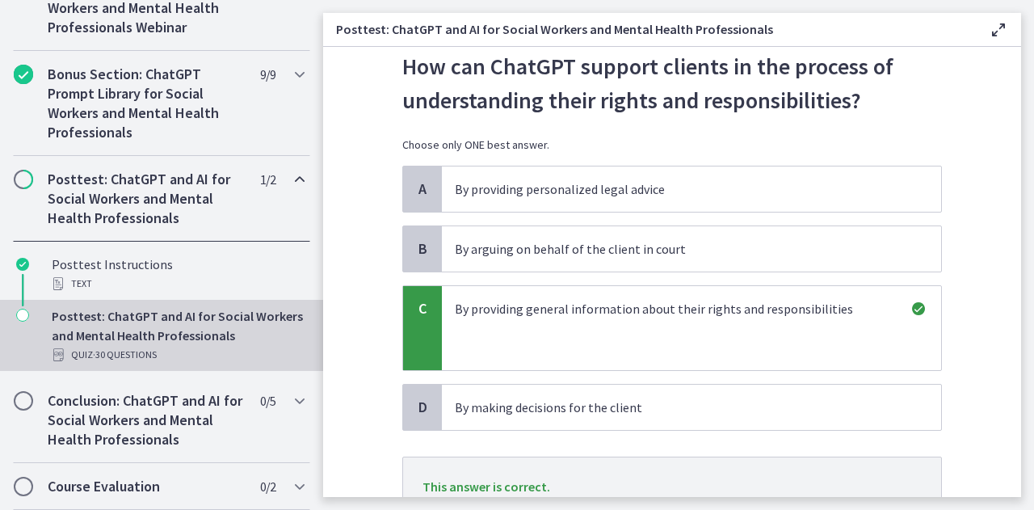
scroll to position [182, 0]
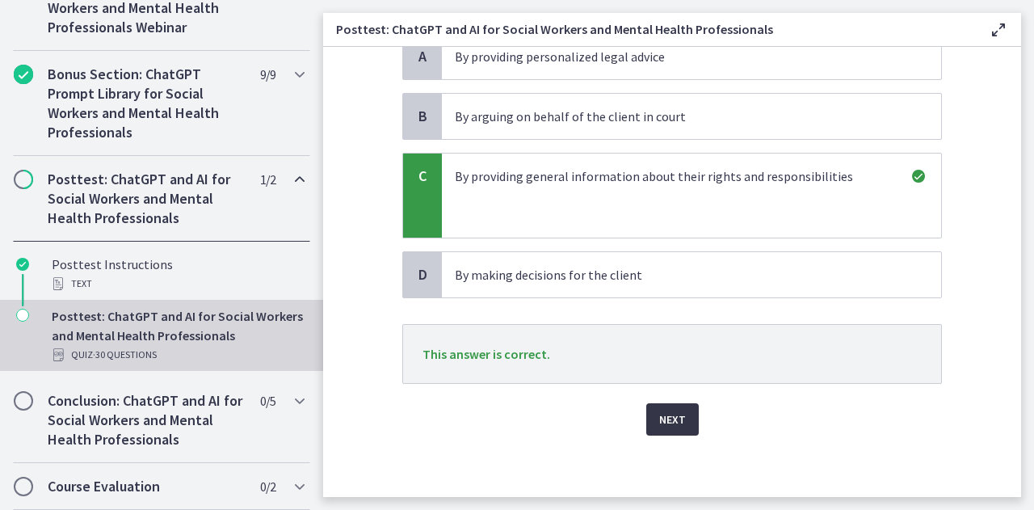
click at [658, 431] on button "Next" at bounding box center [672, 419] width 53 height 32
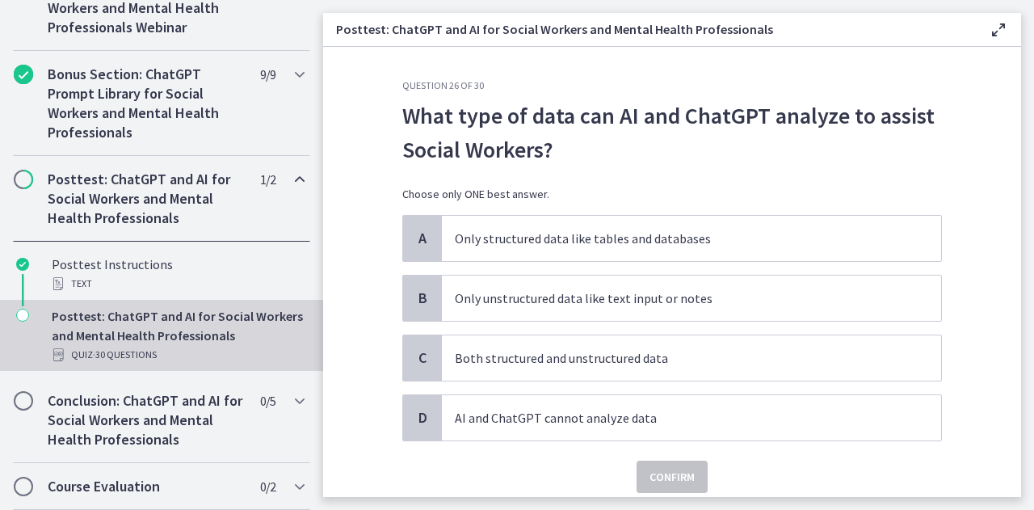
click at [554, 148] on p "What type of data can AI and ChatGPT analyze to assist Social Workers?" at bounding box center [672, 133] width 540 height 68
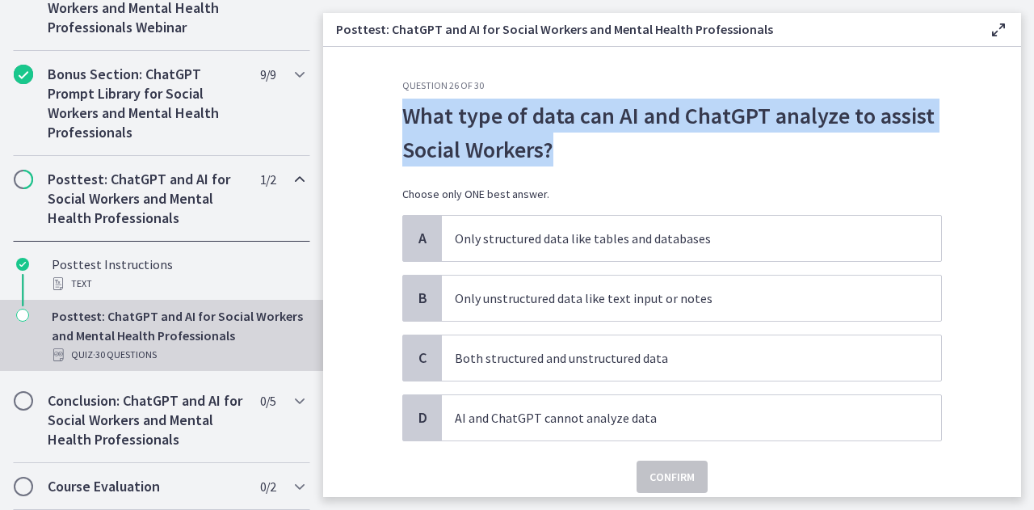
drag, startPoint x: 398, startPoint y: 115, endPoint x: 559, endPoint y: 145, distance: 164.5
click at [559, 145] on p "What type of data can AI and ChatGPT analyze to assist Social Workers?" at bounding box center [672, 133] width 540 height 68
copy p "What type of data can AI and ChatGPT analyze to assist Social Workers?"
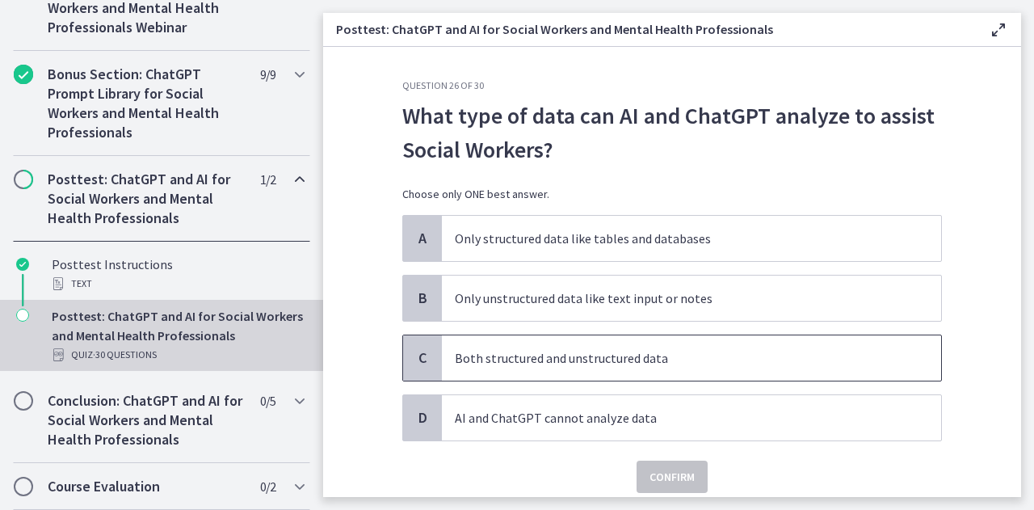
click at [583, 343] on span "Both structured and unstructured data" at bounding box center [691, 357] width 499 height 45
click at [663, 471] on span "Confirm" at bounding box center [672, 476] width 45 height 19
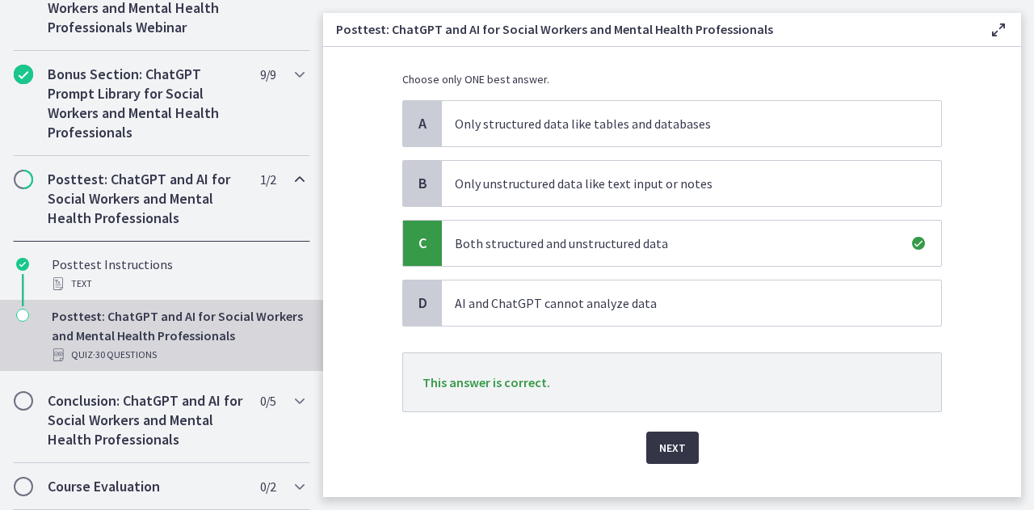
scroll to position [116, 0]
click at [659, 456] on button "Next" at bounding box center [672, 447] width 53 height 32
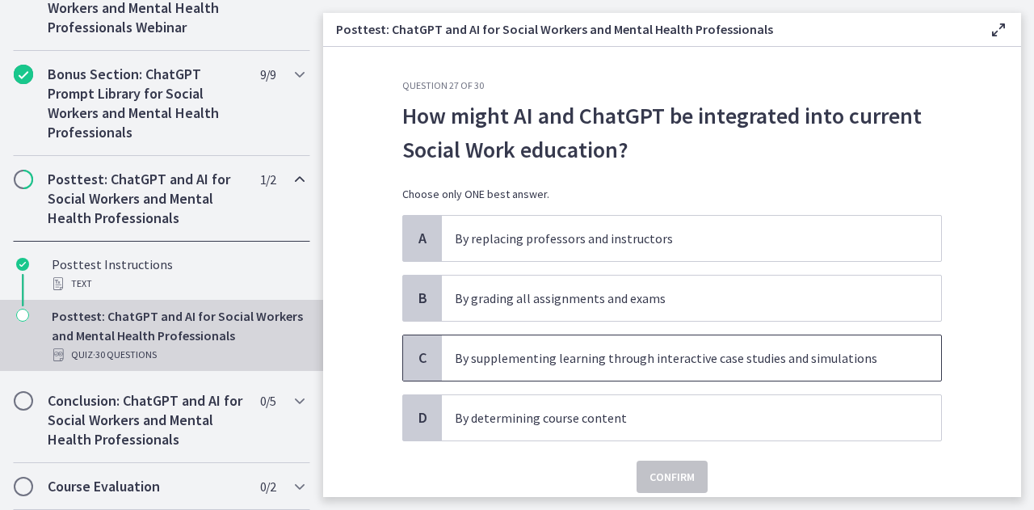
click at [656, 350] on p "By supplementing learning through interactive case studies and simulations" at bounding box center [675, 357] width 441 height 19
click at [654, 467] on span "Confirm" at bounding box center [672, 476] width 45 height 19
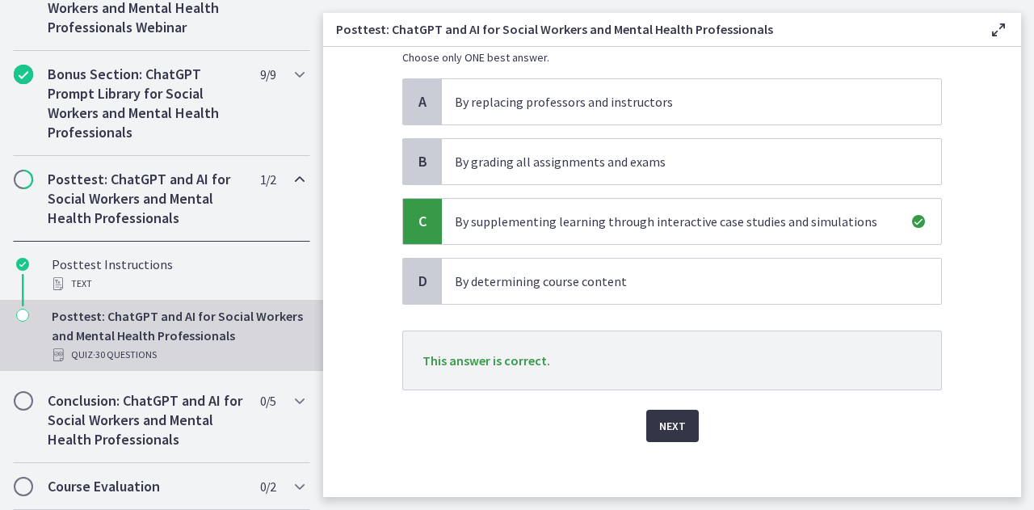
scroll to position [143, 0]
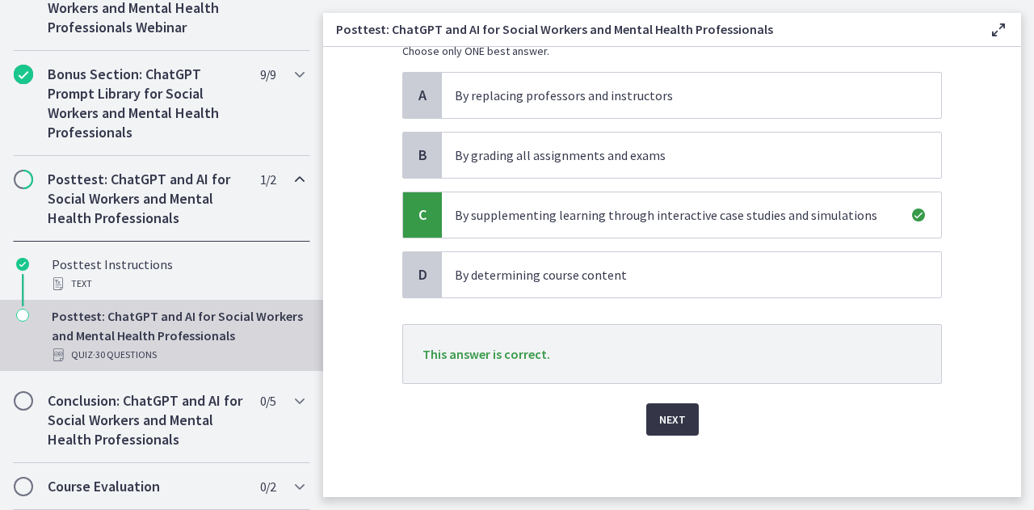
click at [659, 415] on span "Next" at bounding box center [672, 419] width 27 height 19
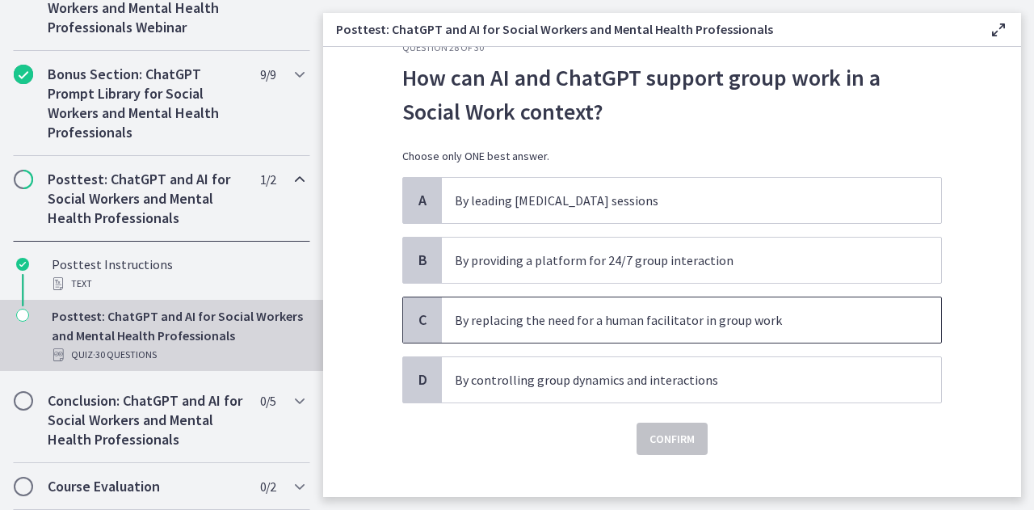
scroll to position [39, 0]
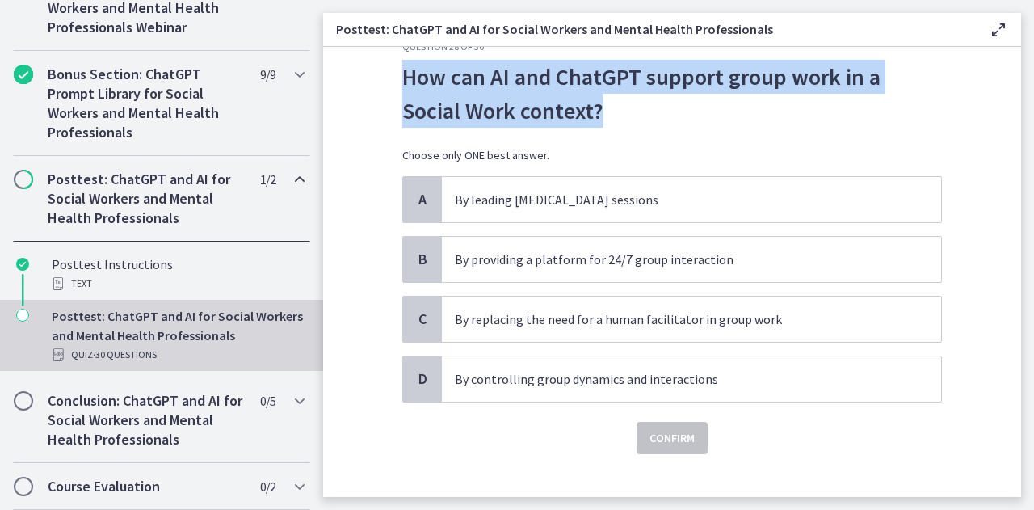
drag, startPoint x: 545, startPoint y: 117, endPoint x: 395, endPoint y: 80, distance: 154.1
click at [395, 80] on div "Question 28 of 30 How can AI and ChatGPT support group work in a Social Work co…" at bounding box center [673, 249] width 566 height 418
copy p "How can AI and ChatGPT support group work in a Social Work context?"
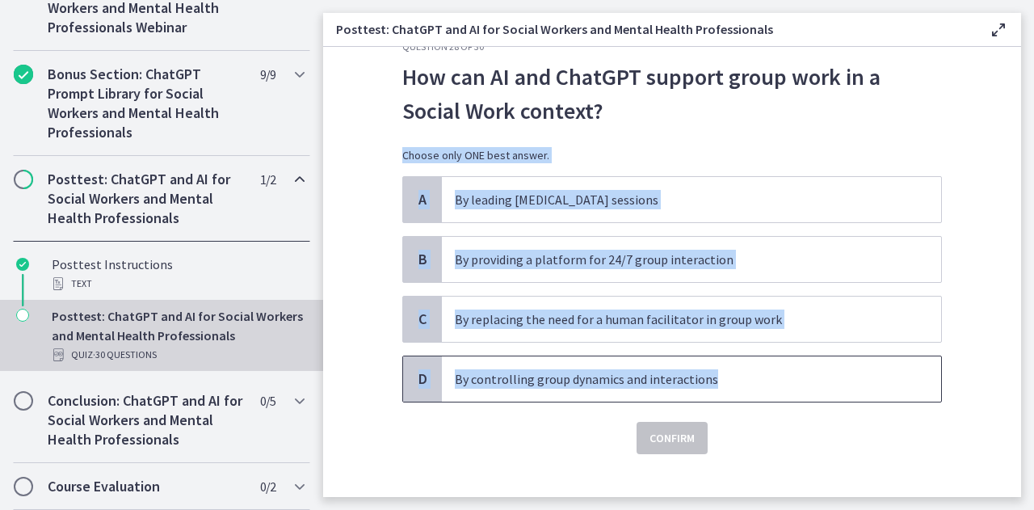
drag, startPoint x: 398, startPoint y: 151, endPoint x: 753, endPoint y: 368, distance: 416.8
click at [753, 368] on div "Question 28 of 30 How can AI and ChatGPT support group work in a Social Work co…" at bounding box center [672, 247] width 540 height 414
copy div "Choose only ONE best answer. A By leading [MEDICAL_DATA] sessions B By providin…"
click at [614, 139] on div "How can AI and ChatGPT support group work in a Social Work context? Choose only…" at bounding box center [672, 118] width 540 height 116
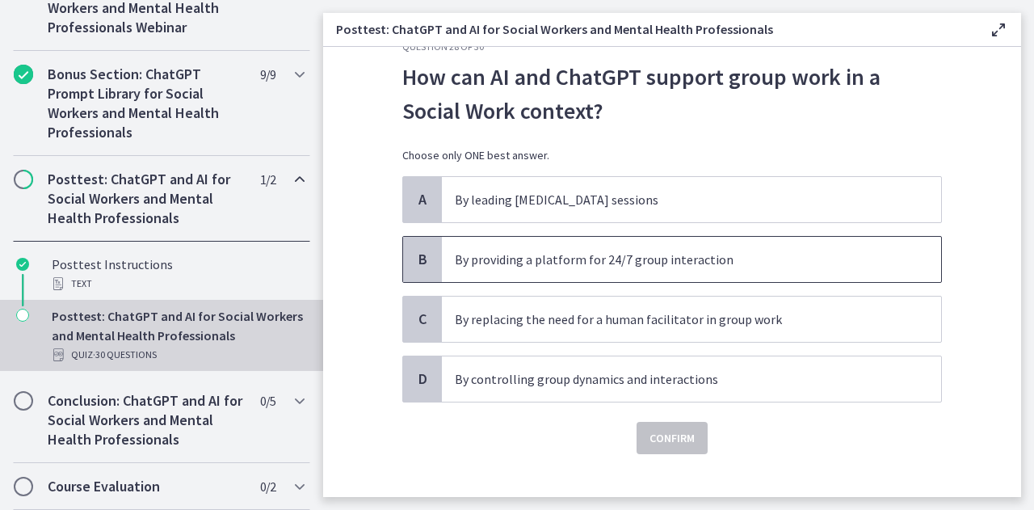
click at [578, 255] on p "By providing a platform for 24/7 group interaction" at bounding box center [675, 259] width 441 height 19
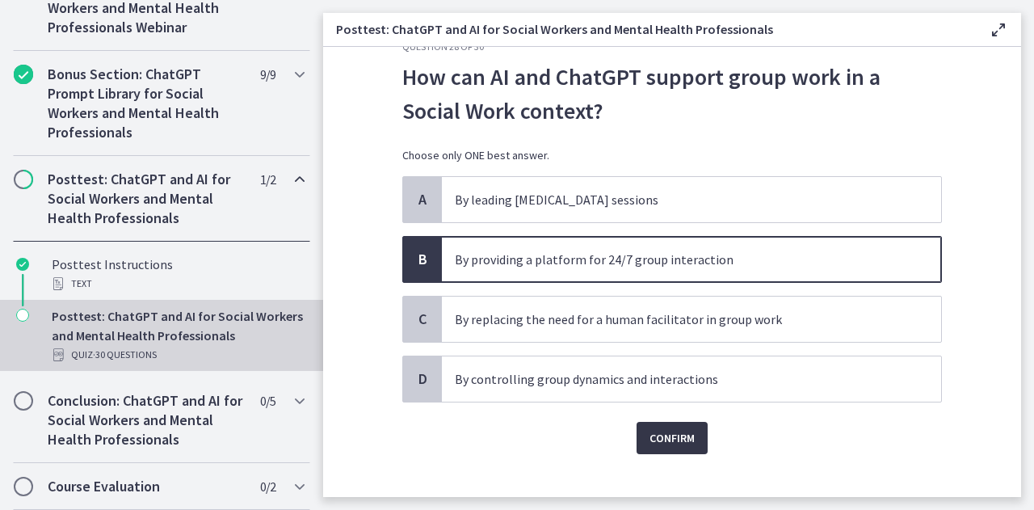
click at [689, 435] on span "Confirm" at bounding box center [672, 437] width 45 height 19
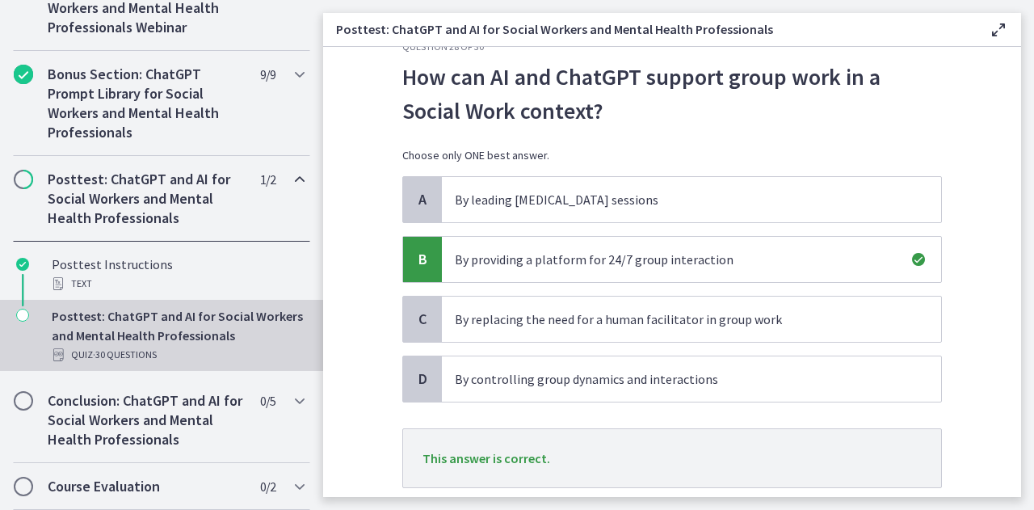
scroll to position [143, 0]
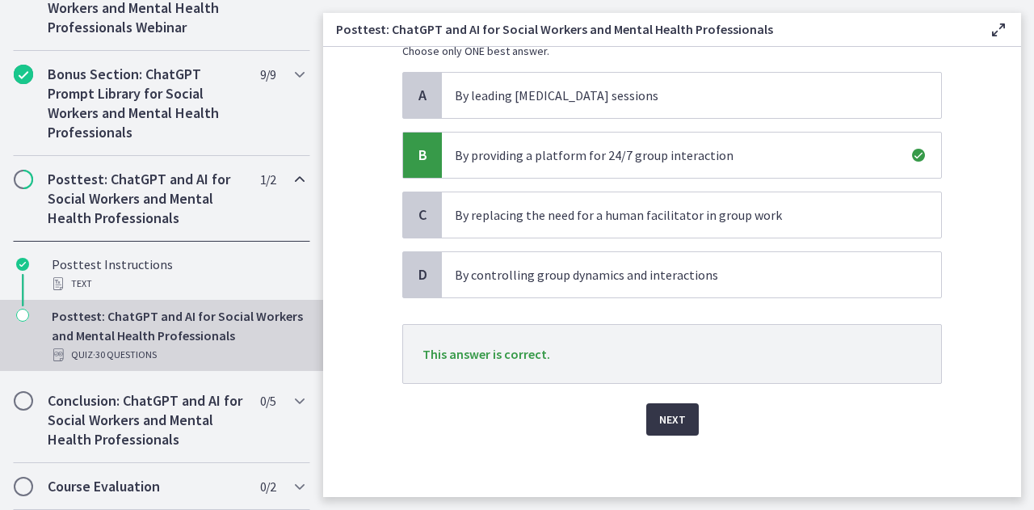
click at [668, 423] on span "Next" at bounding box center [672, 419] width 27 height 19
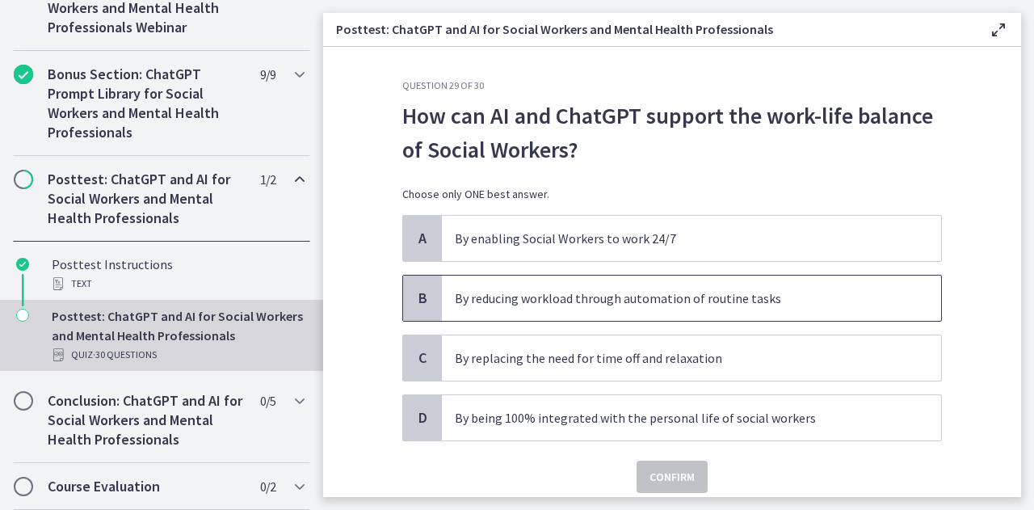
click at [635, 300] on p "By reducing workload through automation of routine tasks" at bounding box center [675, 297] width 441 height 19
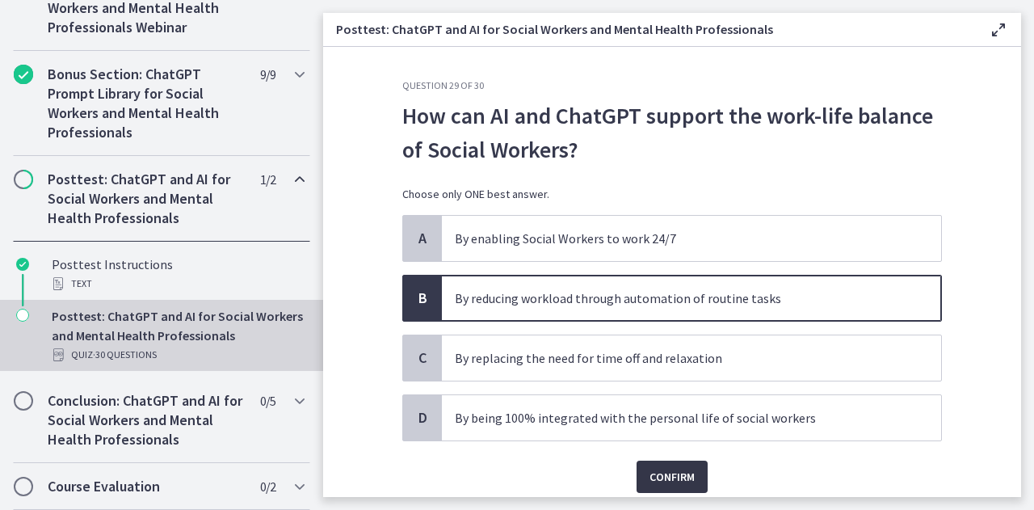
click at [650, 473] on span "Confirm" at bounding box center [672, 476] width 45 height 19
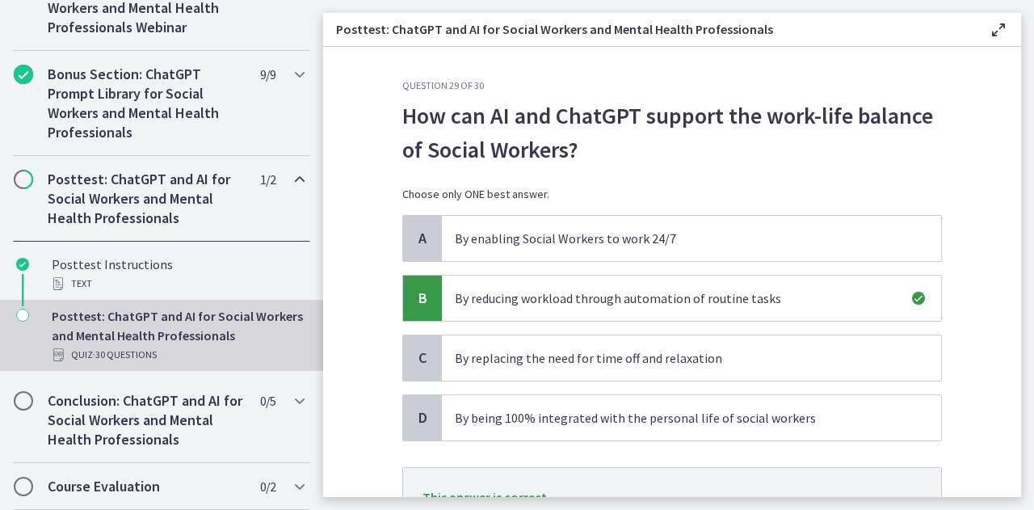
scroll to position [143, 0]
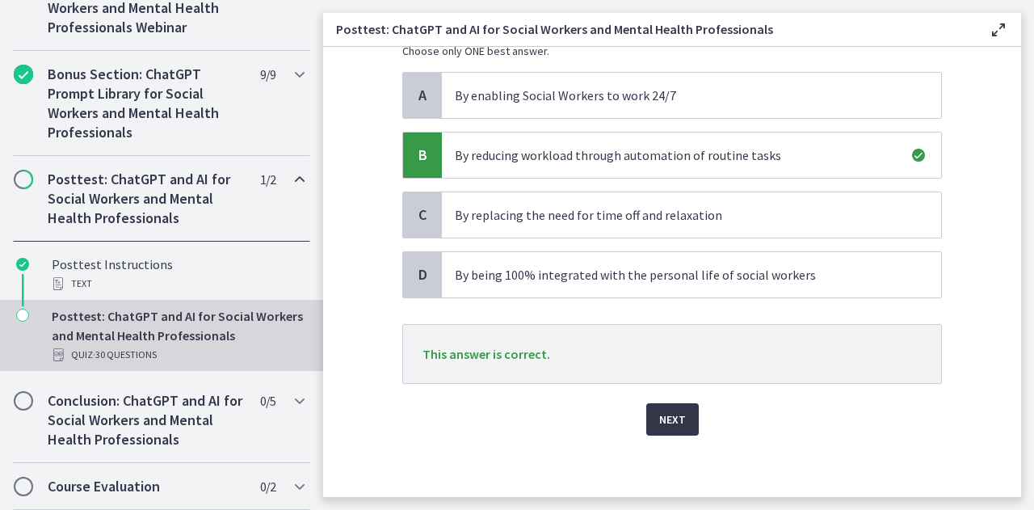
click at [666, 421] on span "Next" at bounding box center [672, 419] width 27 height 19
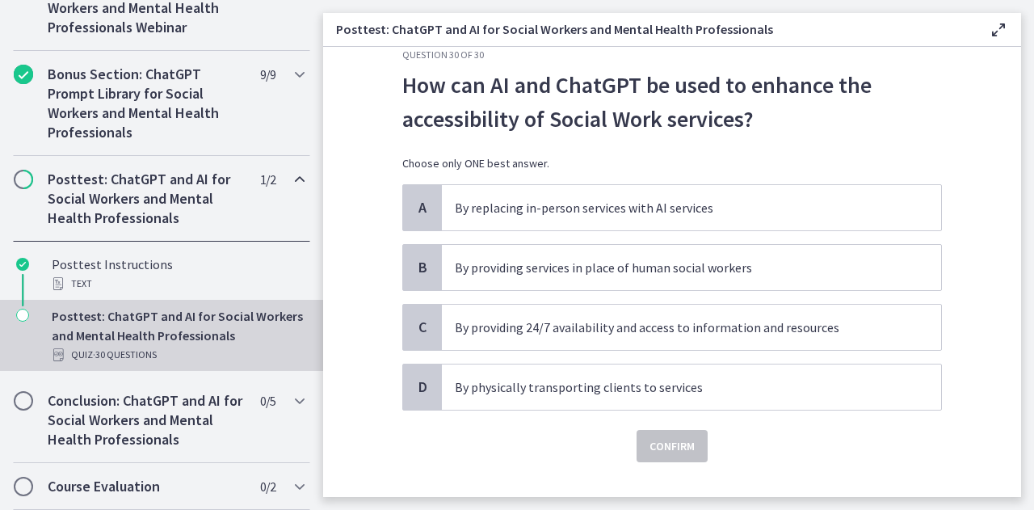
scroll to position [32, 0]
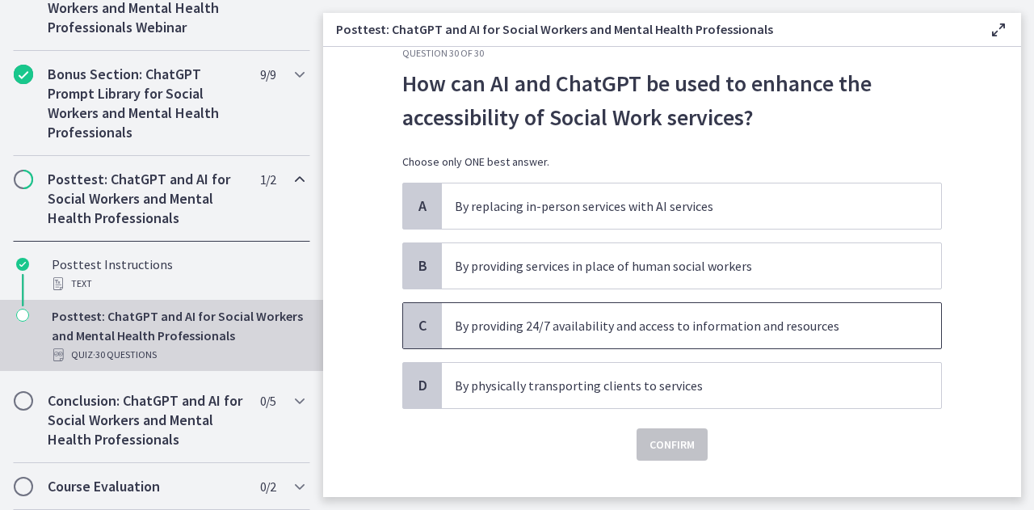
click at [648, 327] on p "By providing 24/7 availability and access to information and resources" at bounding box center [675, 325] width 441 height 19
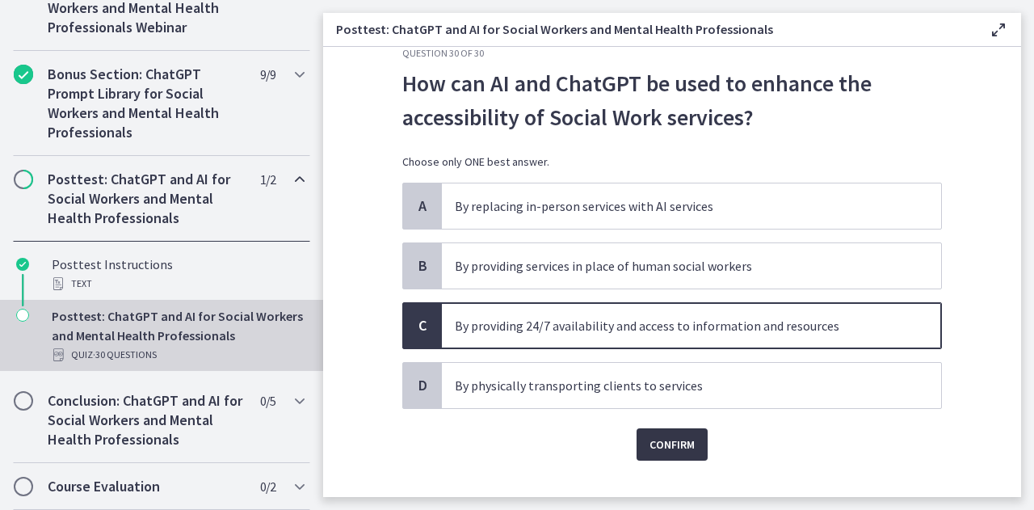
click at [660, 445] on span "Confirm" at bounding box center [672, 444] width 45 height 19
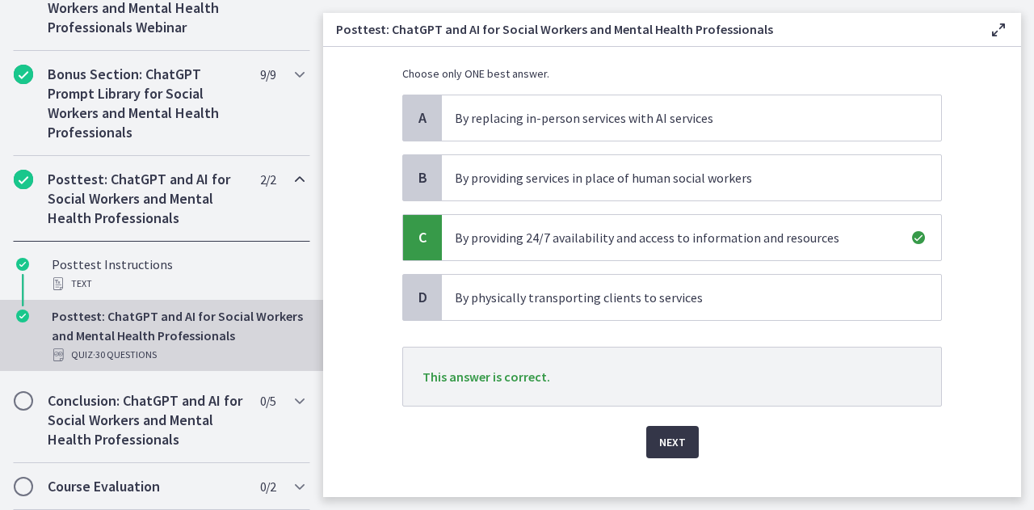
scroll to position [130, 0]
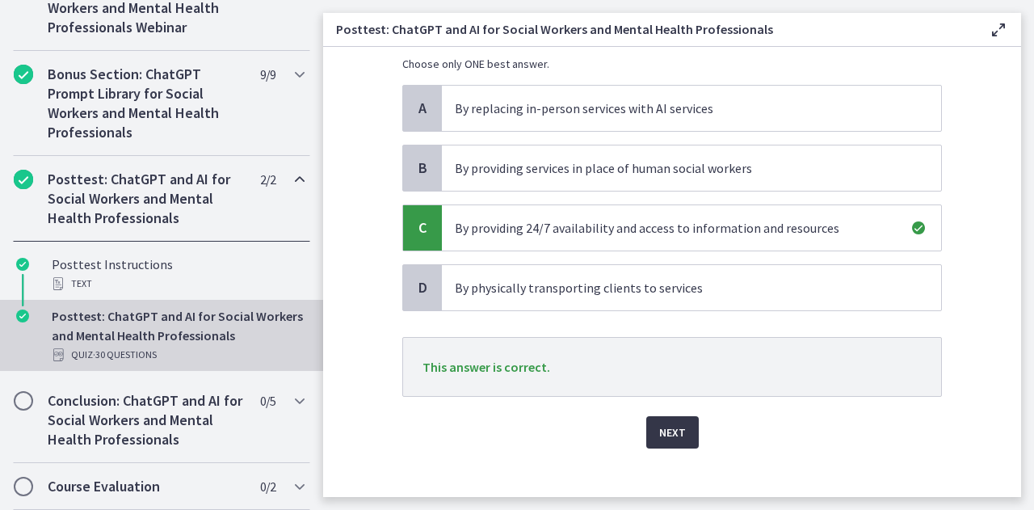
click at [661, 436] on span "Next" at bounding box center [672, 432] width 27 height 19
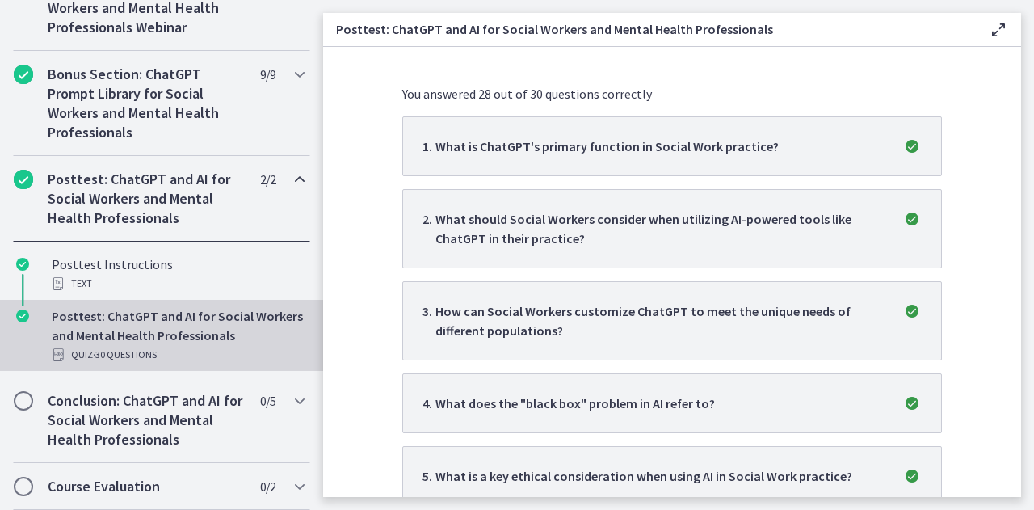
scroll to position [0, 0]
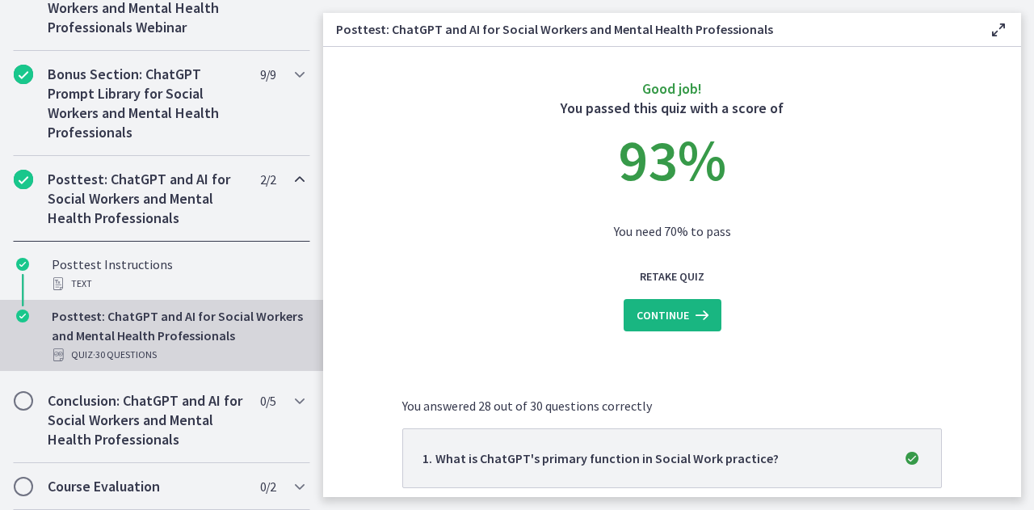
click at [685, 325] on button "Continue" at bounding box center [673, 315] width 98 height 32
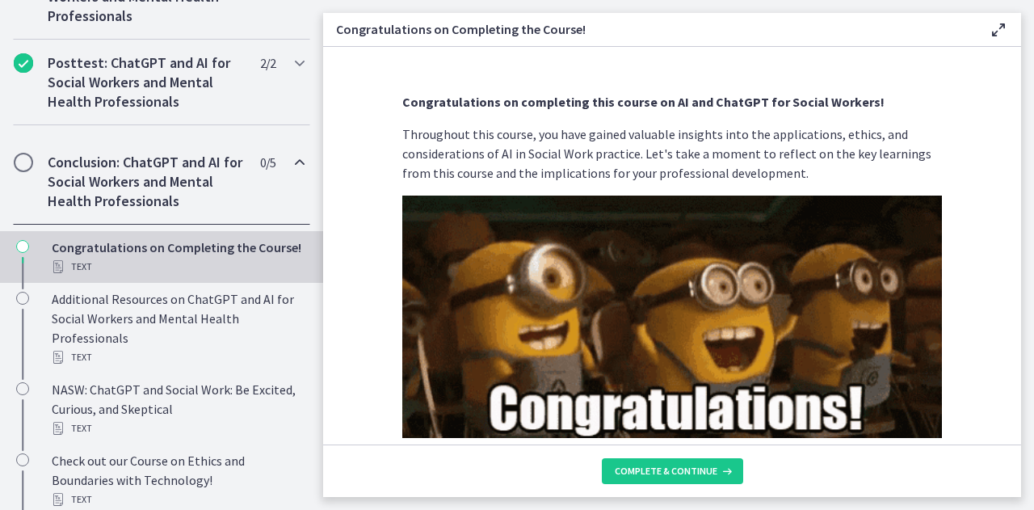
scroll to position [974, 0]
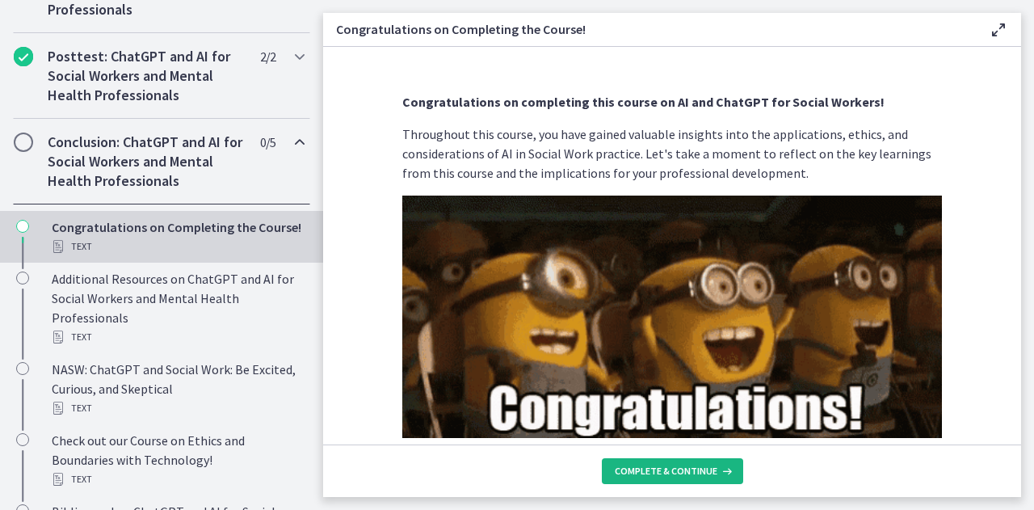
click at [690, 473] on span "Complete & continue" at bounding box center [666, 471] width 103 height 13
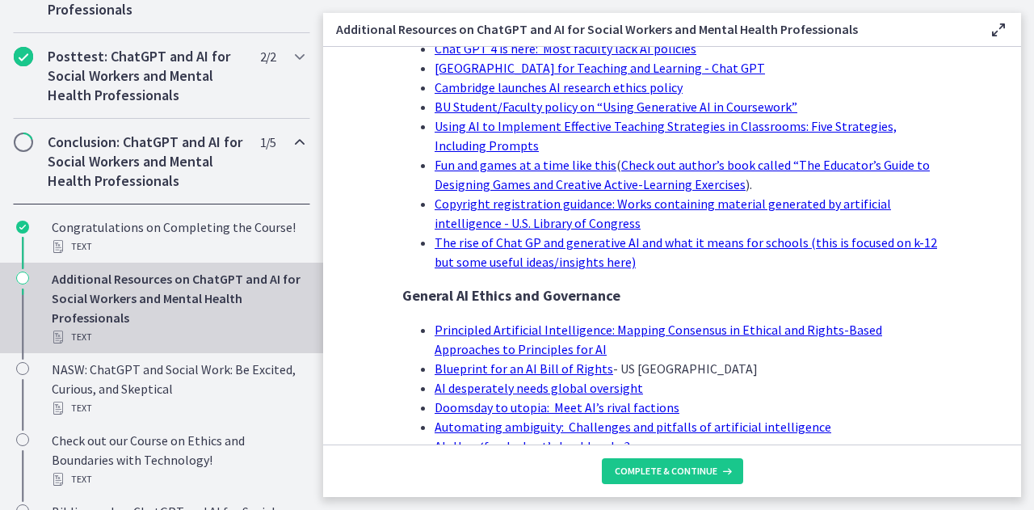
scroll to position [1667, 0]
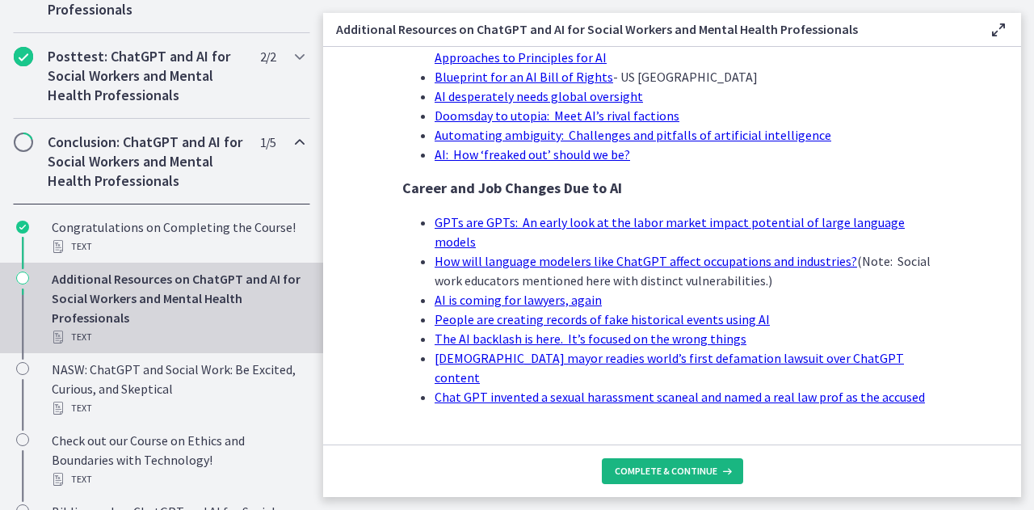
click at [693, 479] on button "Complete & continue" at bounding box center [672, 471] width 141 height 26
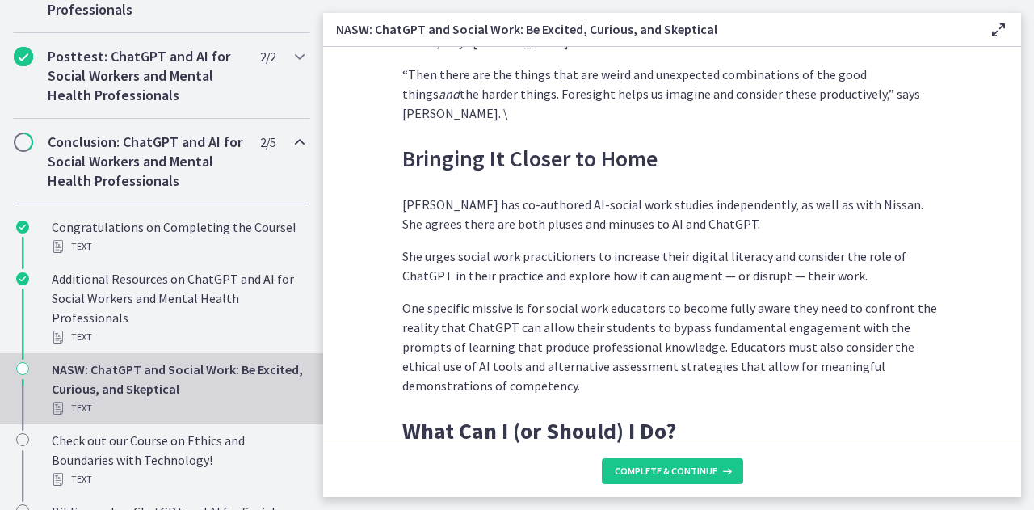
scroll to position [4649, 0]
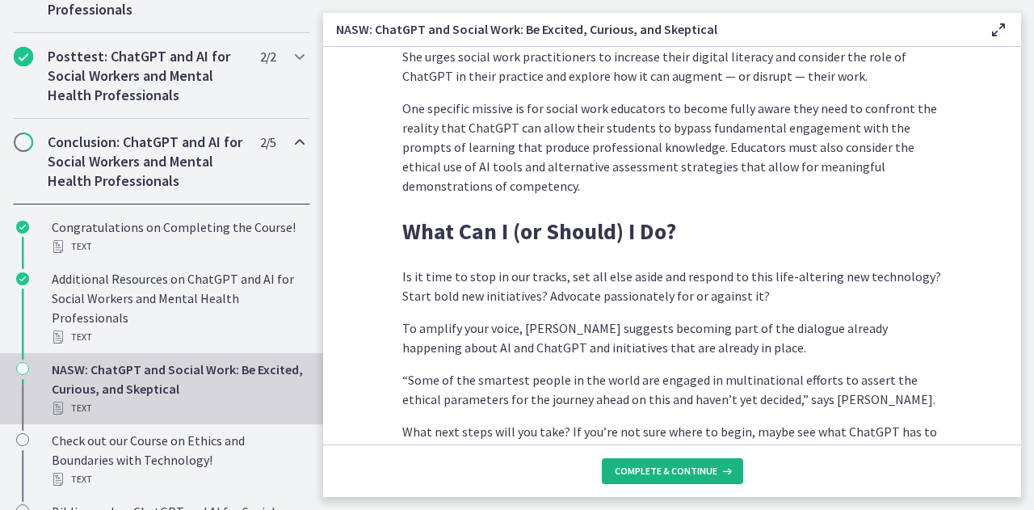
click at [659, 466] on span "Complete & continue" at bounding box center [666, 471] width 103 height 13
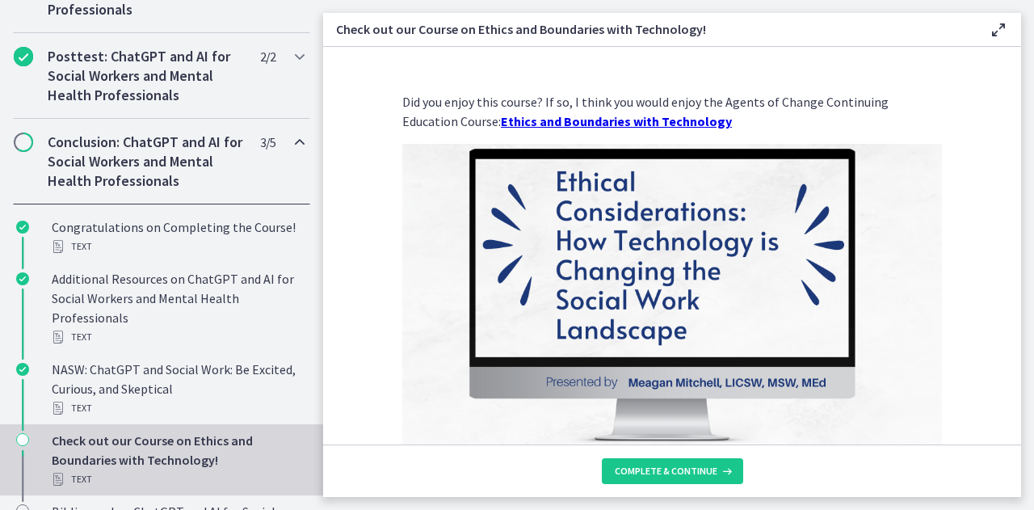
scroll to position [297, 0]
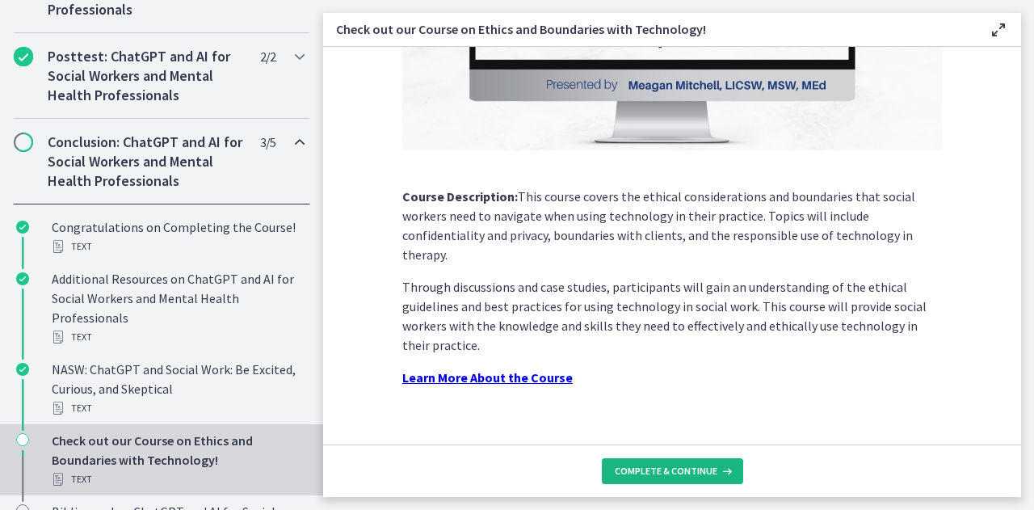
click at [680, 468] on span "Complete & continue" at bounding box center [666, 471] width 103 height 13
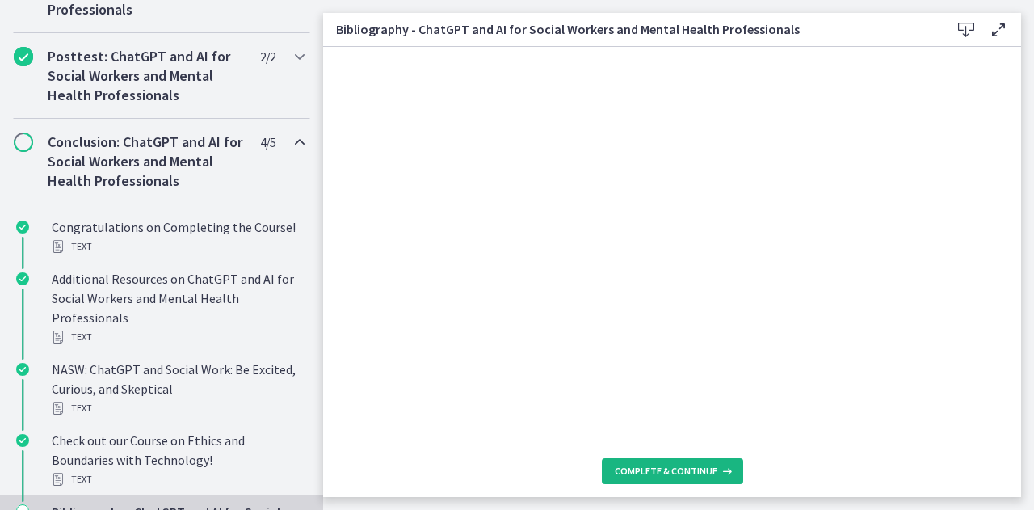
click at [680, 468] on span "Complete & continue" at bounding box center [666, 471] width 103 height 13
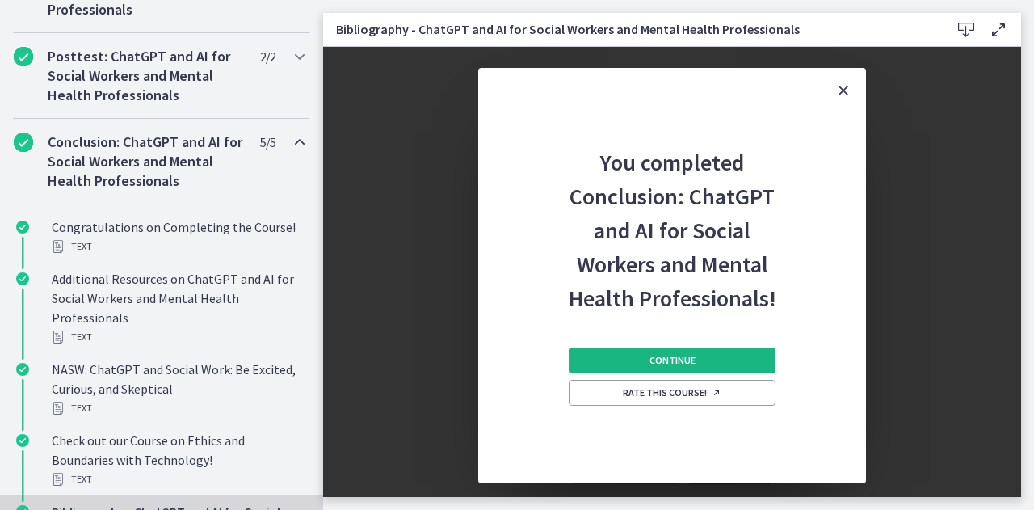
click at [681, 364] on span "Continue" at bounding box center [673, 360] width 46 height 13
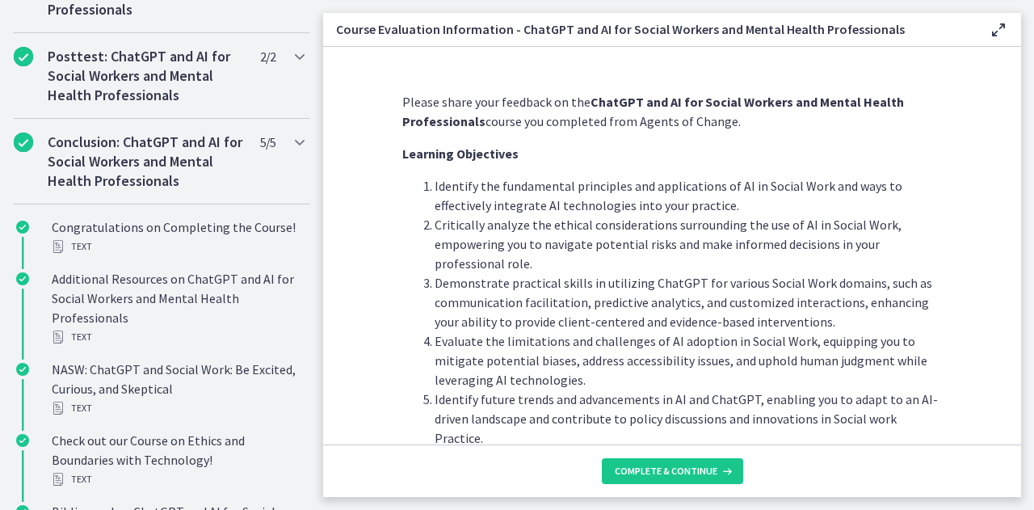
scroll to position [884, 0]
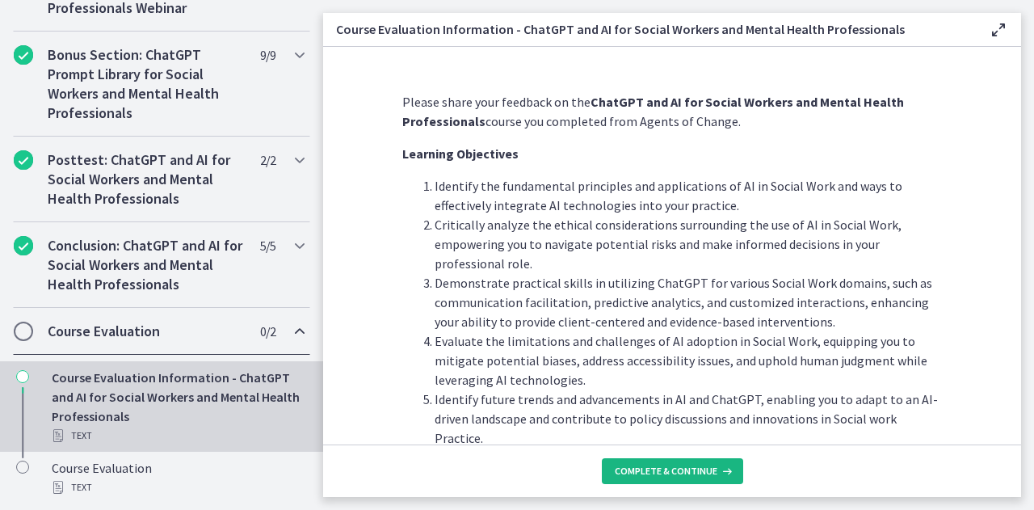
click at [676, 470] on span "Complete & continue" at bounding box center [666, 471] width 103 height 13
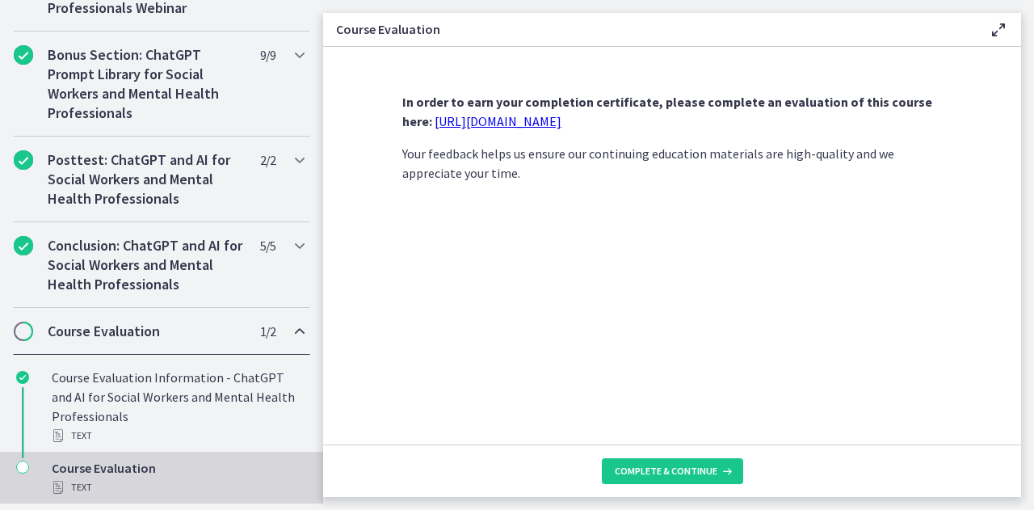
click at [554, 109] on strong "In order to earn your completion certificate, please complete an evaluation of …" at bounding box center [667, 112] width 530 height 36
click at [554, 123] on link "[URL][DOMAIN_NAME]" at bounding box center [498, 121] width 127 height 16
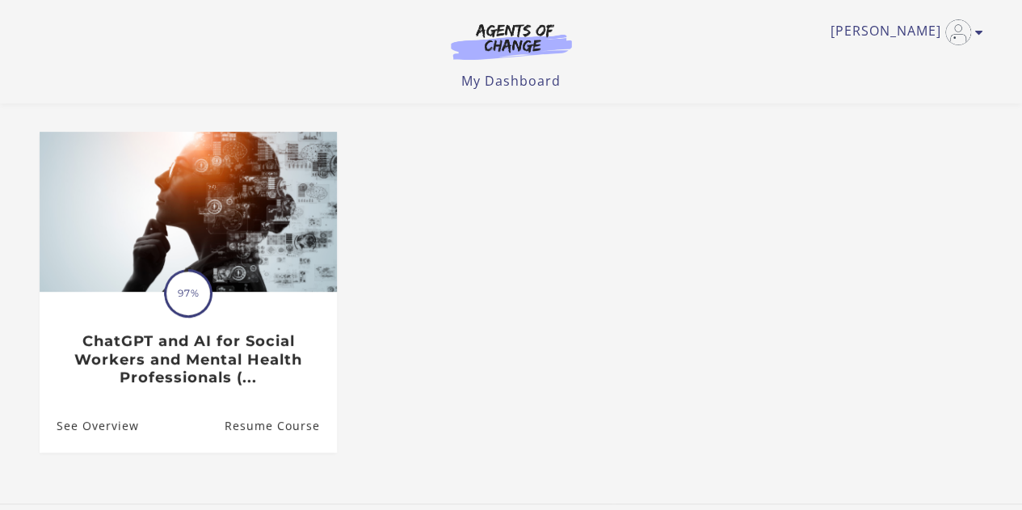
scroll to position [112, 0]
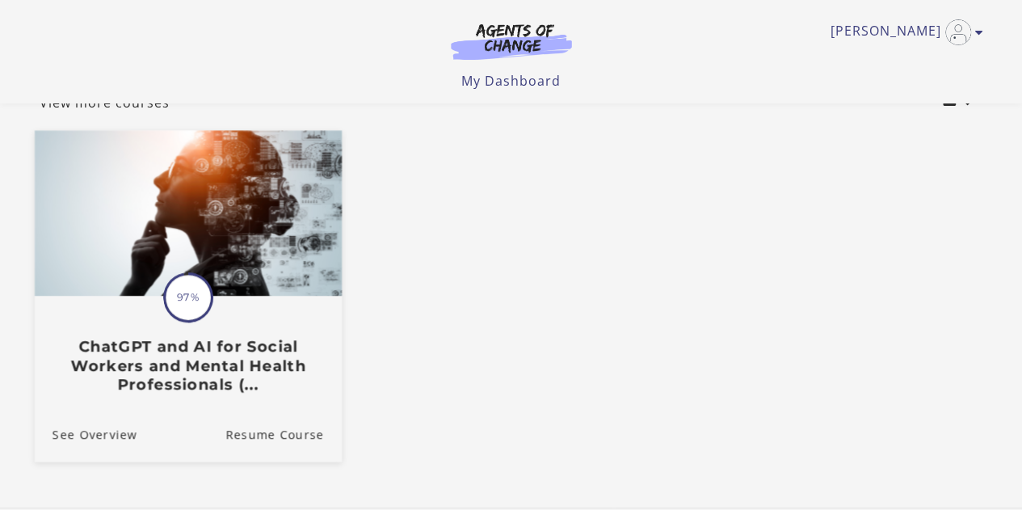
click at [192, 325] on span at bounding box center [187, 296] width 59 height 59
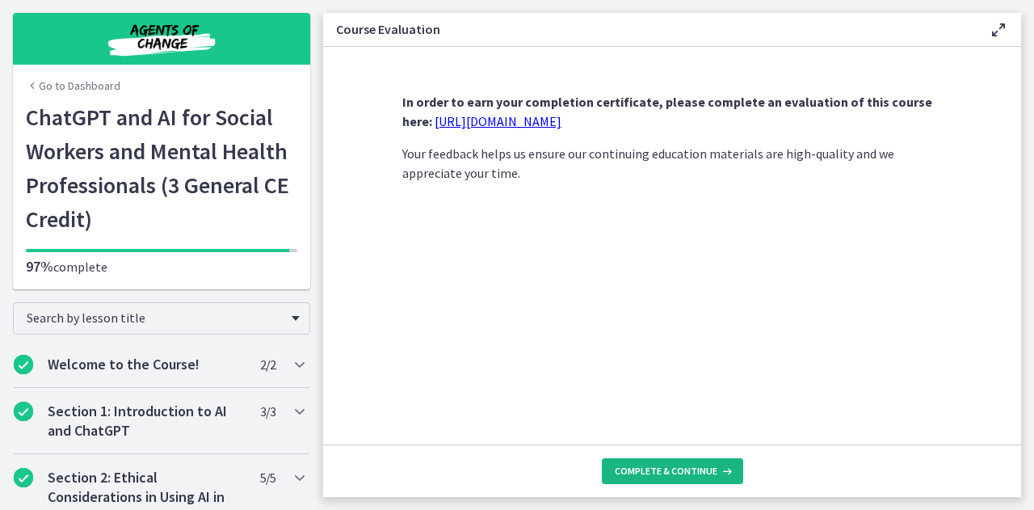
click at [629, 473] on span "Complete & continue" at bounding box center [666, 471] width 103 height 13
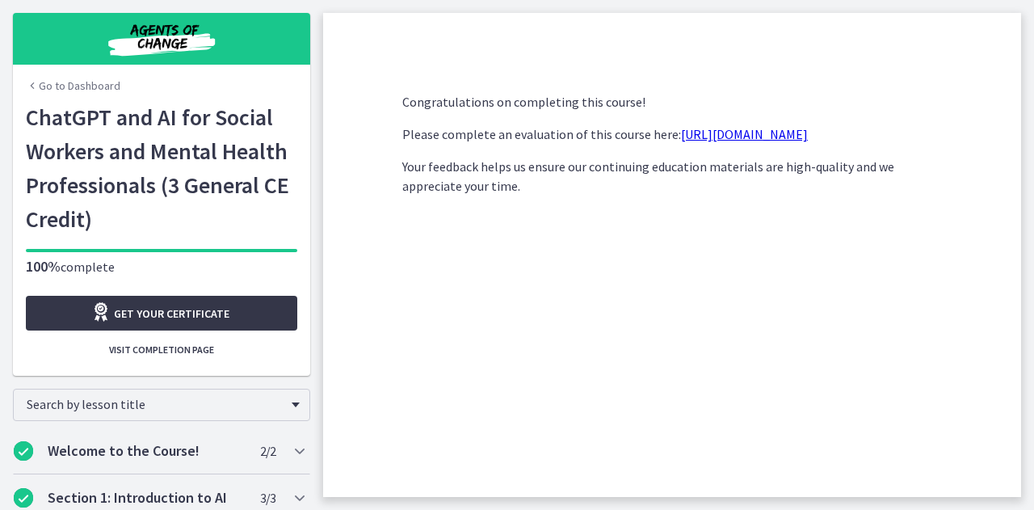
click at [171, 313] on span "Get your certificate" at bounding box center [172, 313] width 116 height 19
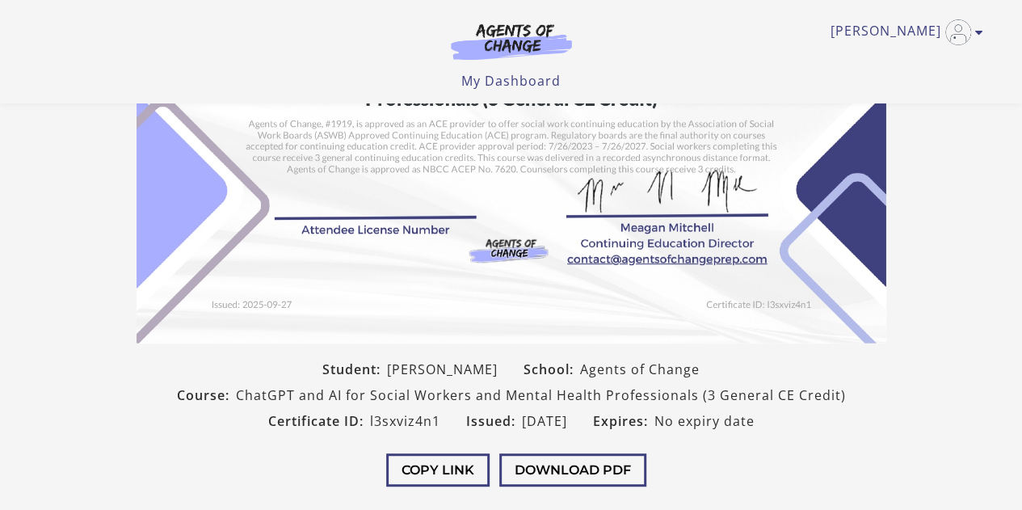
scroll to position [223, 0]
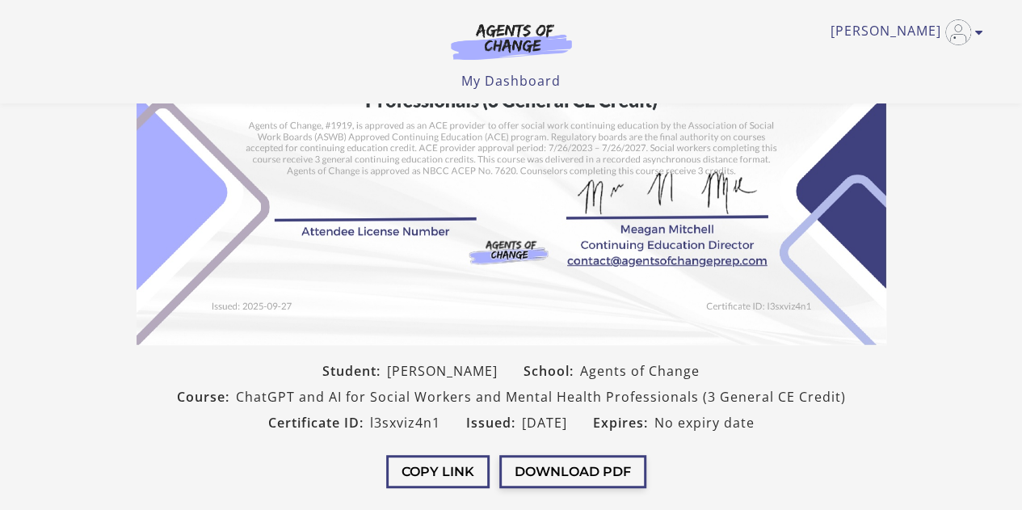
click at [519, 465] on button "Download PDF" at bounding box center [572, 471] width 147 height 33
